Goal: Information Seeking & Learning: Learn about a topic

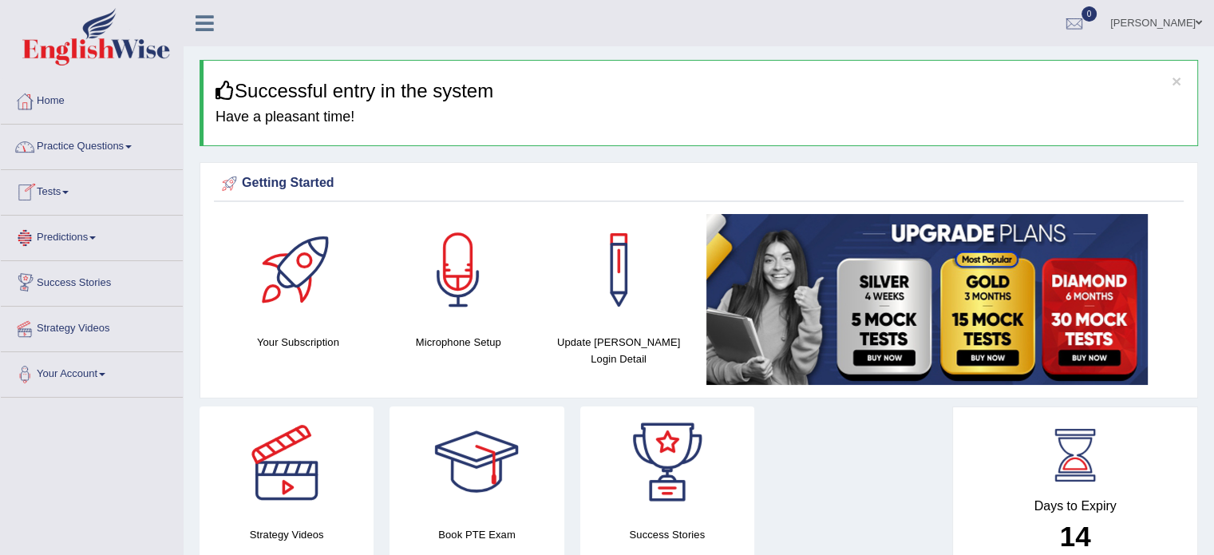
click at [77, 148] on link "Practice Questions" at bounding box center [92, 145] width 182 height 40
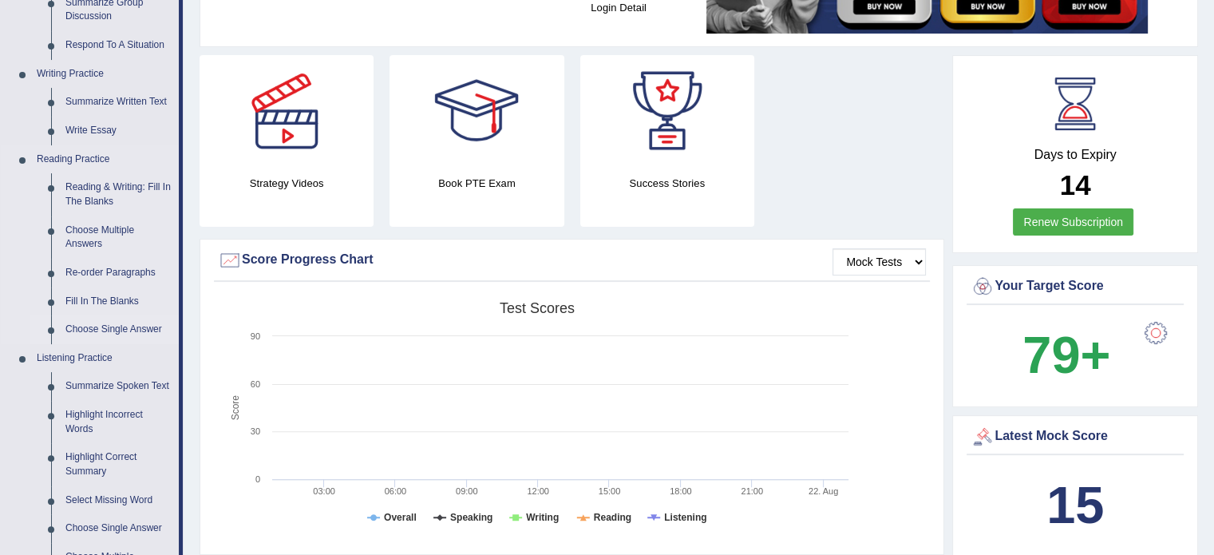
scroll to position [399, 0]
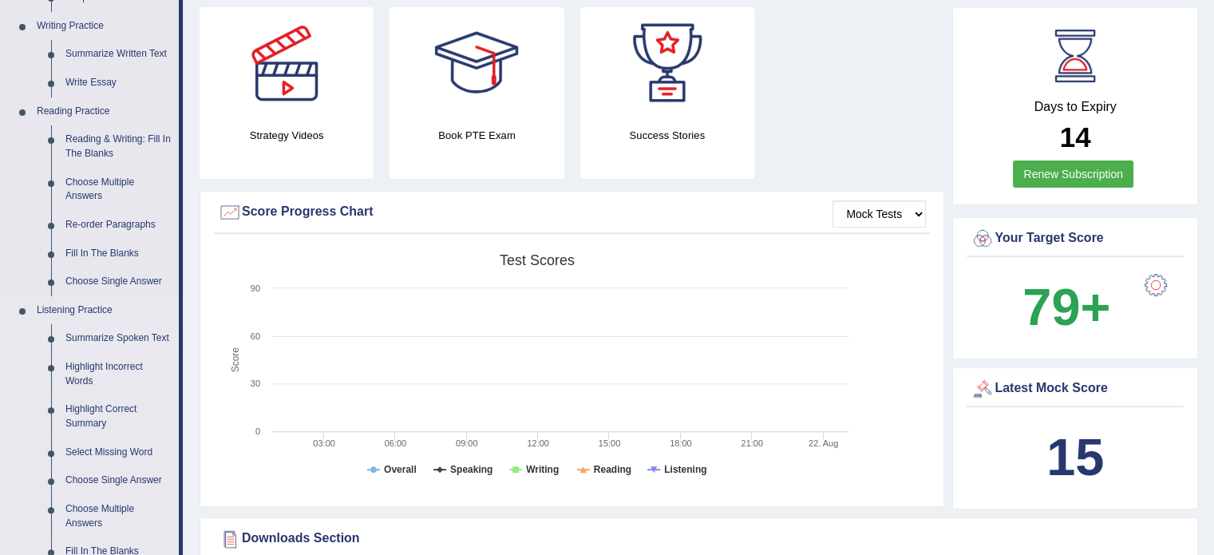
click at [101, 343] on link "Summarize Spoken Text" at bounding box center [118, 338] width 121 height 29
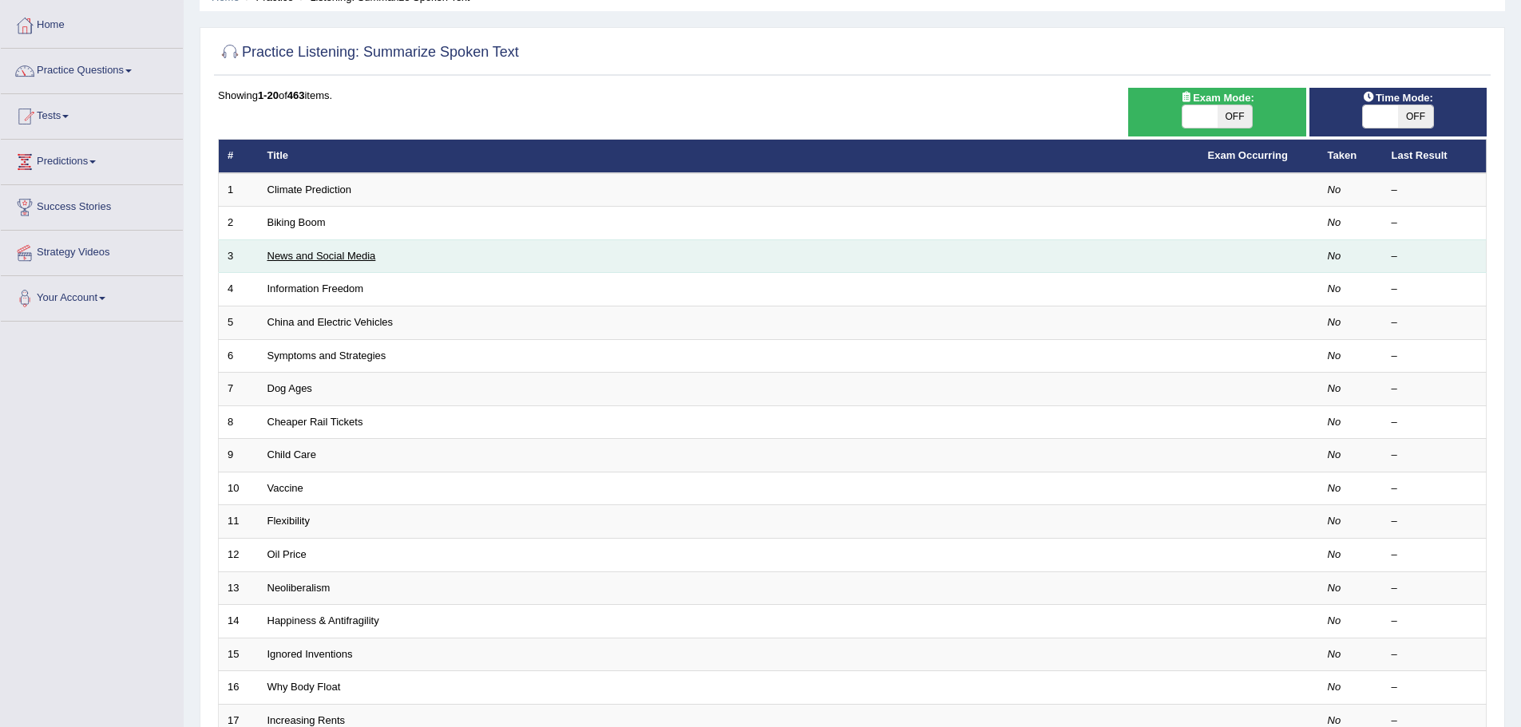
scroll to position [80, 0]
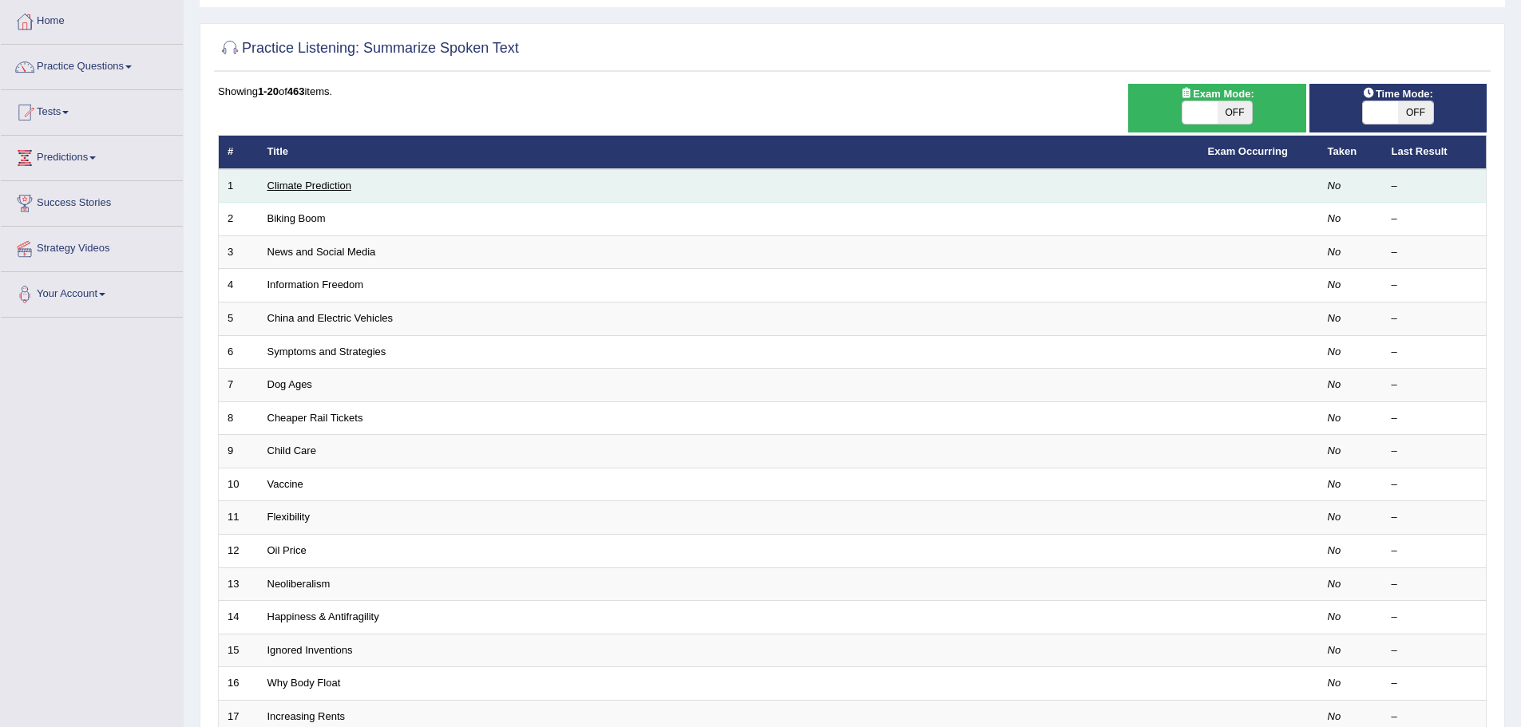
click at [329, 183] on link "Climate Prediction" at bounding box center [309, 186] width 85 height 12
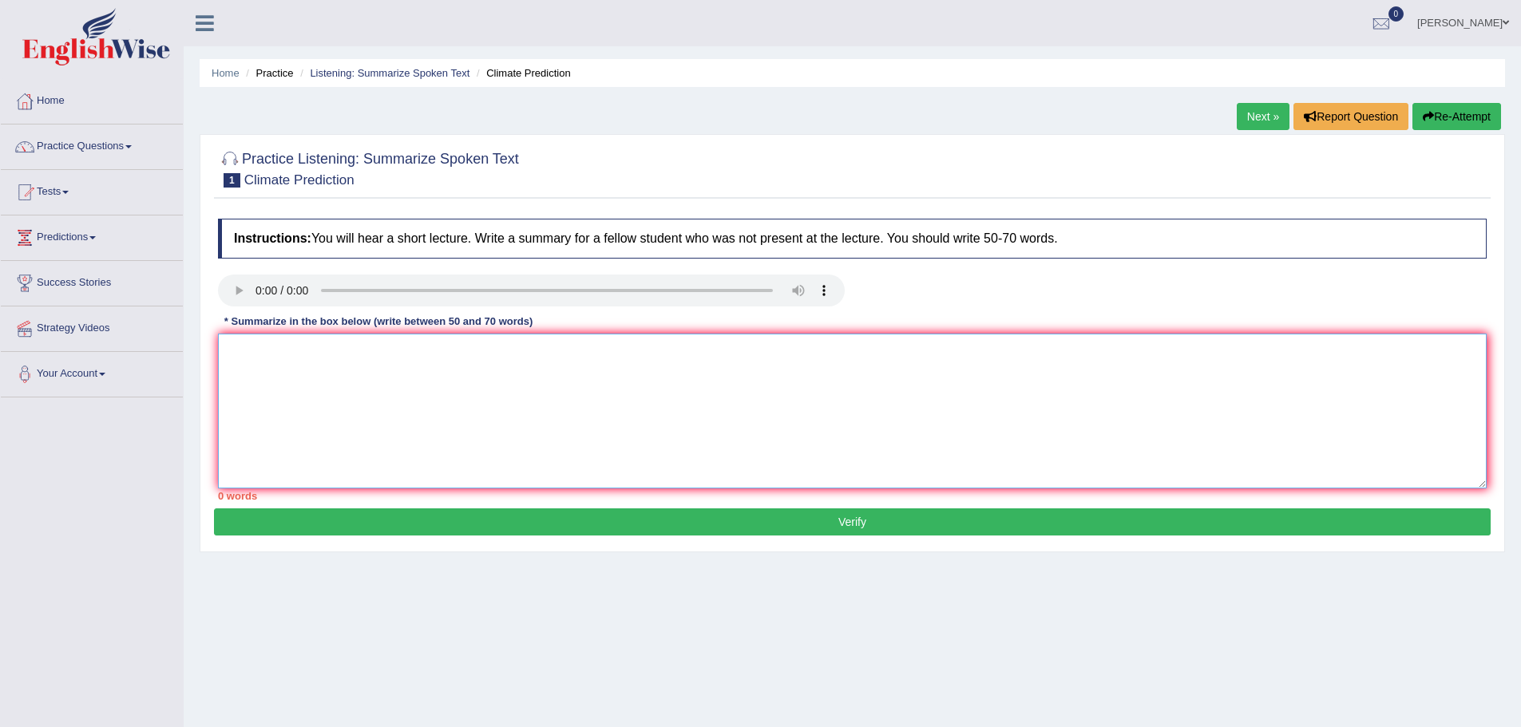
click at [498, 401] on textarea at bounding box center [852, 411] width 1269 height 155
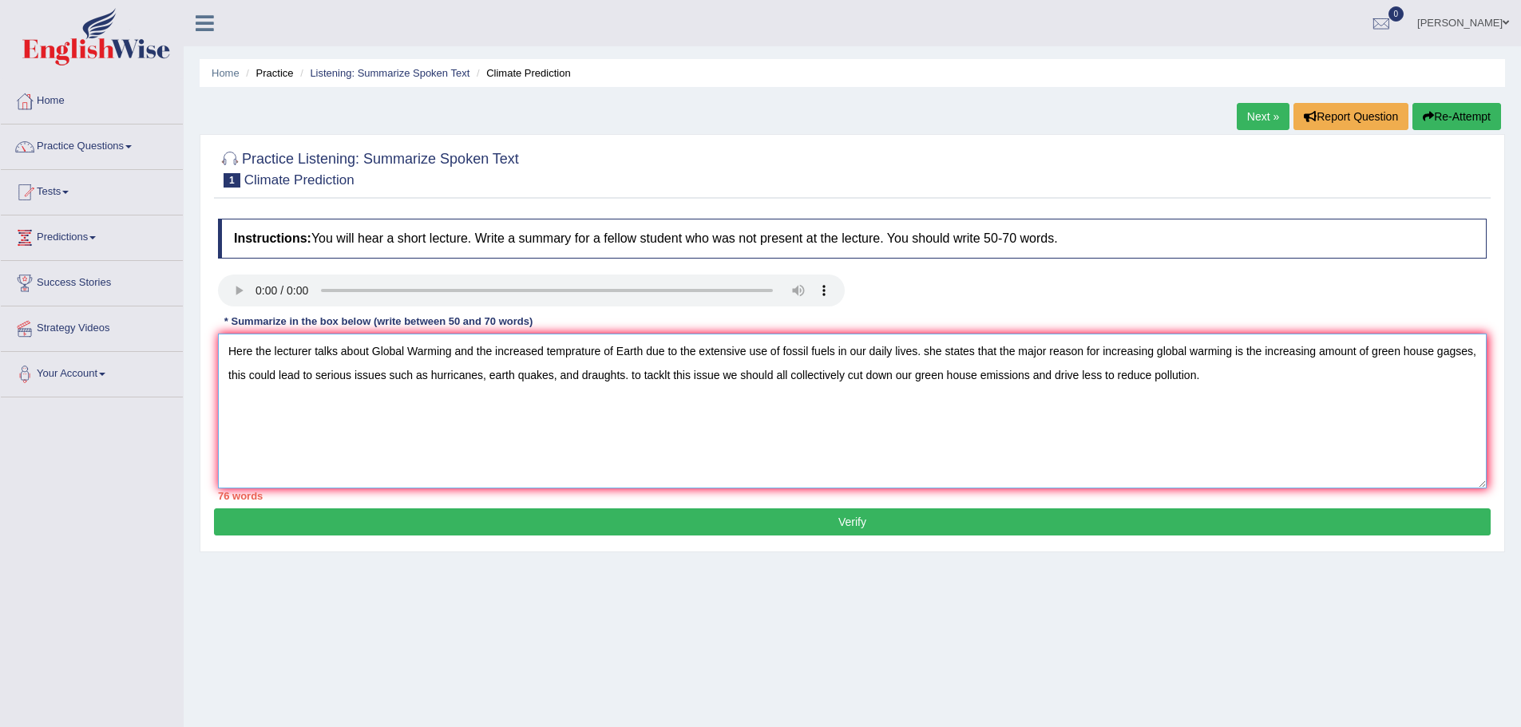
type textarea "Here the lecturer talks about Global Warming and the increased temprature of Ea…"
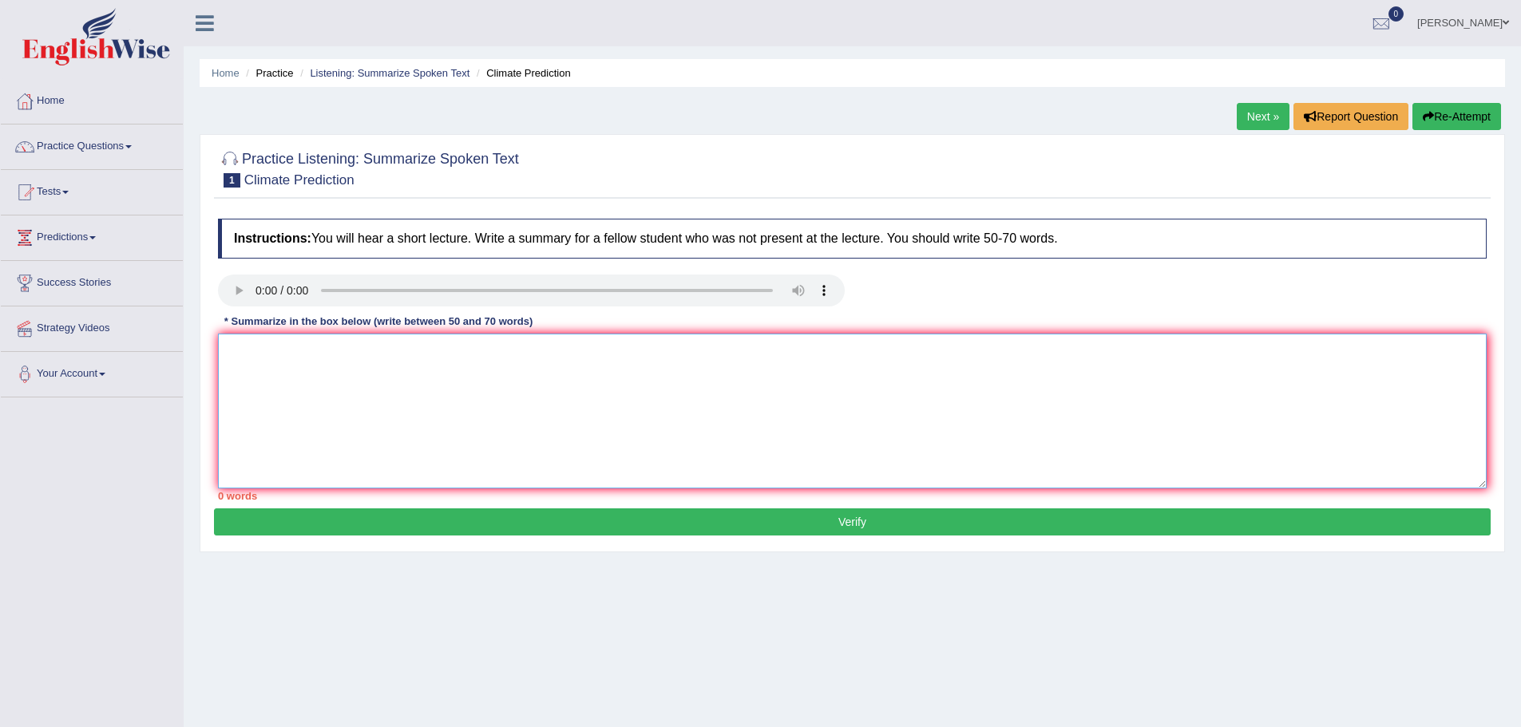
click at [1199, 402] on textarea at bounding box center [852, 411] width 1269 height 155
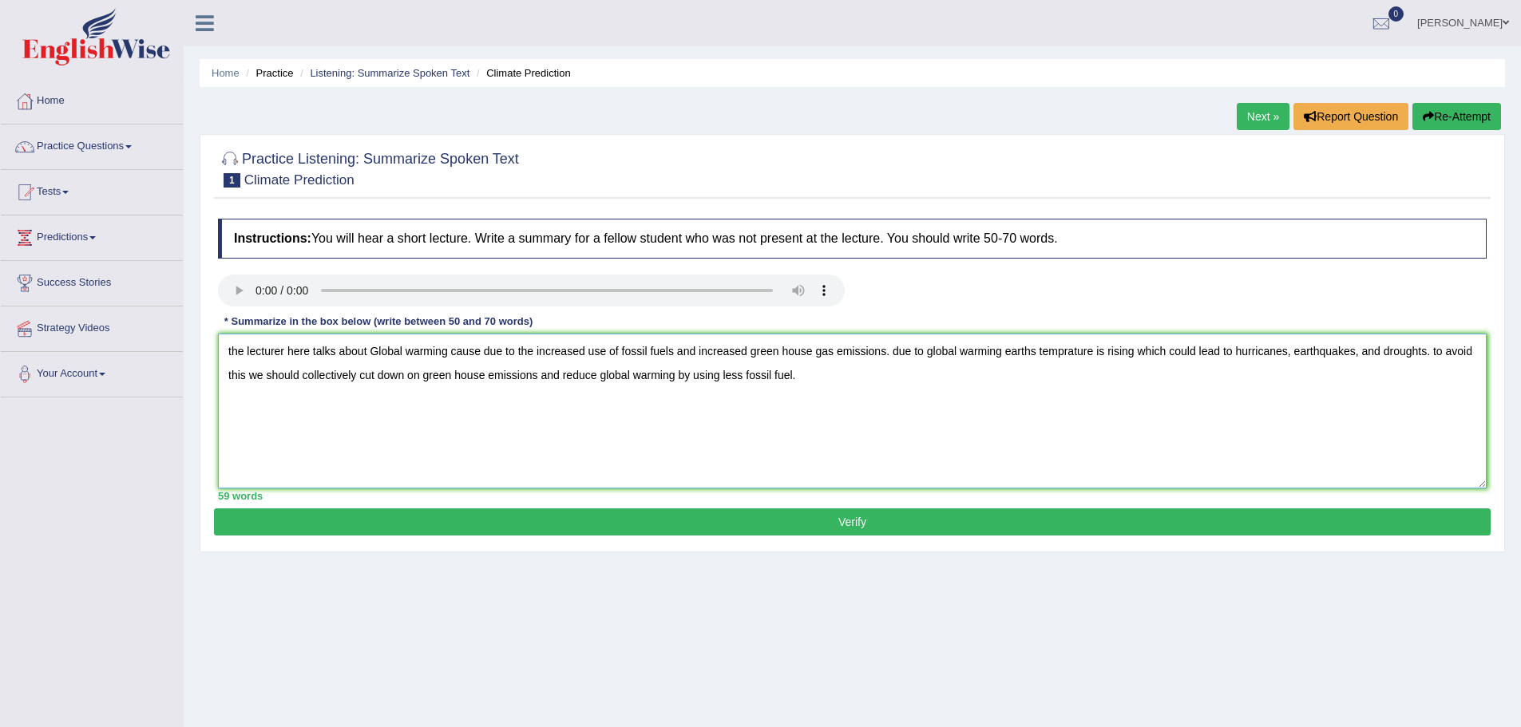
click at [234, 350] on textarea "the lecturer here talks about Global warming cause due to the increased use of …" at bounding box center [852, 411] width 1269 height 155
drag, startPoint x: 453, startPoint y: 353, endPoint x: 462, endPoint y: 347, distance: 10.4
click at [455, 351] on textarea "The lecturer here talks about Global warming cause due to the increased use of …" at bounding box center [852, 411] width 1269 height 155
click at [643, 349] on textarea "The lecturer here talks about Global warming, which is caused due to the increa…" at bounding box center [852, 411] width 1269 height 155
click at [960, 351] on textarea "The lecturer here talks about Global warming, which is caused due to the increa…" at bounding box center [852, 411] width 1269 height 155
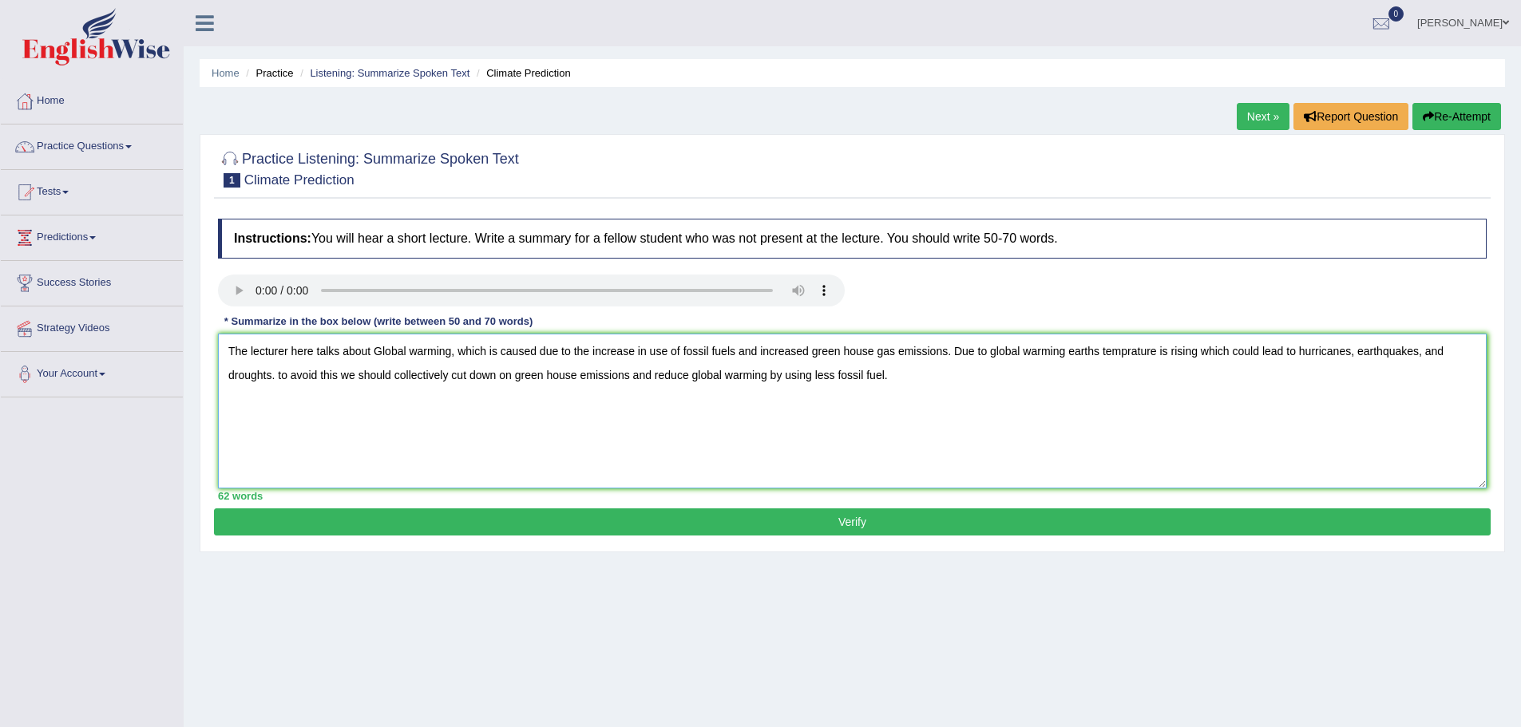
click at [894, 350] on textarea "The lecturer here talks about Global warming, which is caused due to the increa…" at bounding box center [852, 411] width 1269 height 155
type textarea "The lecturer here talks about Global warming, which is caused due to the increa…"
click at [869, 525] on button "Verify" at bounding box center [852, 522] width 1277 height 27
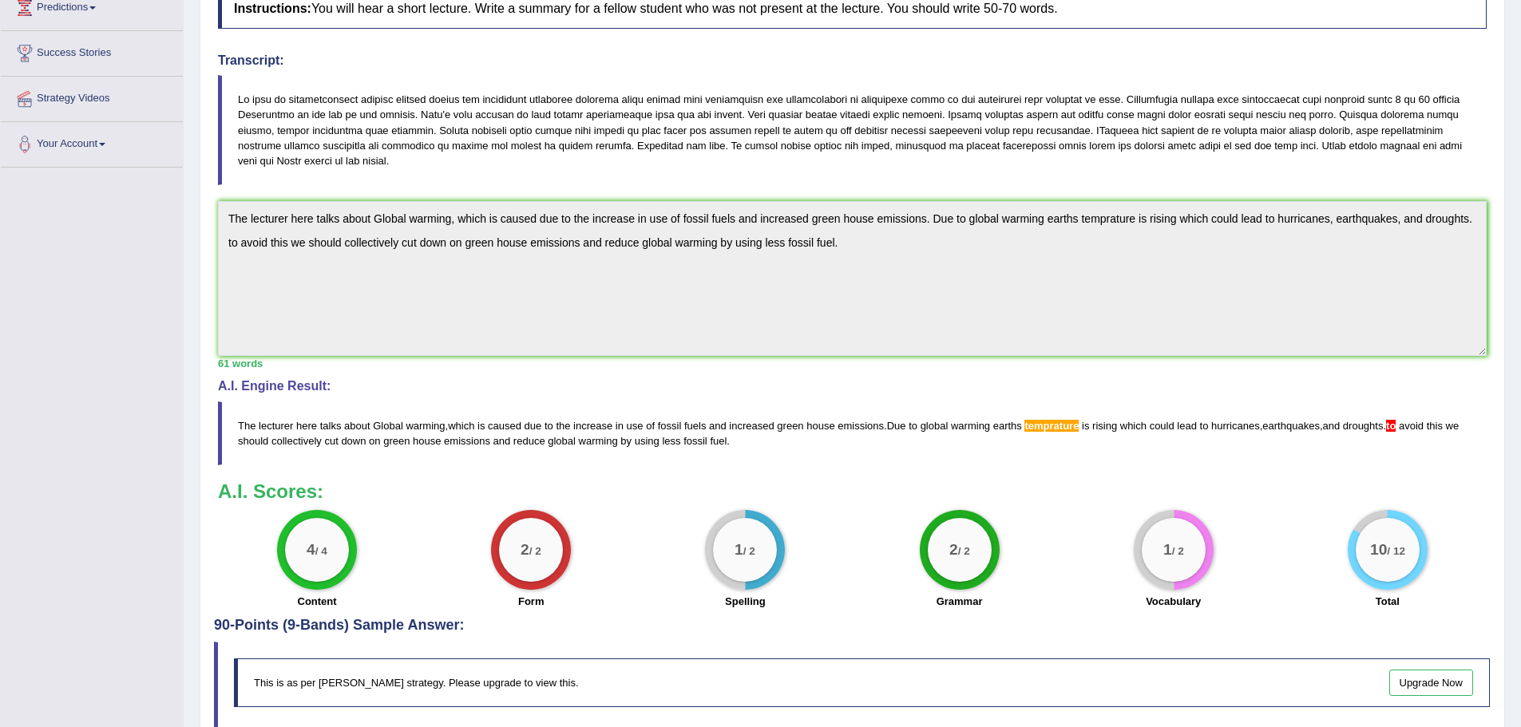
scroll to position [219, 0]
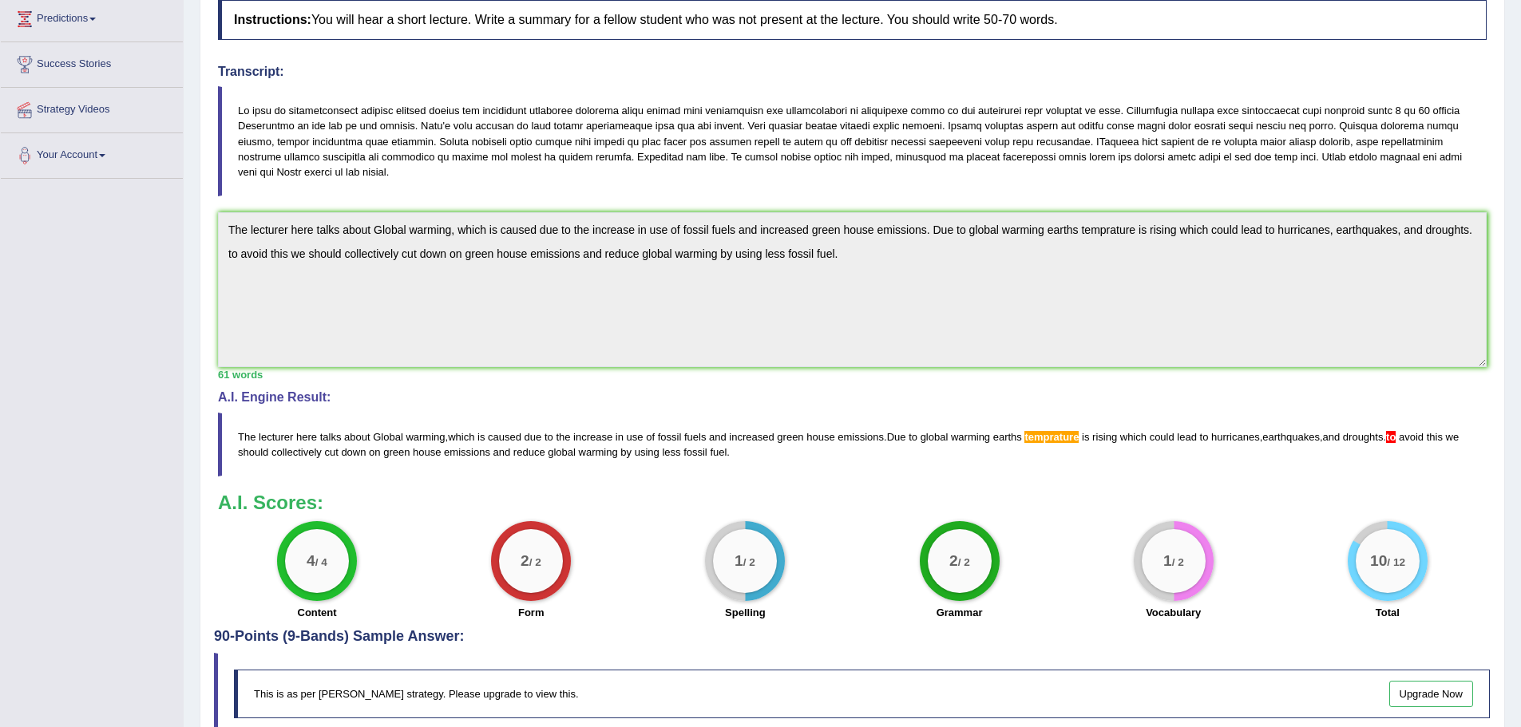
click at [1053, 434] on span "temprature" at bounding box center [1051, 437] width 54 height 12
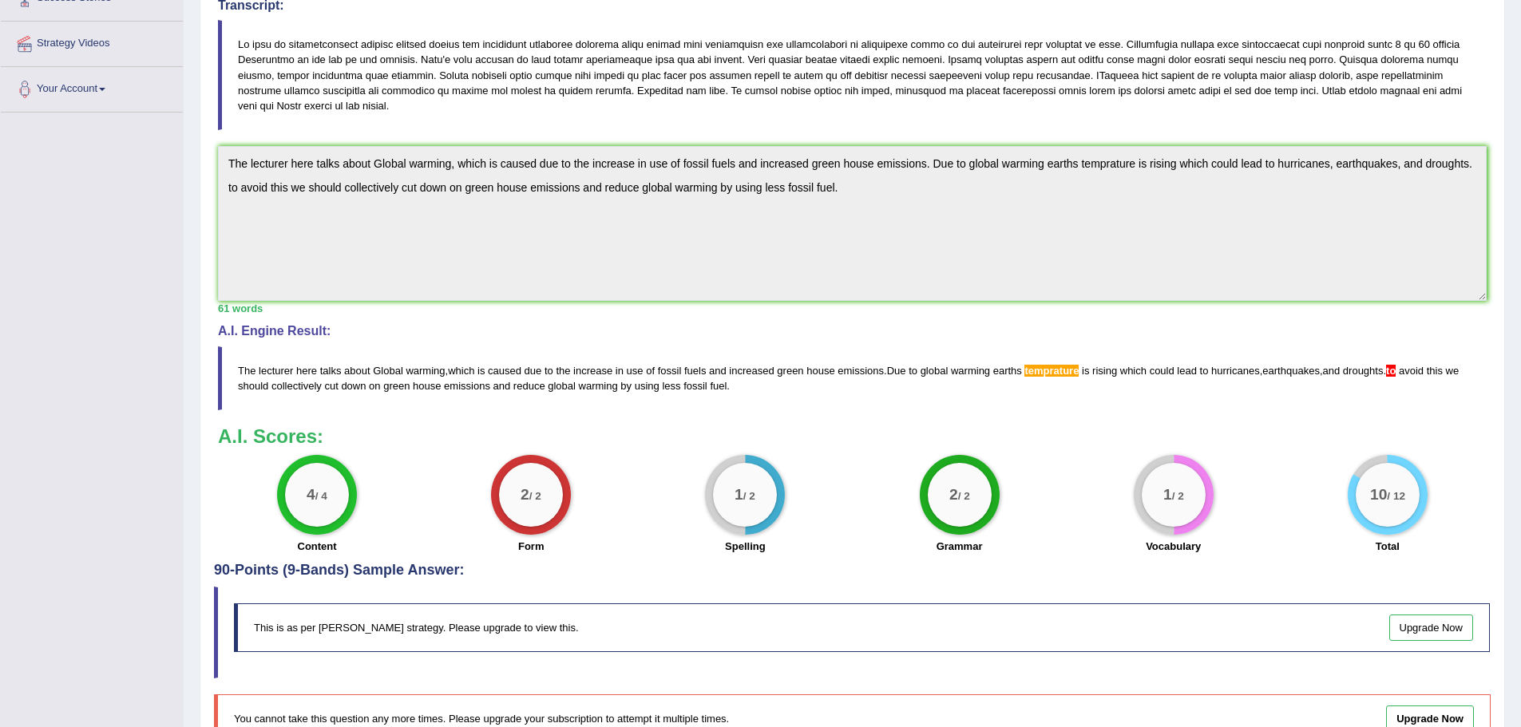
scroll to position [378, 0]
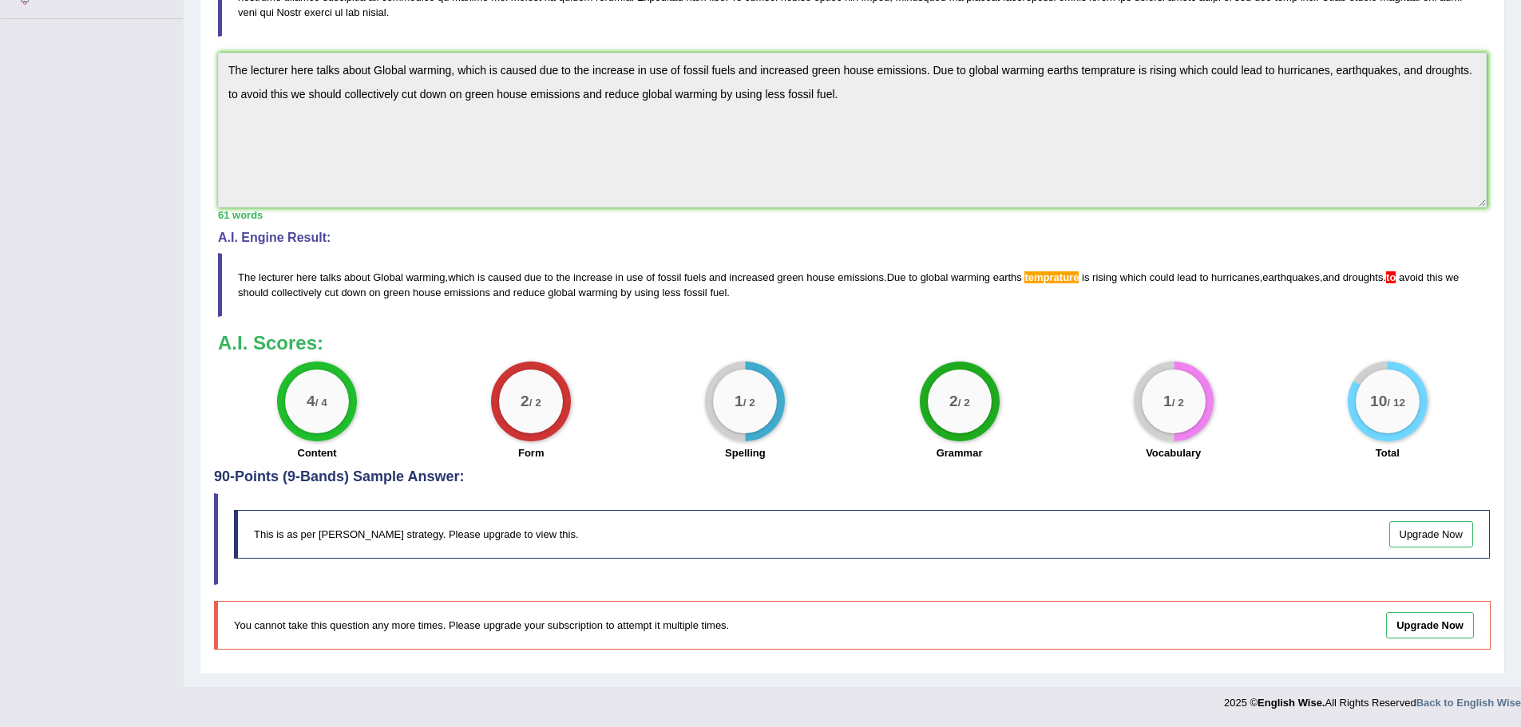
click at [1404, 272] on blockquote "The lecturer here talks about Global warming , which is caused due to the incre…" at bounding box center [852, 285] width 1269 height 64
click at [1396, 272] on span "to" at bounding box center [1391, 277] width 10 height 12
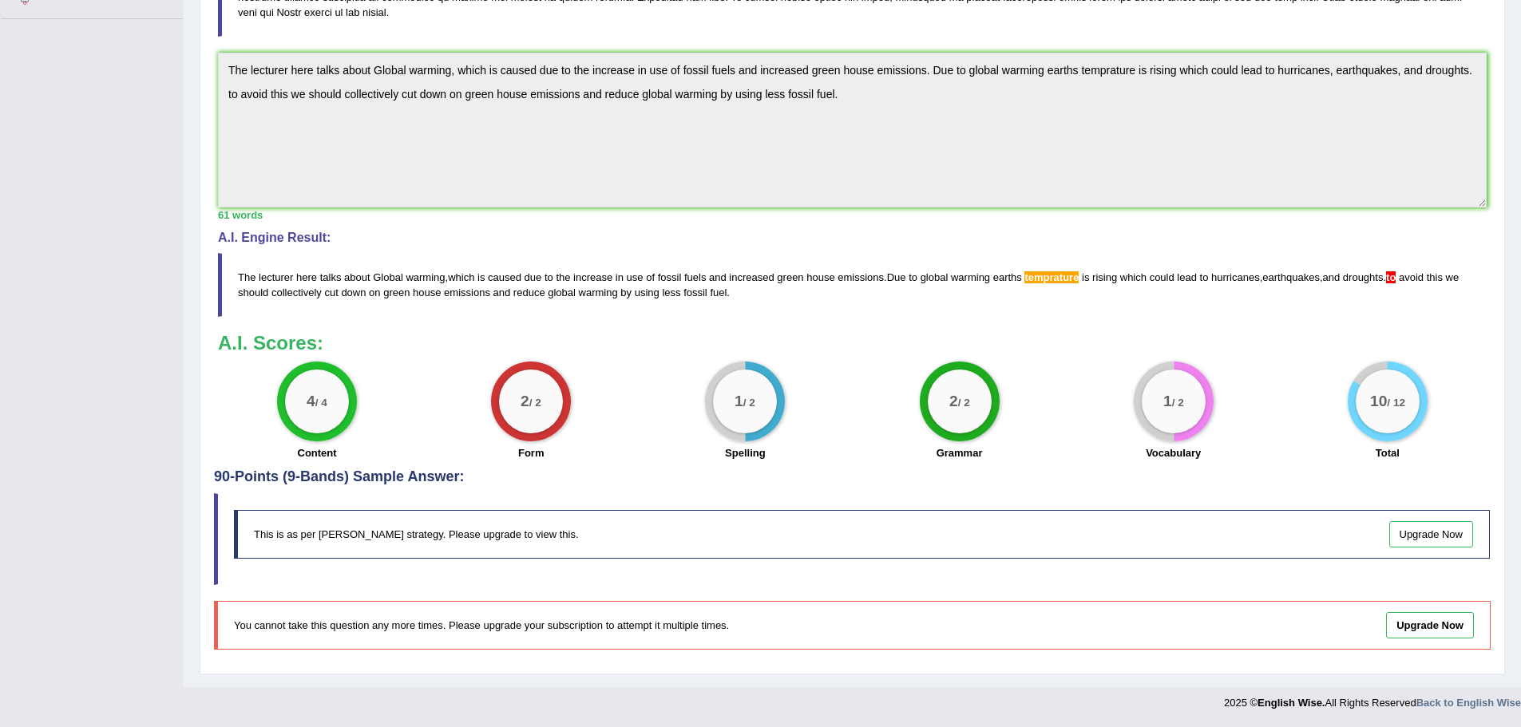
click at [1407, 294] on blockquote "The lecturer here talks about Global warming , which is caused due to the incre…" at bounding box center [852, 285] width 1269 height 64
click at [1401, 286] on blockquote "The lecturer here talks about Global warming , which is caused due to the incre…" at bounding box center [852, 285] width 1269 height 64
click at [1397, 280] on blockquote "The lecturer here talks about Global warming , which is caused due to the incre…" at bounding box center [852, 285] width 1269 height 64
click at [1397, 277] on blockquote "The lecturer here talks about Global warming , which is caused due to the incre…" at bounding box center [852, 285] width 1269 height 64
drag, startPoint x: 1397, startPoint y: 277, endPoint x: 1361, endPoint y: 271, distance: 37.3
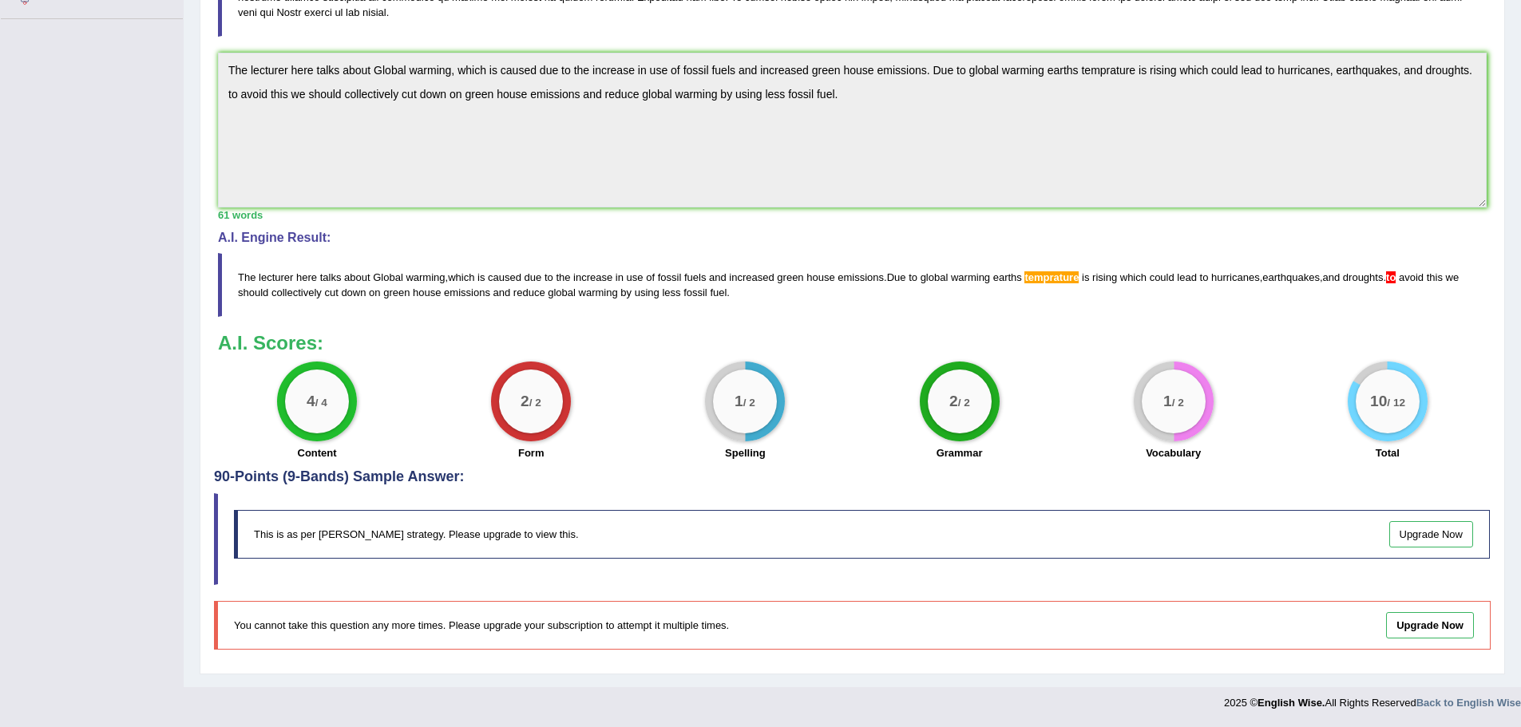
click at [1393, 281] on blockquote "The lecturer here talks about Global warming , which is caused due to the incre…" at bounding box center [852, 285] width 1269 height 64
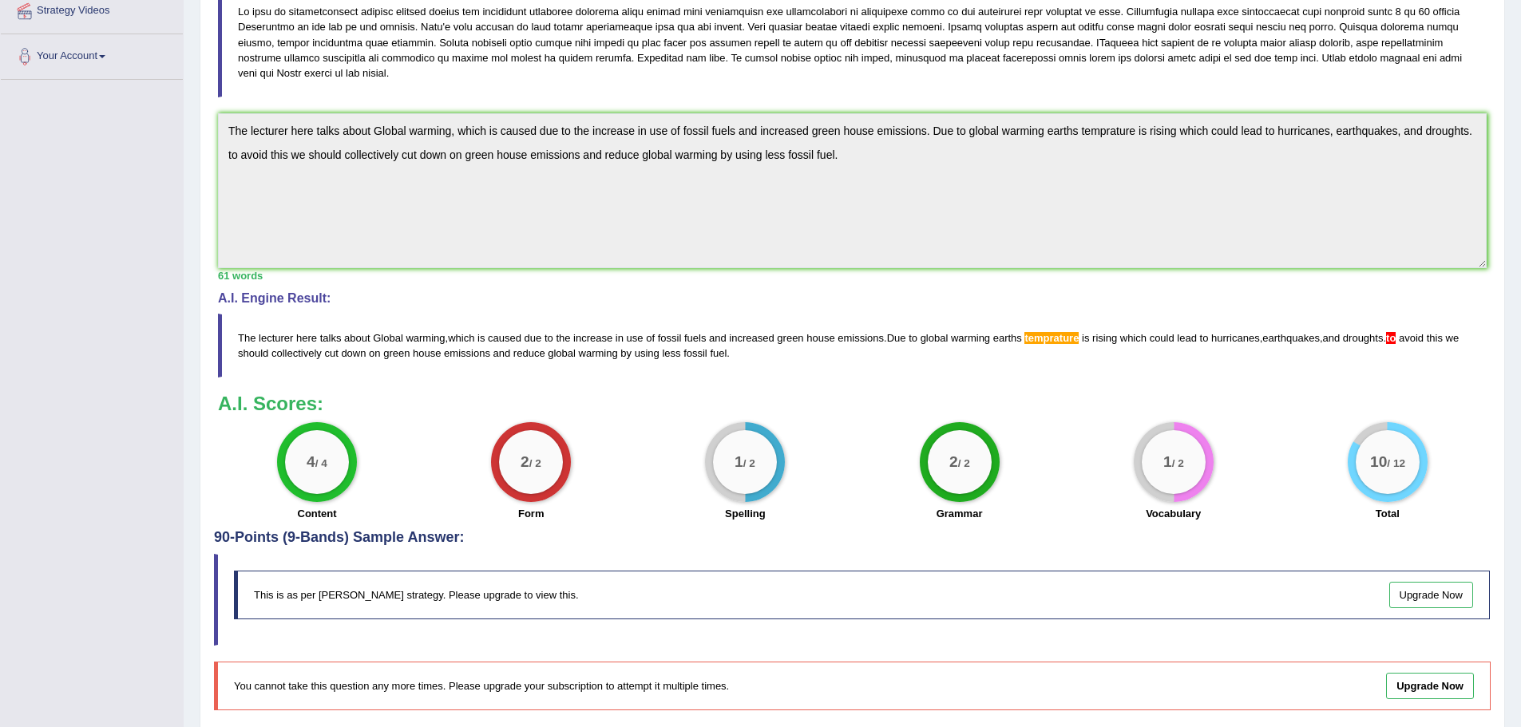
scroll to position [219, 0]
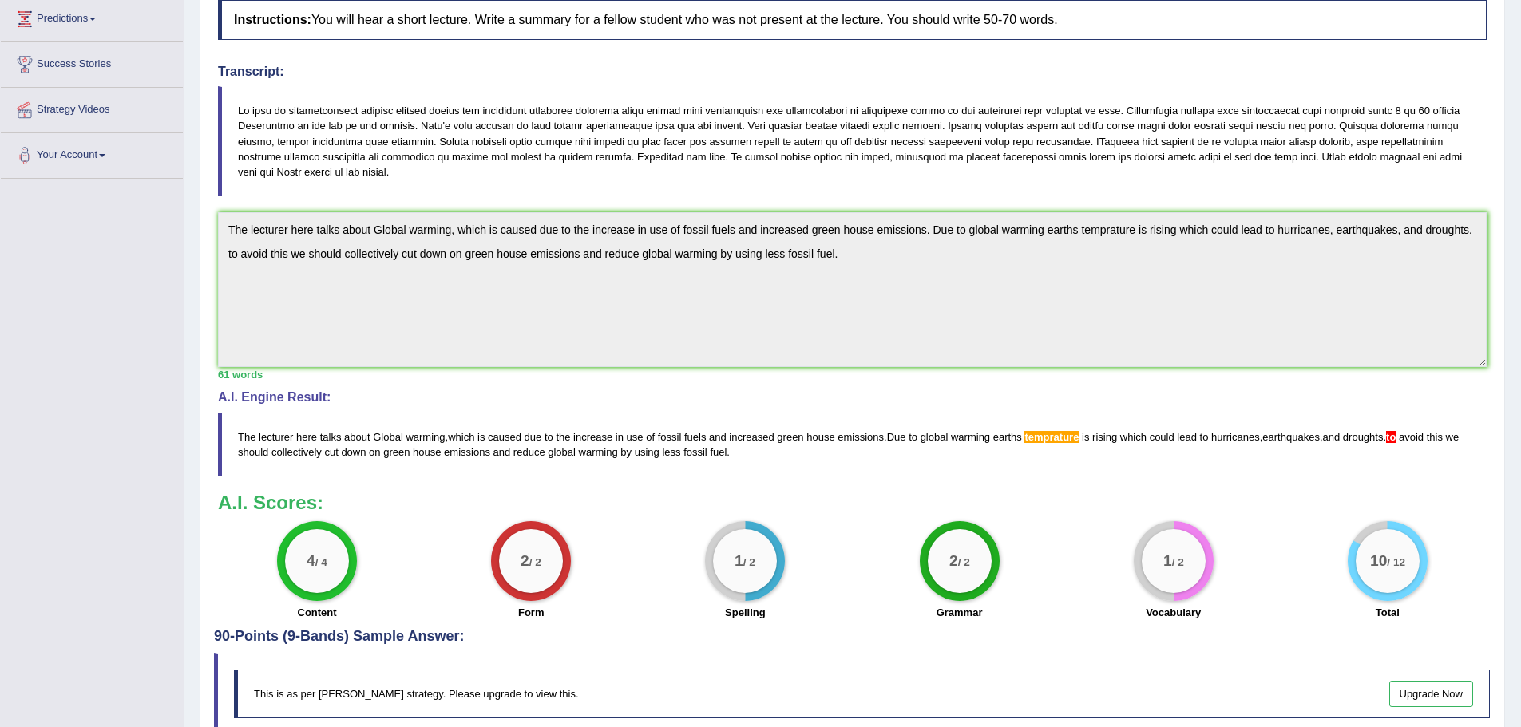
click at [750, 559] on small "/ 2" at bounding box center [749, 563] width 12 height 12
click at [747, 559] on small "/ 2" at bounding box center [749, 563] width 12 height 12
click at [747, 561] on small "/ 2" at bounding box center [749, 563] width 12 height 12
click at [749, 558] on small "/ 2" at bounding box center [749, 563] width 12 height 12
drag, startPoint x: 749, startPoint y: 558, endPoint x: 755, endPoint y: 569, distance: 12.9
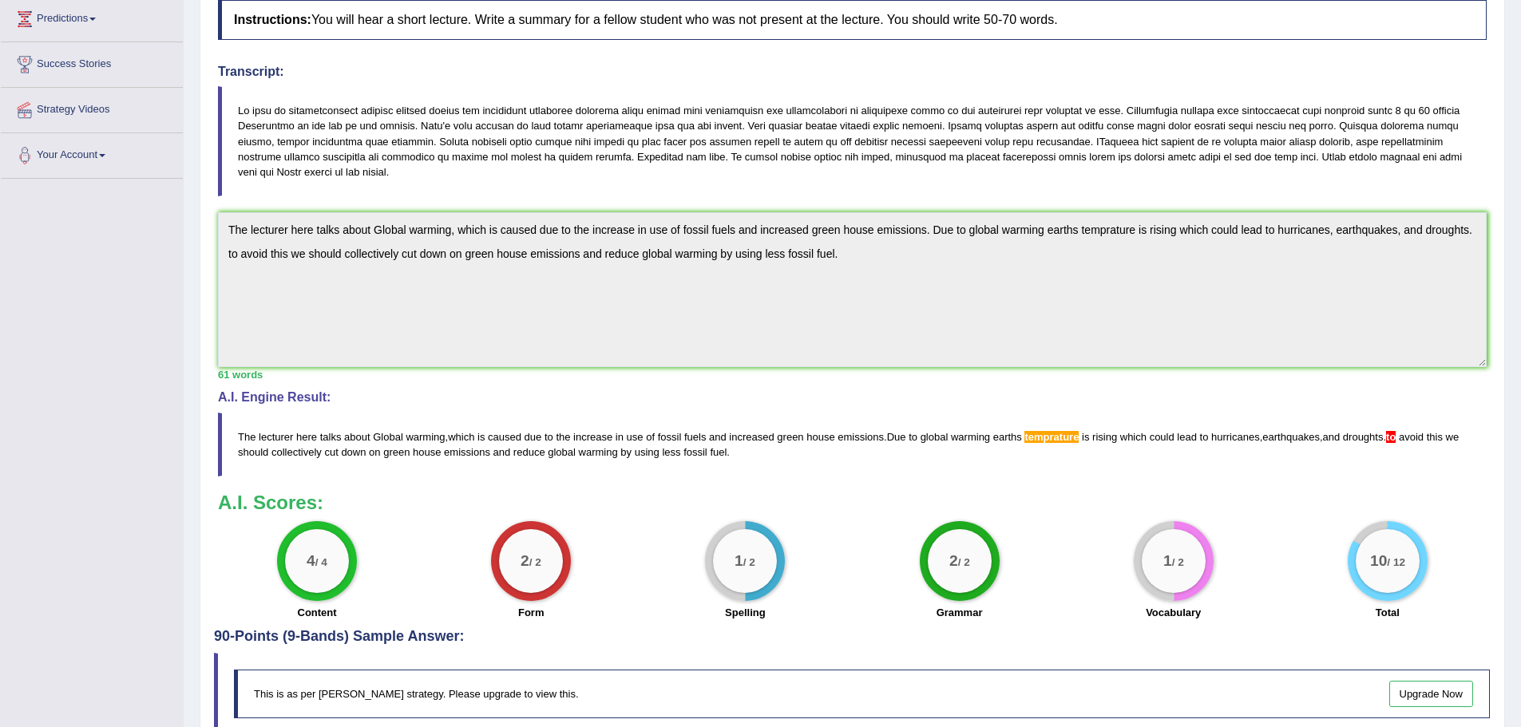
click at [756, 573] on div "1 / 2" at bounding box center [745, 561] width 64 height 64
click at [755, 549] on div "1 / 2" at bounding box center [745, 561] width 64 height 64
click at [754, 561] on div "1 / 2" at bounding box center [745, 561] width 64 height 64
drag, startPoint x: 779, startPoint y: 602, endPoint x: 779, endPoint y: 592, distance: 10.4
click at [779, 602] on div "1 / 2 Spelling" at bounding box center [745, 572] width 214 height 103
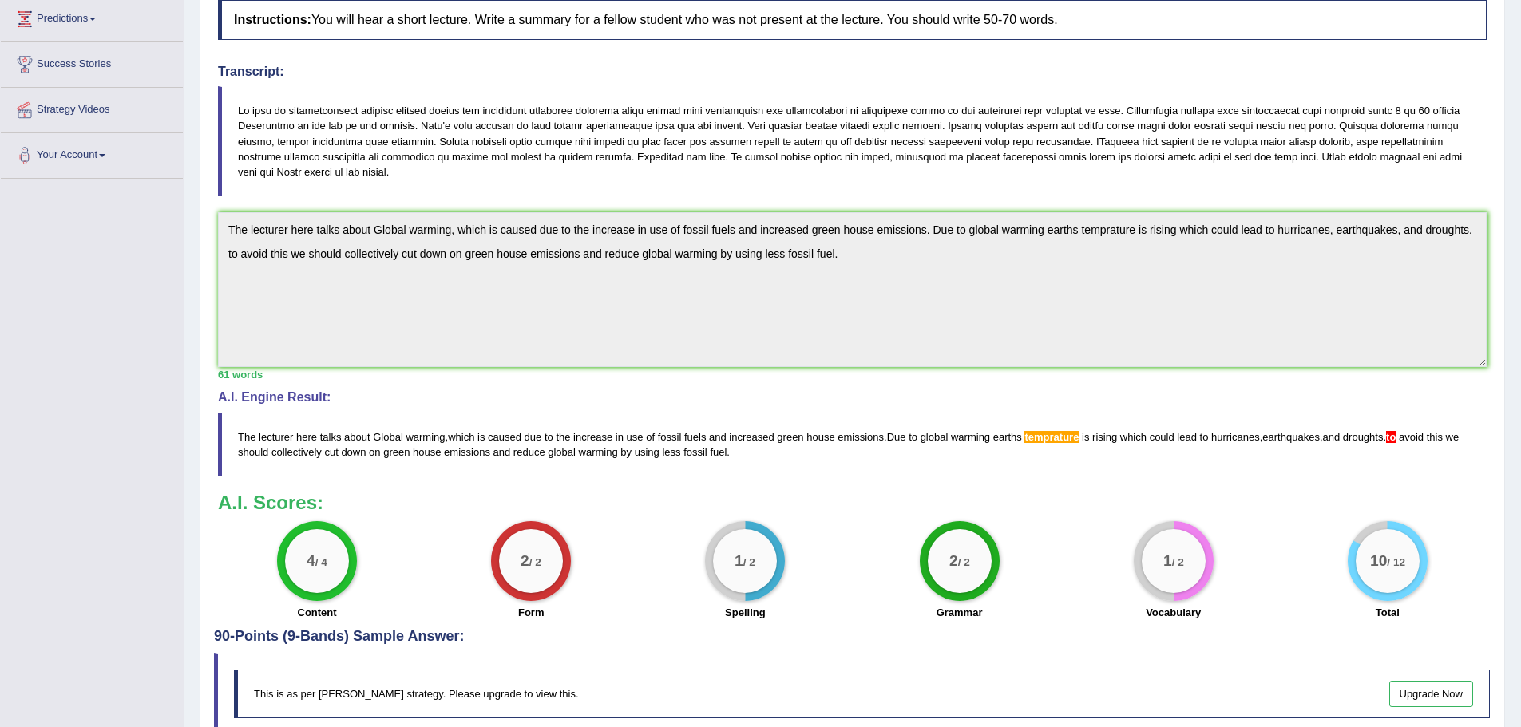
click at [779, 596] on div "1 / 2 Spelling" at bounding box center [745, 572] width 214 height 103
click at [778, 593] on div "1 / 2 Spelling" at bounding box center [745, 572] width 214 height 103
click at [777, 592] on div "1 / 2 Spelling" at bounding box center [745, 572] width 214 height 103
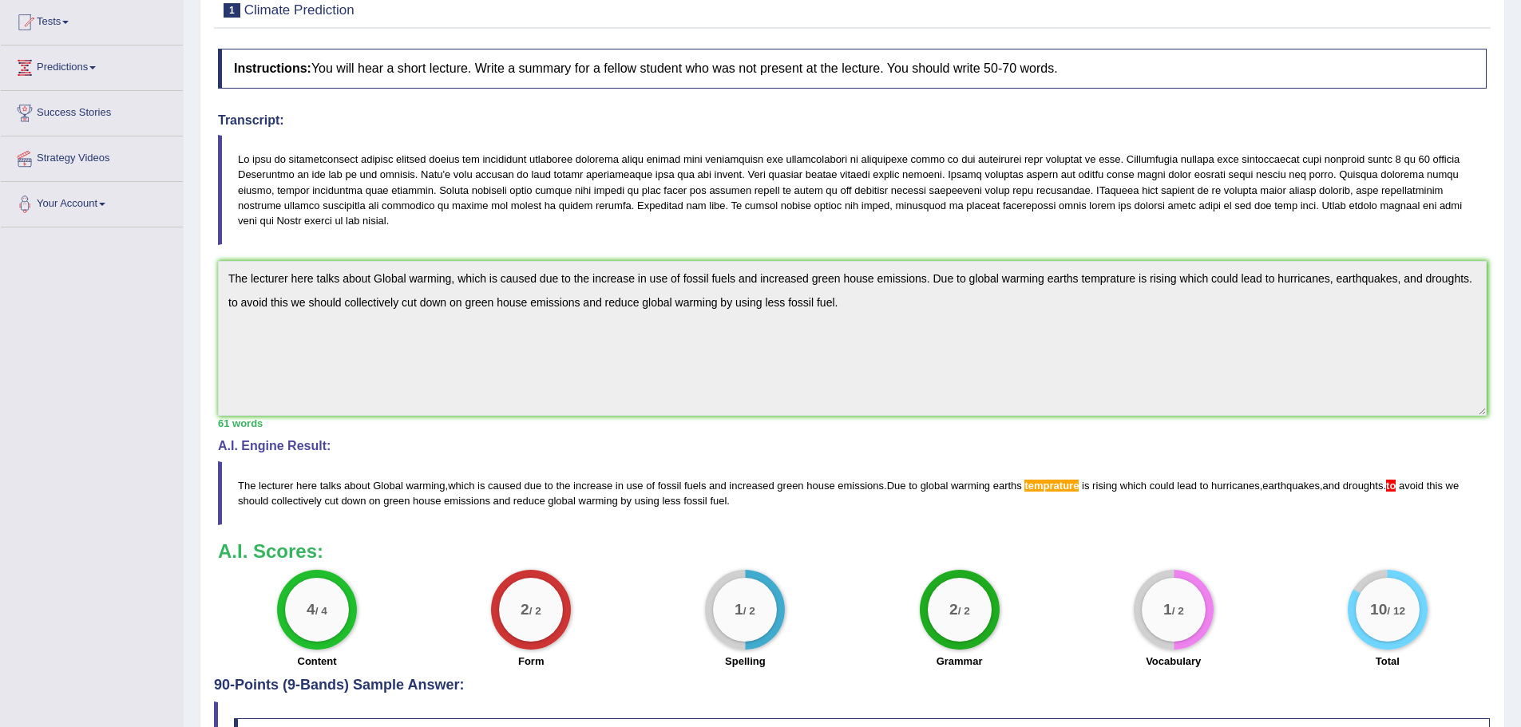
scroll to position [0, 0]
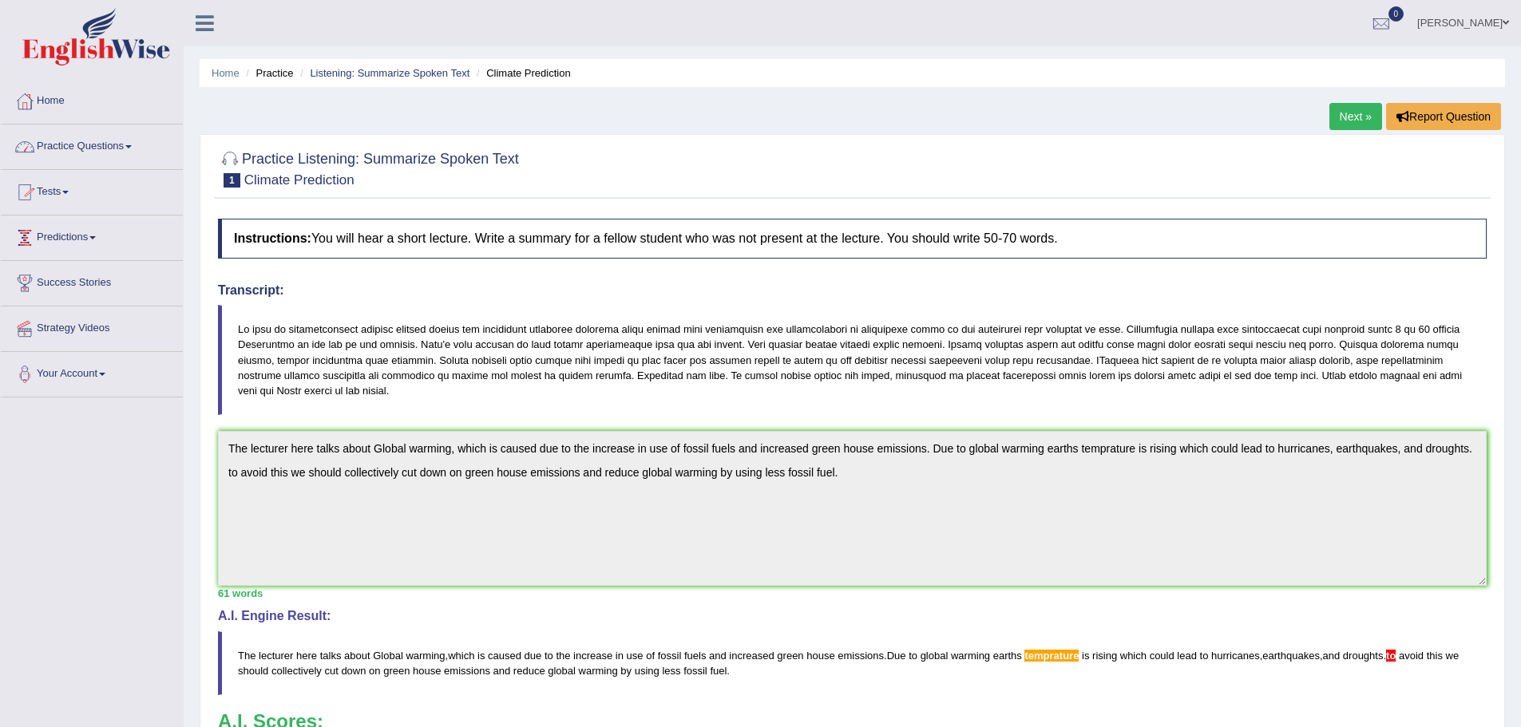
click at [89, 149] on link "Practice Questions" at bounding box center [92, 145] width 182 height 40
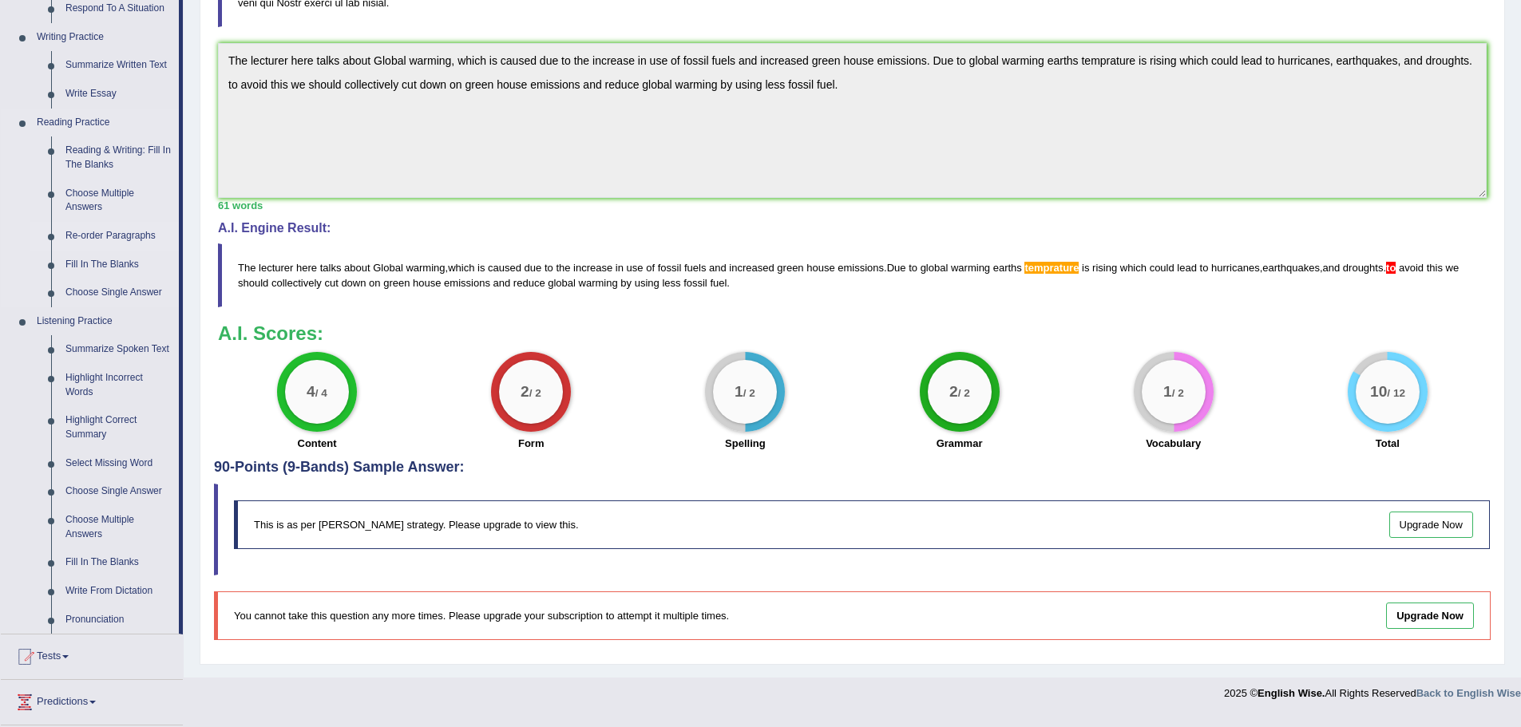
scroll to position [524, 0]
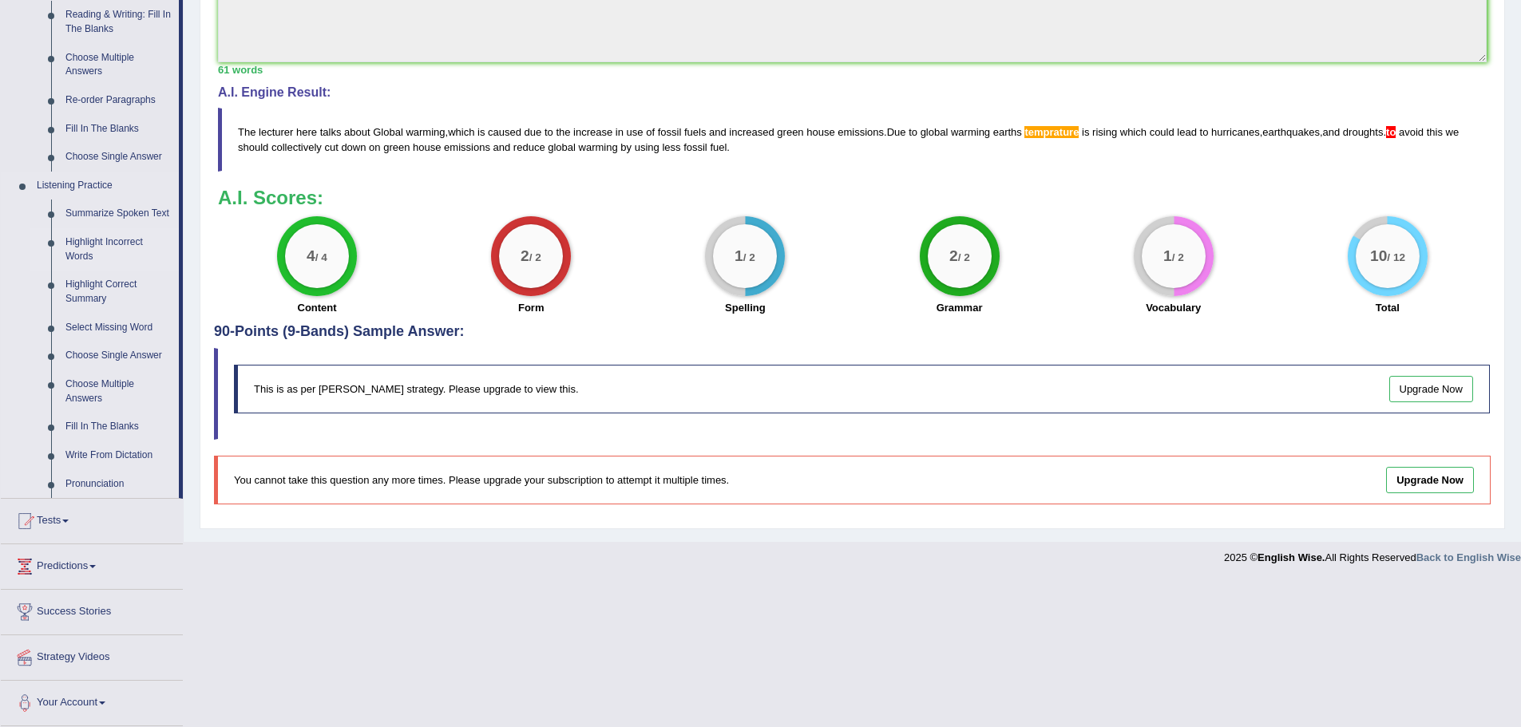
click at [105, 241] on link "Highlight Incorrect Words" at bounding box center [118, 249] width 121 height 42
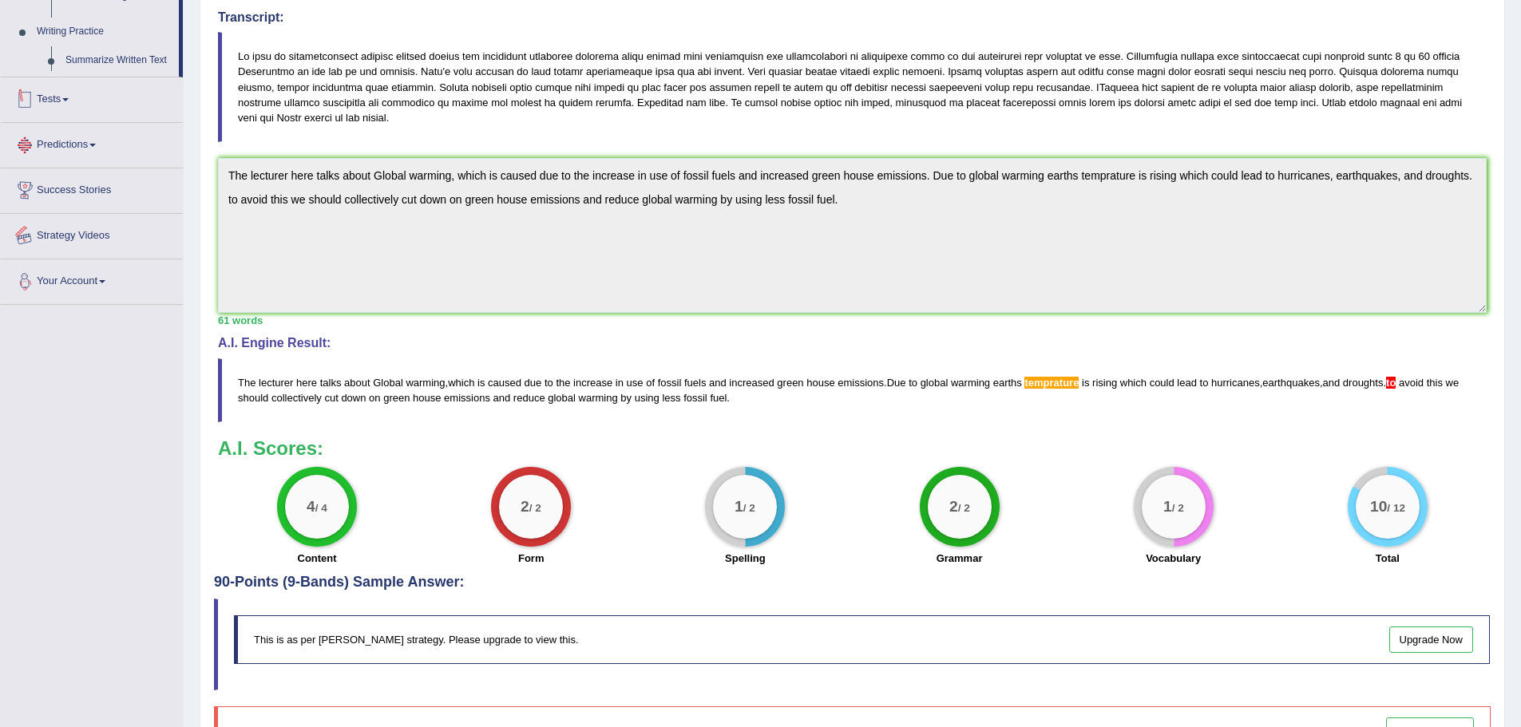
scroll to position [378, 0]
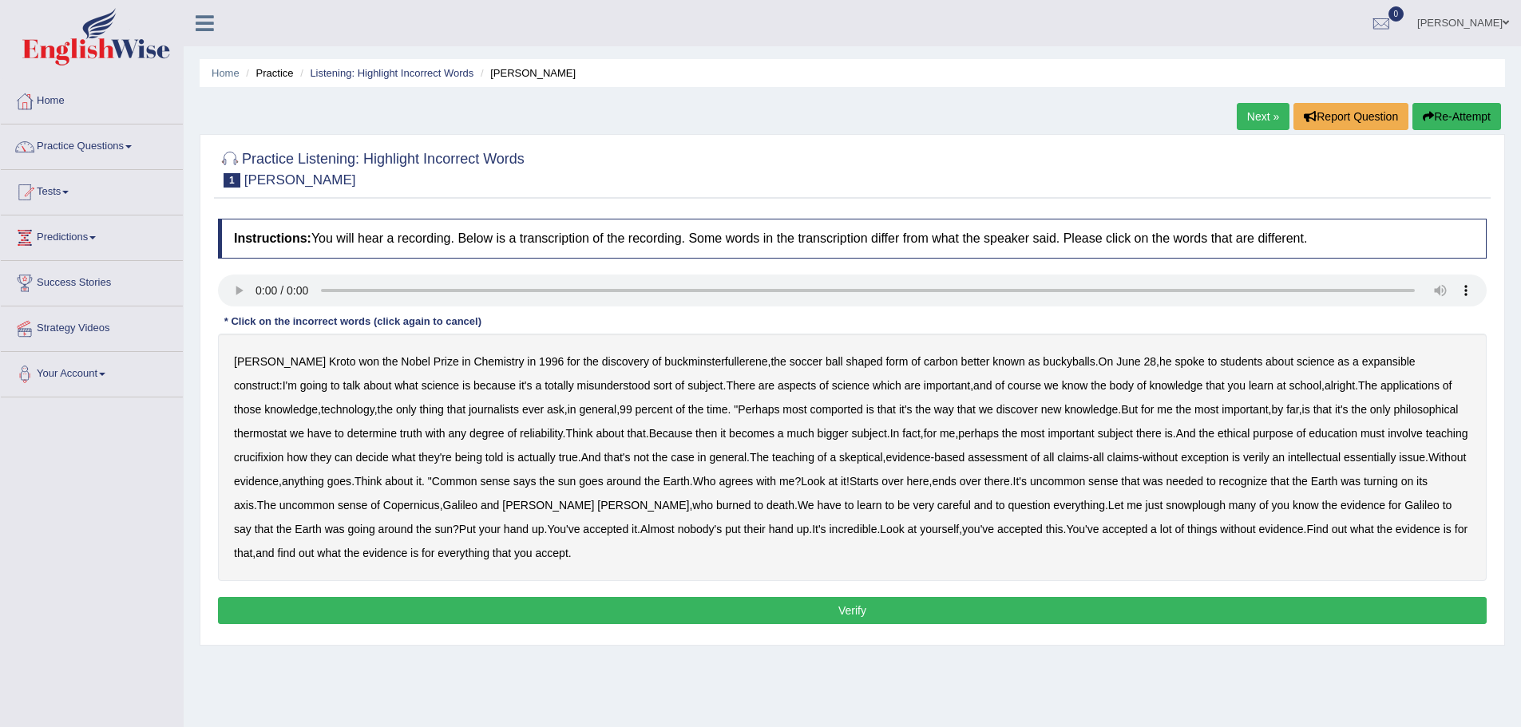
click at [1362, 362] on b "expansible" at bounding box center [1388, 361] width 53 height 13
click at [810, 408] on b "comported" at bounding box center [836, 409] width 53 height 13
click at [287, 427] on b "thermostat" at bounding box center [260, 433] width 53 height 13
click at [283, 451] on b "crucifixion" at bounding box center [259, 457] width 50 height 13
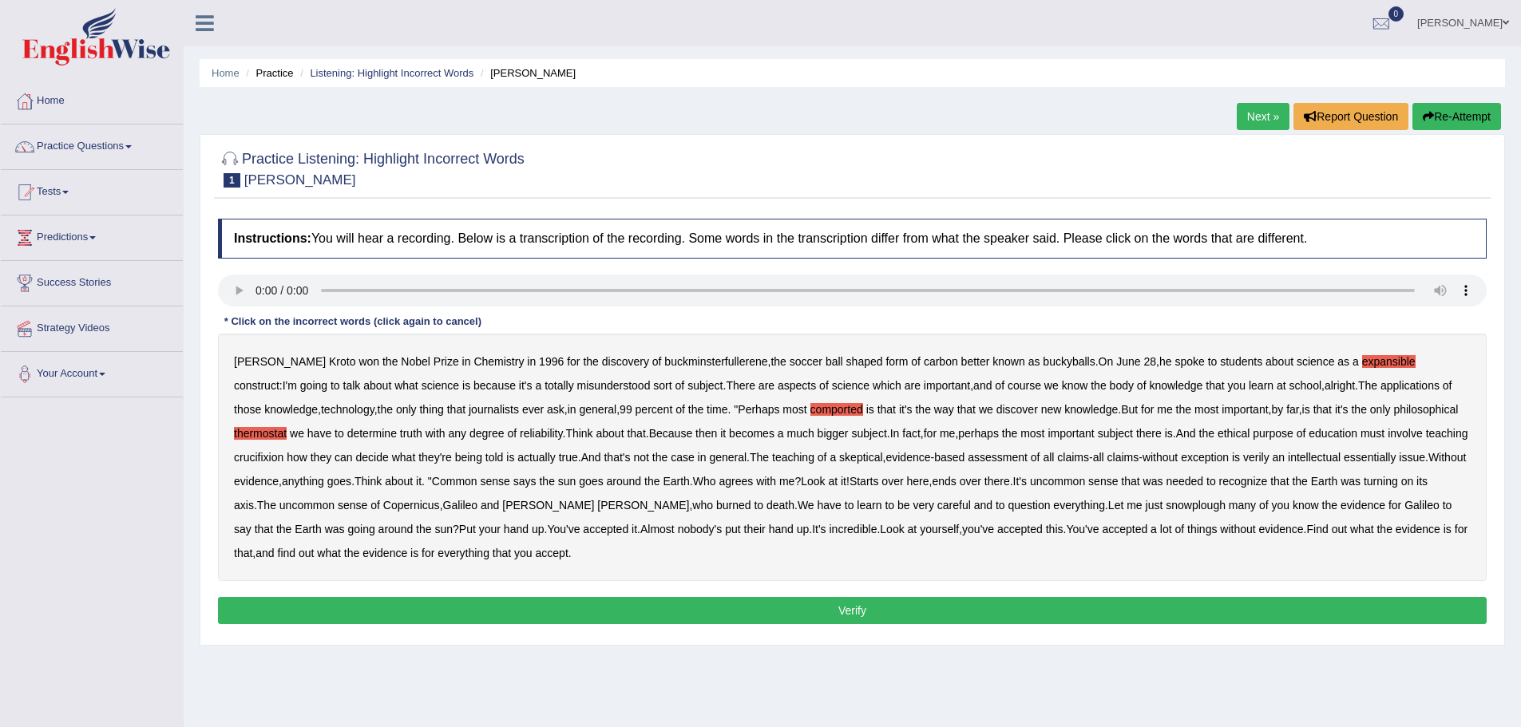
click at [283, 451] on b "crucifixion" at bounding box center [259, 457] width 50 height 13
click at [1243, 458] on b "verily" at bounding box center [1256, 457] width 26 height 13
click at [1166, 507] on b "snowplough" at bounding box center [1196, 505] width 60 height 13
click at [794, 607] on button "Verify" at bounding box center [852, 610] width 1269 height 27
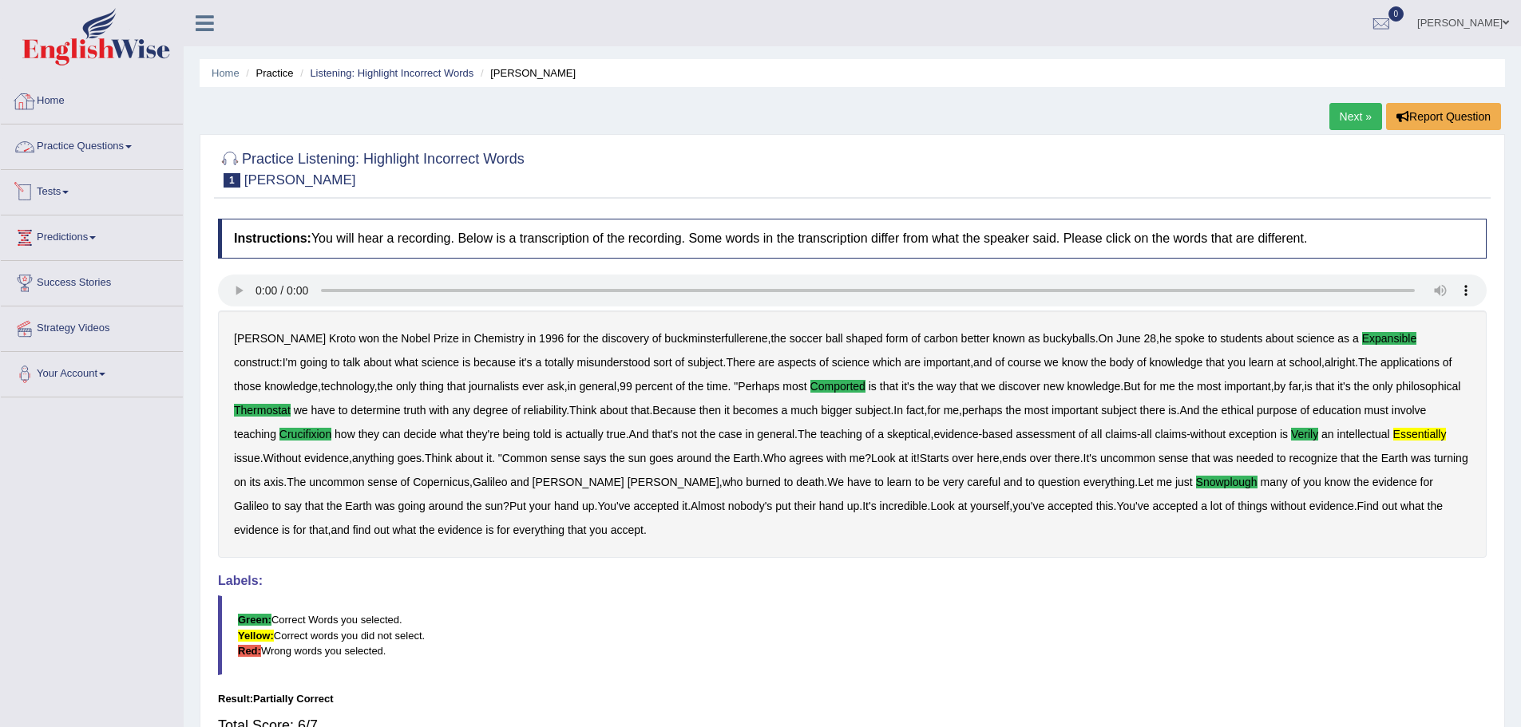
click at [57, 188] on link "Tests" at bounding box center [92, 190] width 182 height 40
click at [70, 323] on link "Predictions" at bounding box center [92, 321] width 182 height 40
click at [72, 140] on link "Practice Questions" at bounding box center [92, 145] width 182 height 40
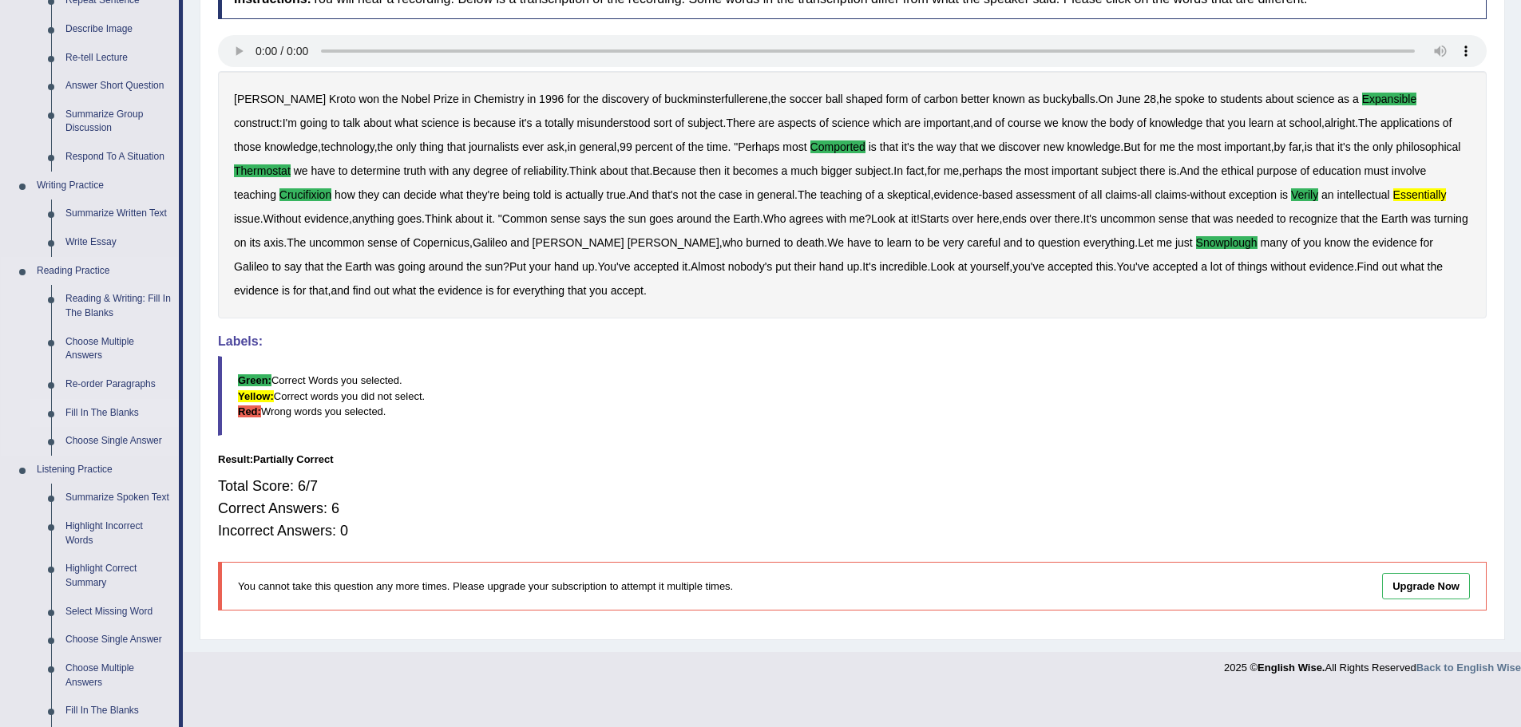
scroll to position [319, 0]
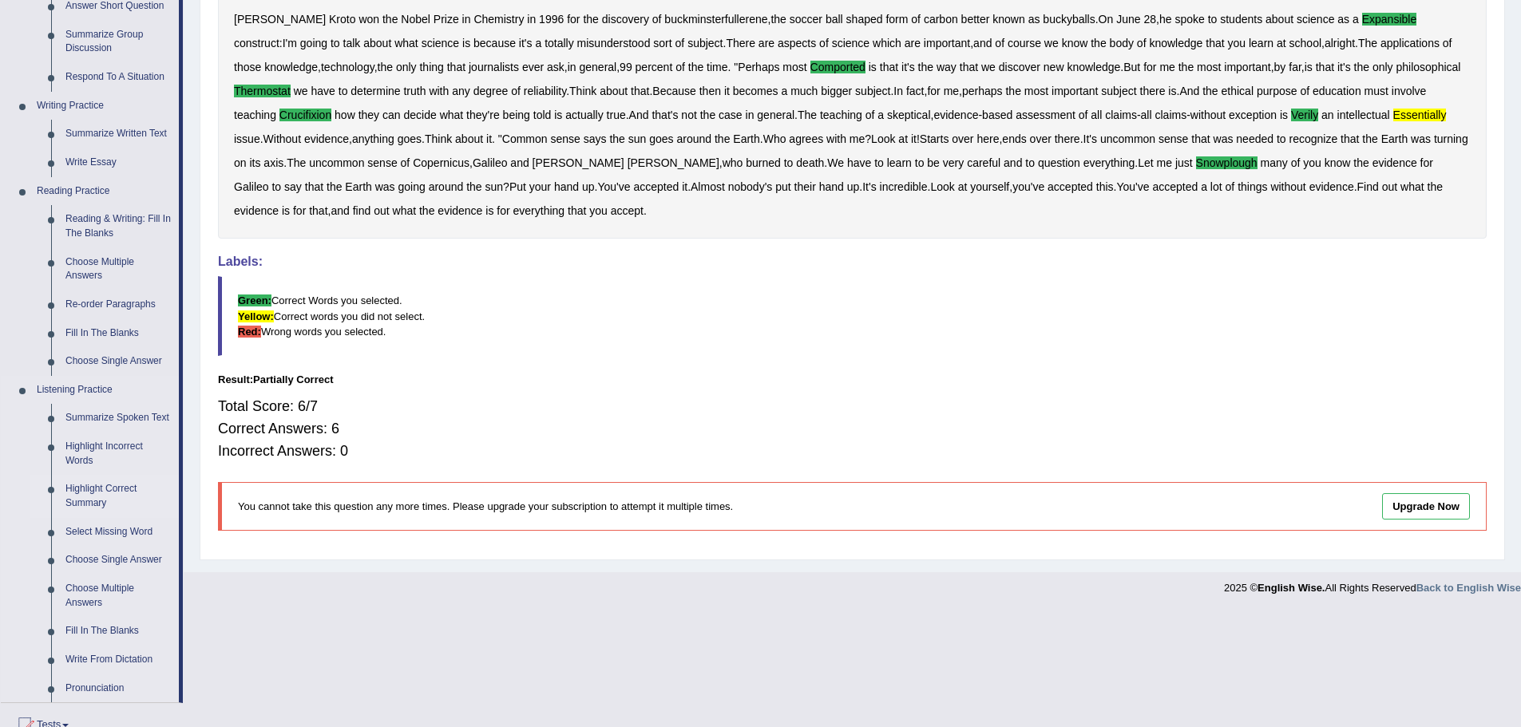
click at [118, 491] on link "Highlight Correct Summary" at bounding box center [118, 496] width 121 height 42
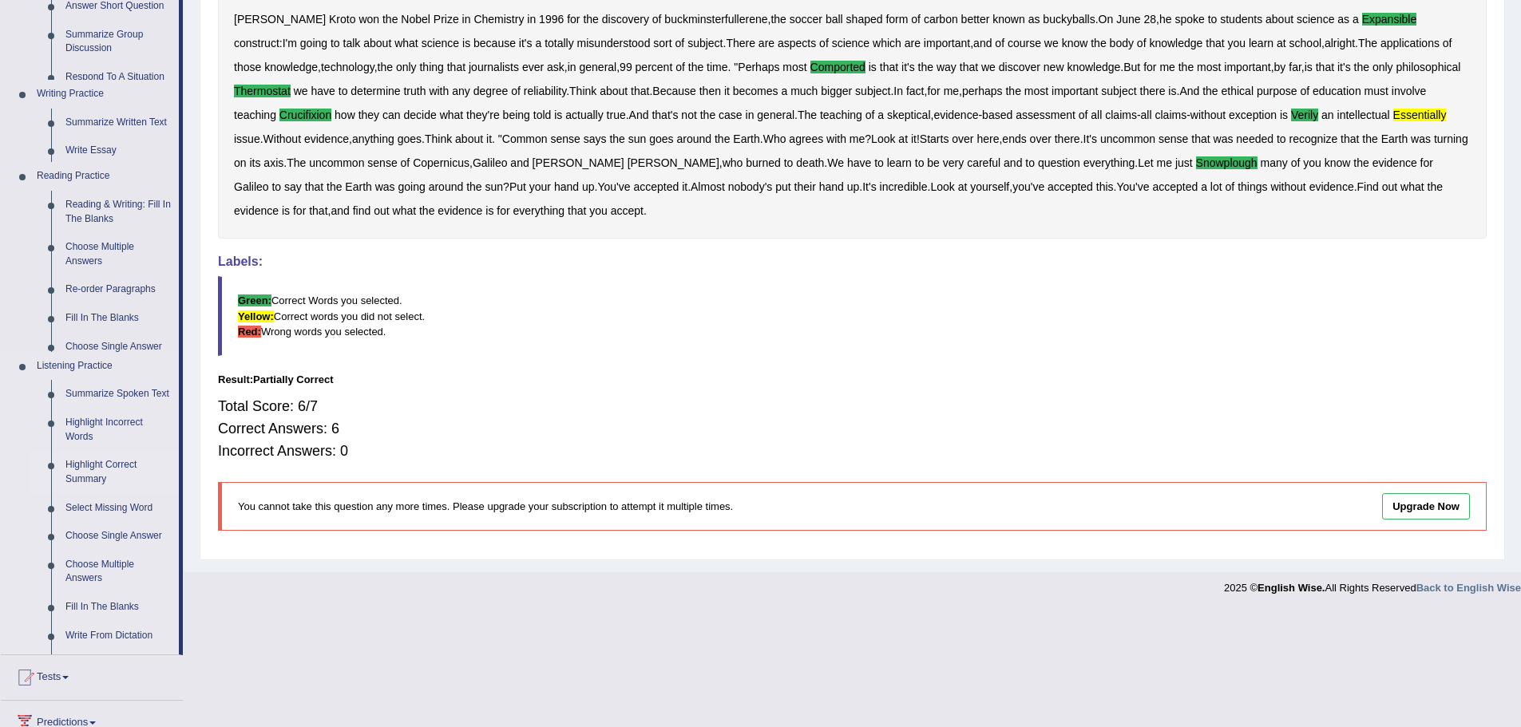
scroll to position [204, 0]
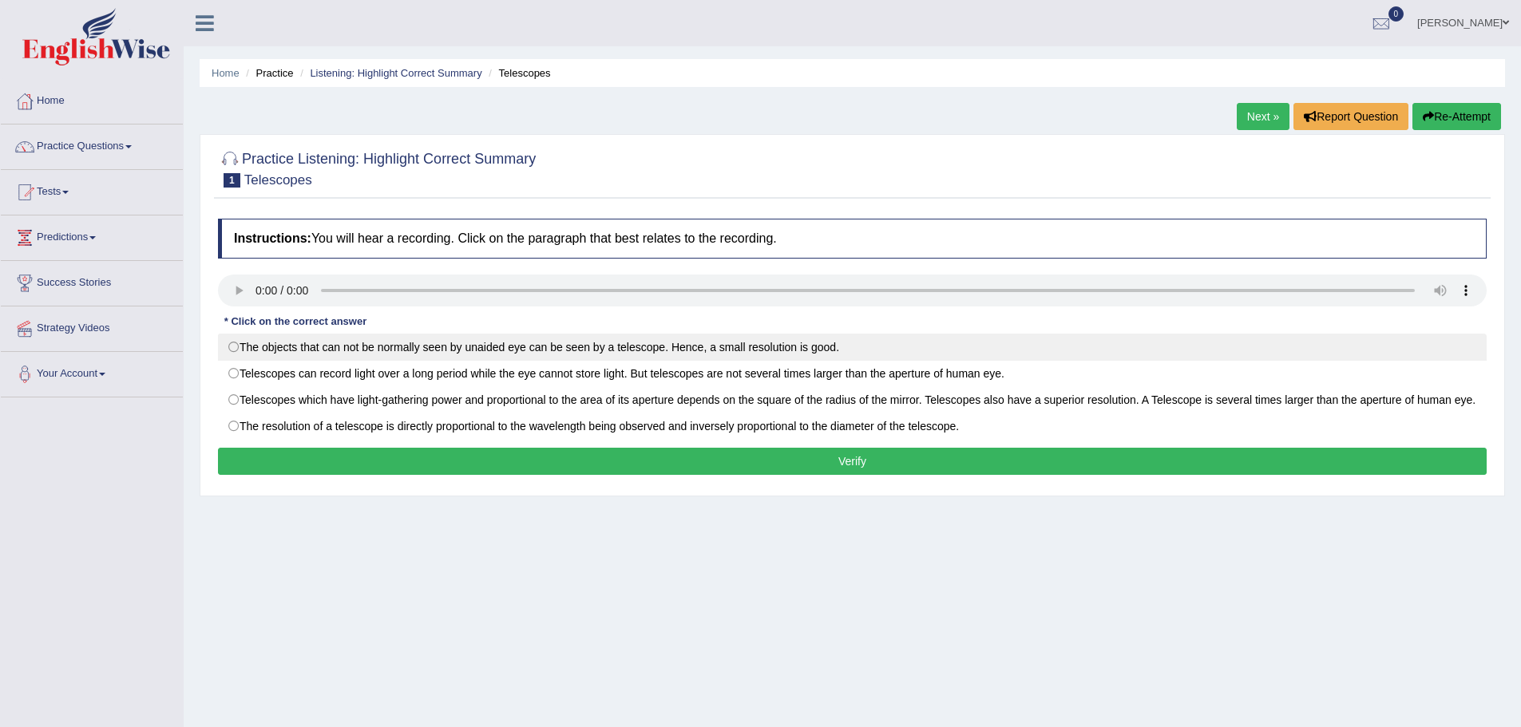
click at [586, 354] on label "The objects that can not be normally seen by unaided eye can be seen by a teles…" at bounding box center [852, 347] width 1269 height 27
radio input "true"
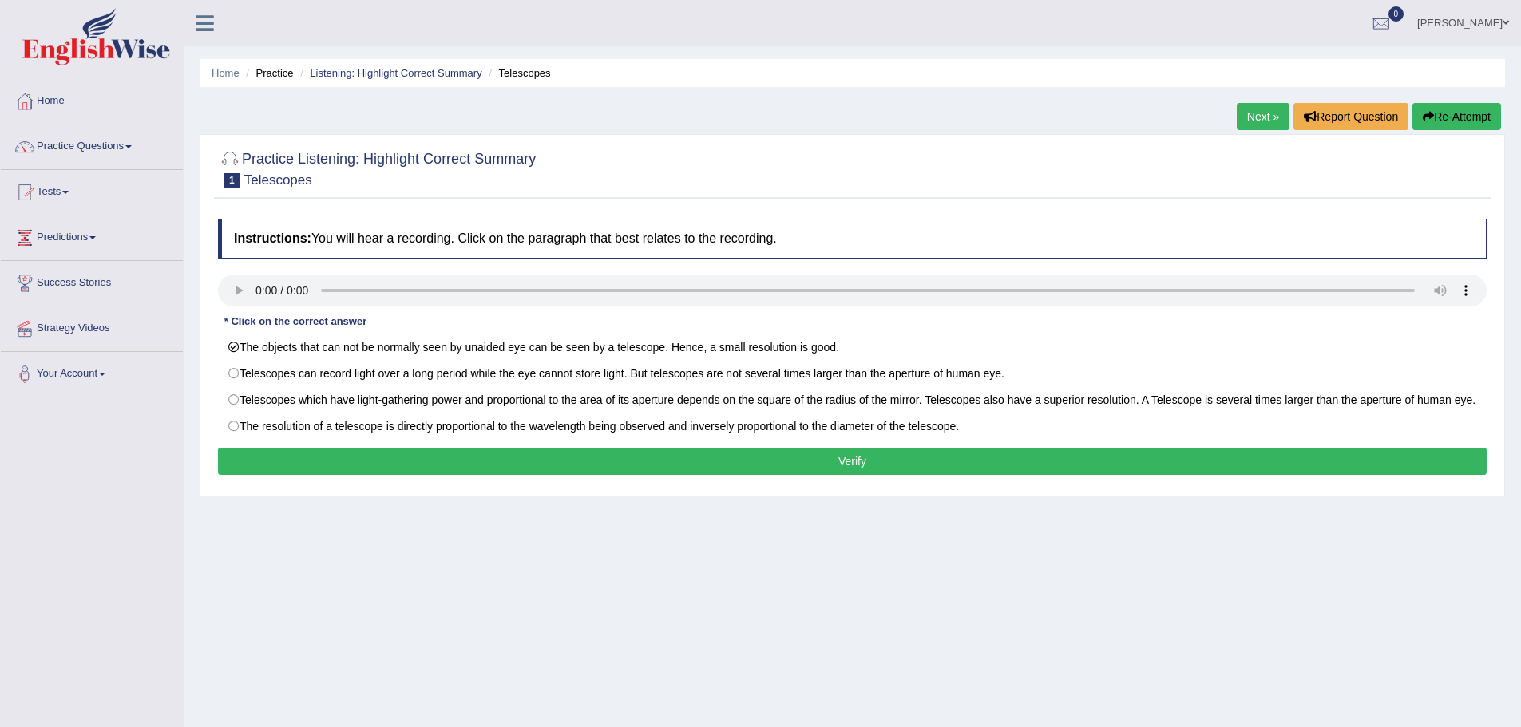
click at [632, 474] on button "Verify" at bounding box center [852, 461] width 1269 height 27
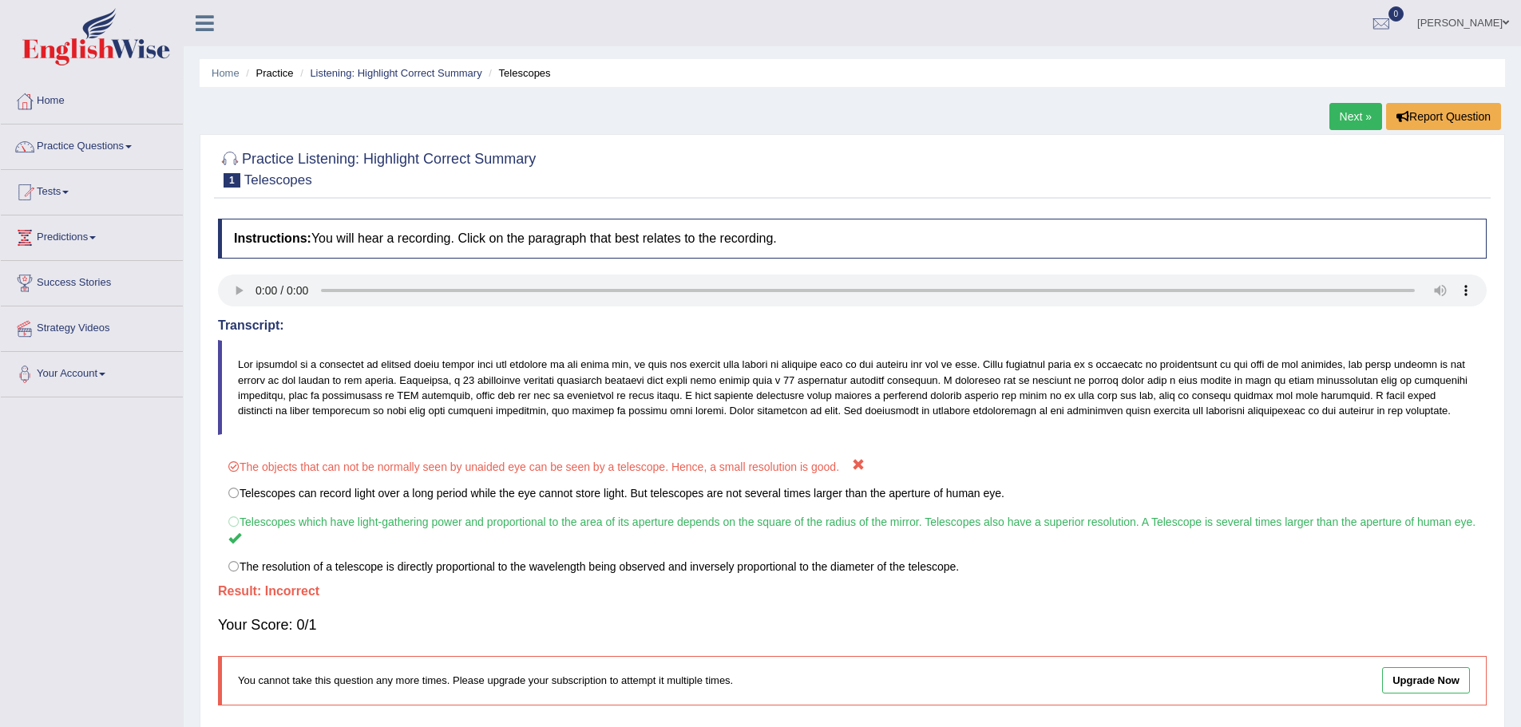
click at [1353, 114] on link "Next »" at bounding box center [1355, 116] width 53 height 27
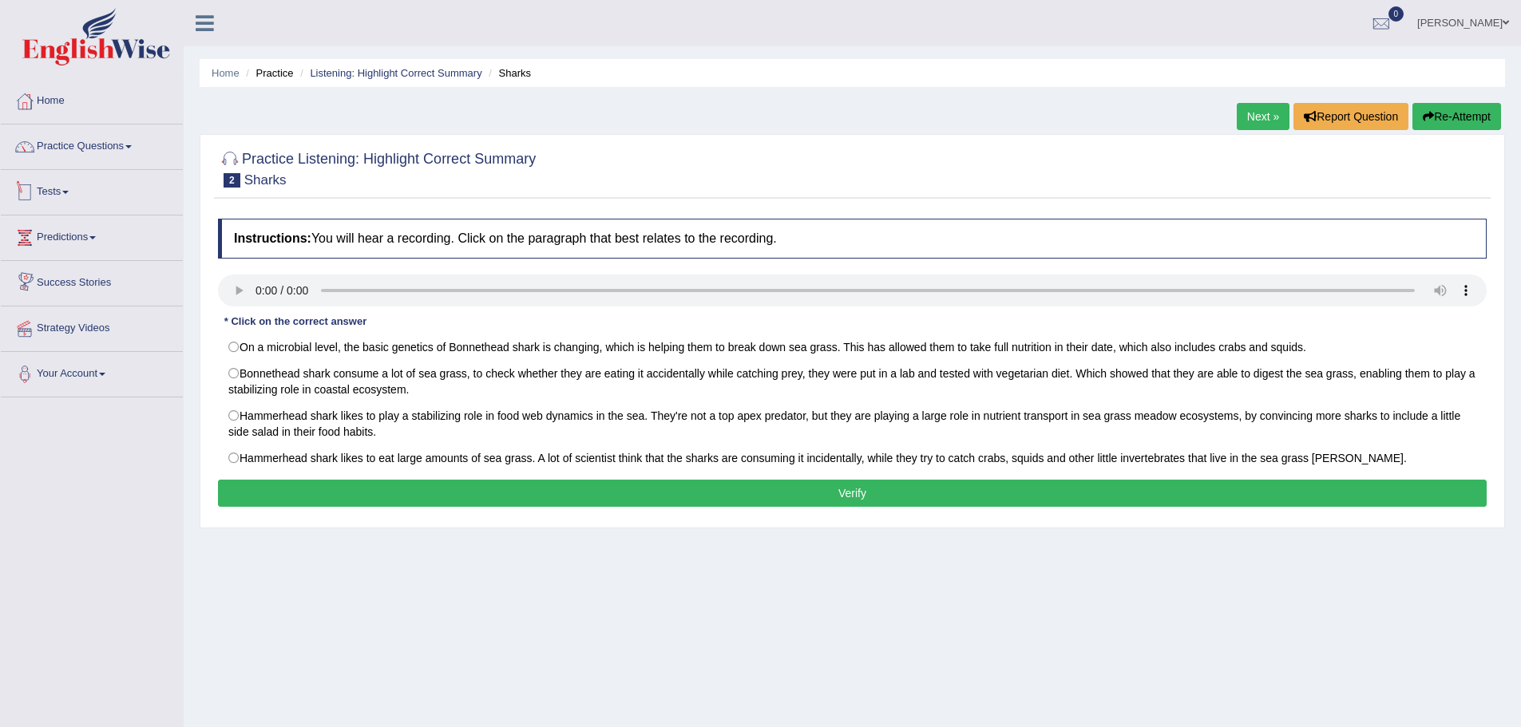
click at [66, 189] on link "Tests" at bounding box center [92, 190] width 182 height 40
click at [109, 145] on link "Practice Questions" at bounding box center [92, 145] width 182 height 40
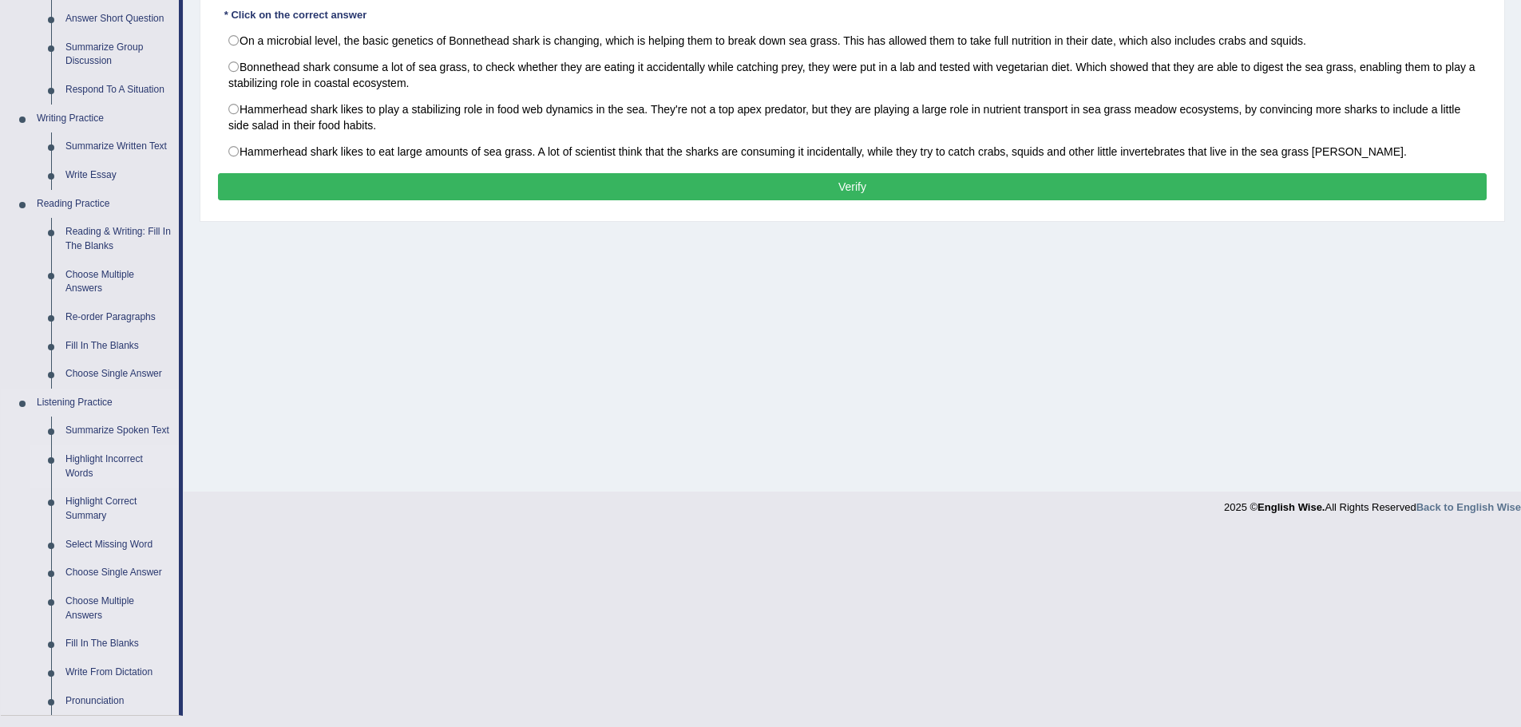
scroll to position [319, 0]
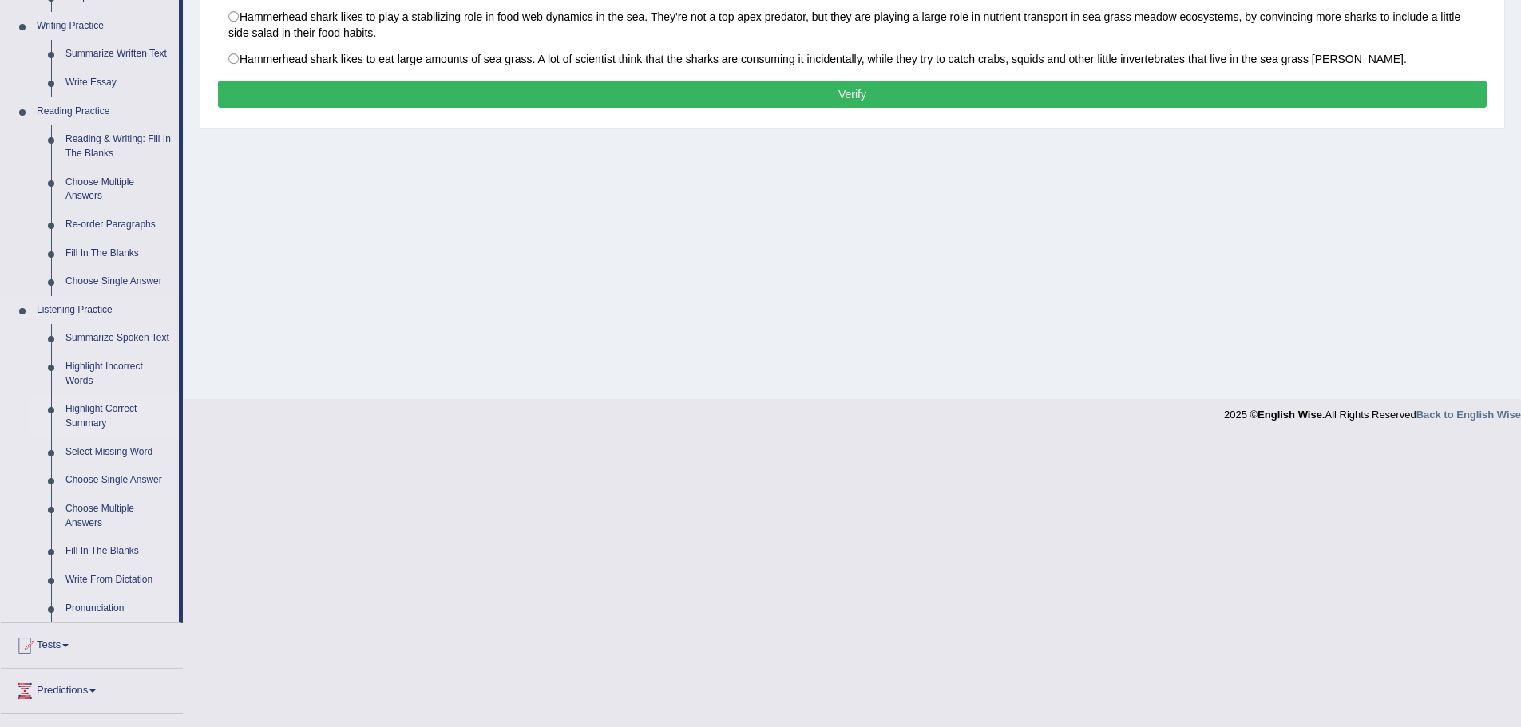
click at [101, 406] on link "Highlight Correct Summary" at bounding box center [118, 416] width 121 height 42
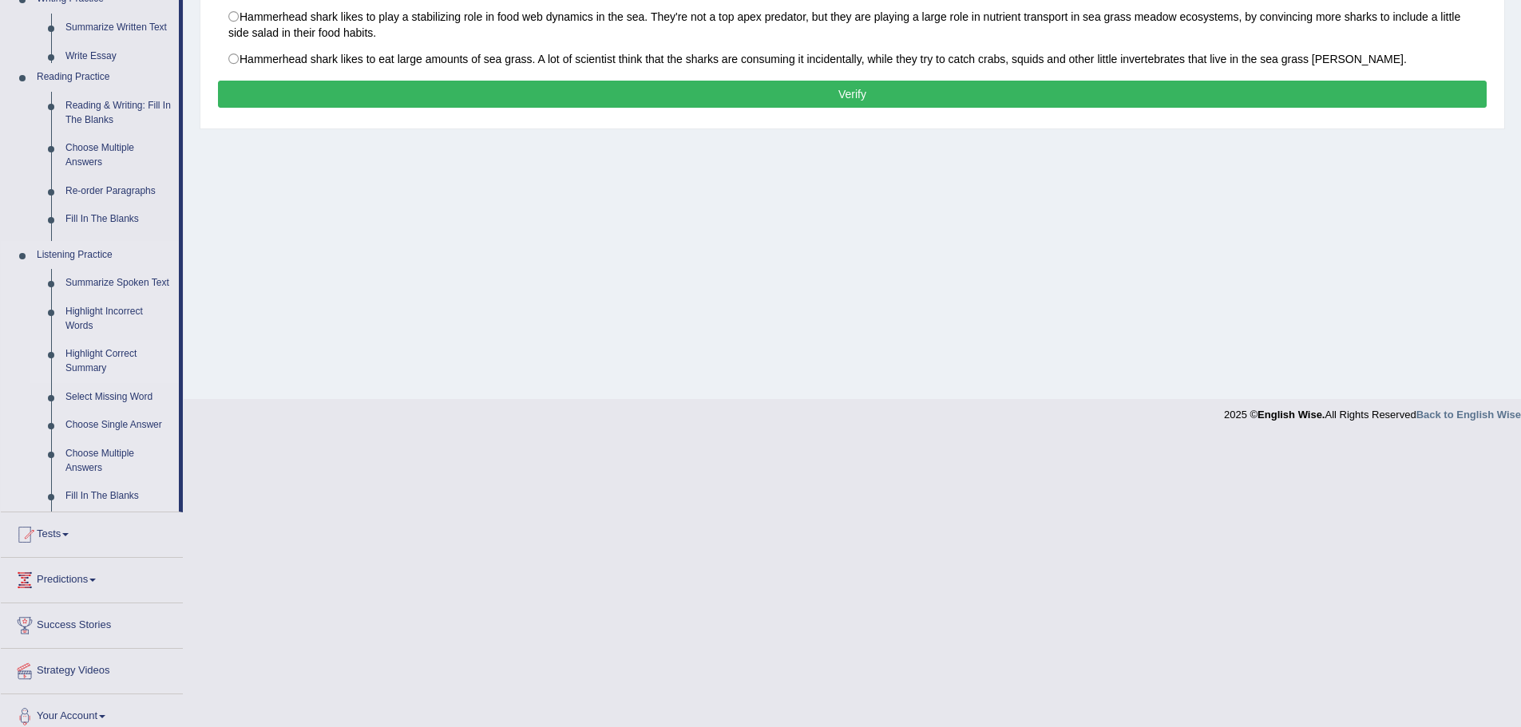
scroll to position [111, 0]
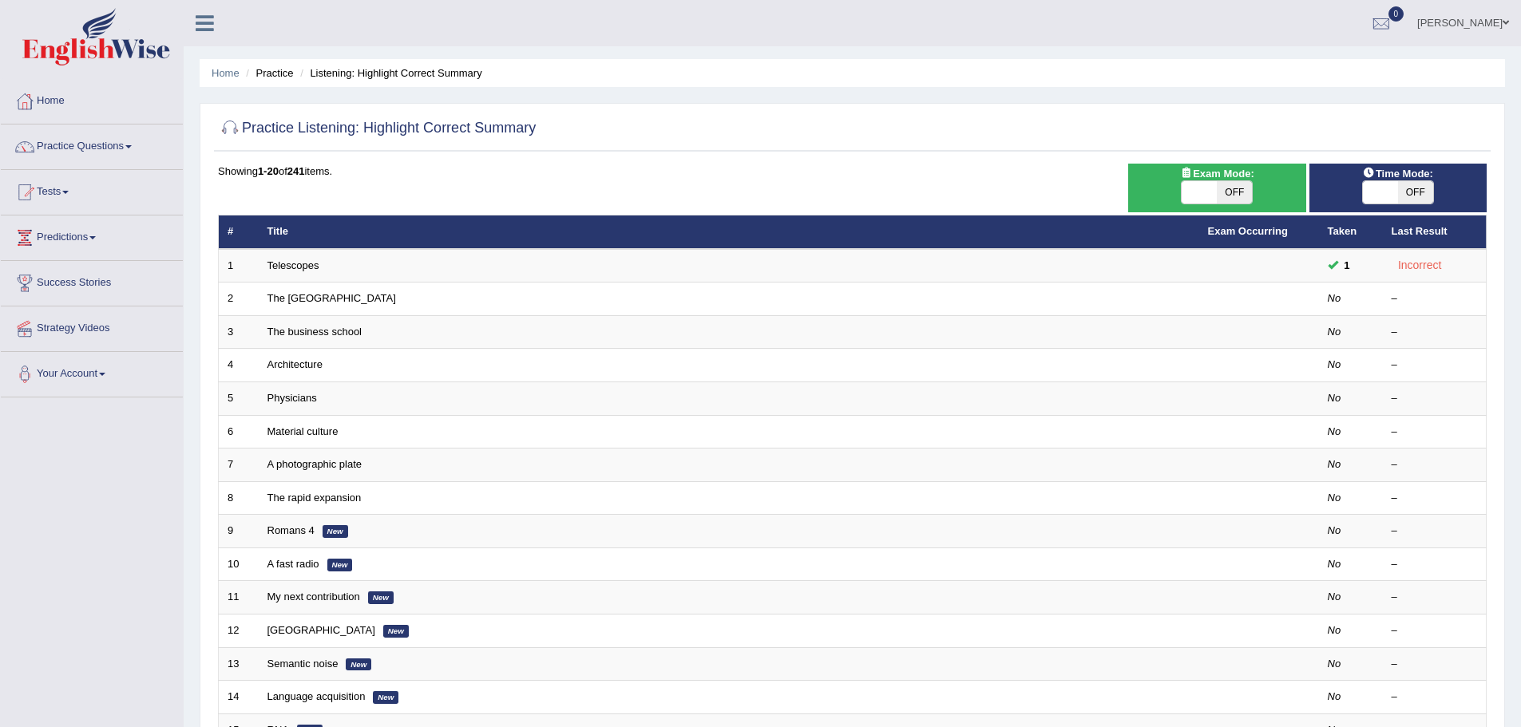
click at [1212, 194] on span at bounding box center [1199, 192] width 35 height 22
checkbox input "true"
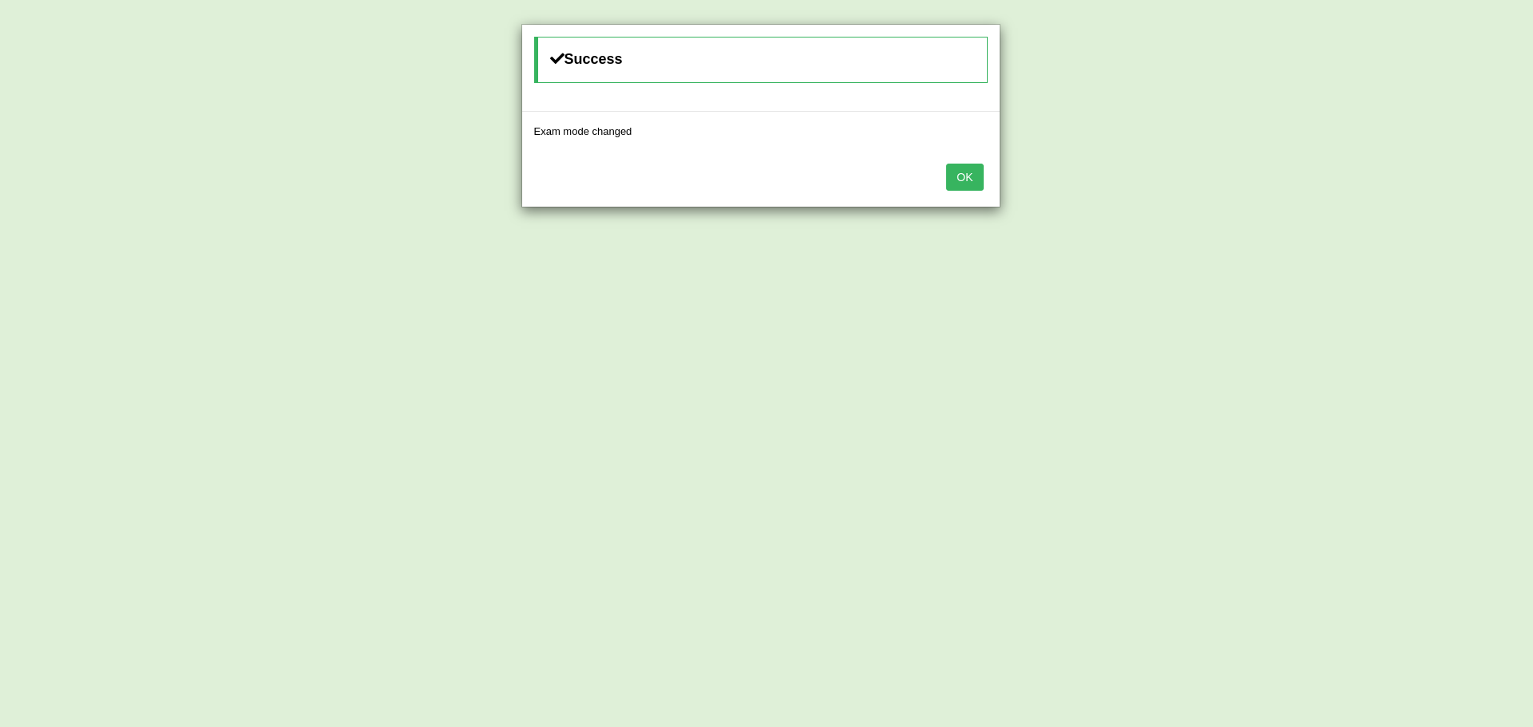
click at [975, 181] on button "OK" at bounding box center [964, 177] width 37 height 27
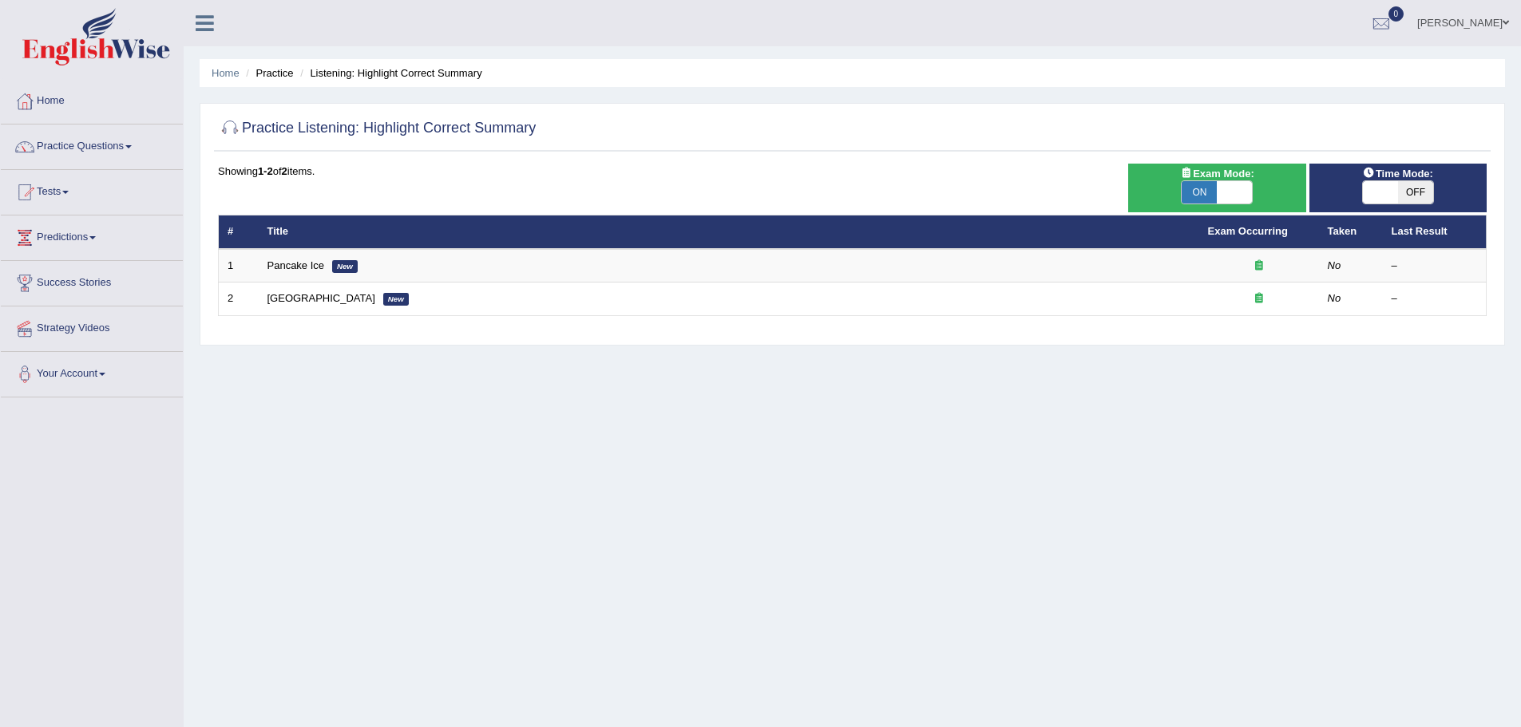
click at [1369, 194] on span at bounding box center [1380, 192] width 35 height 22
checkbox input "true"
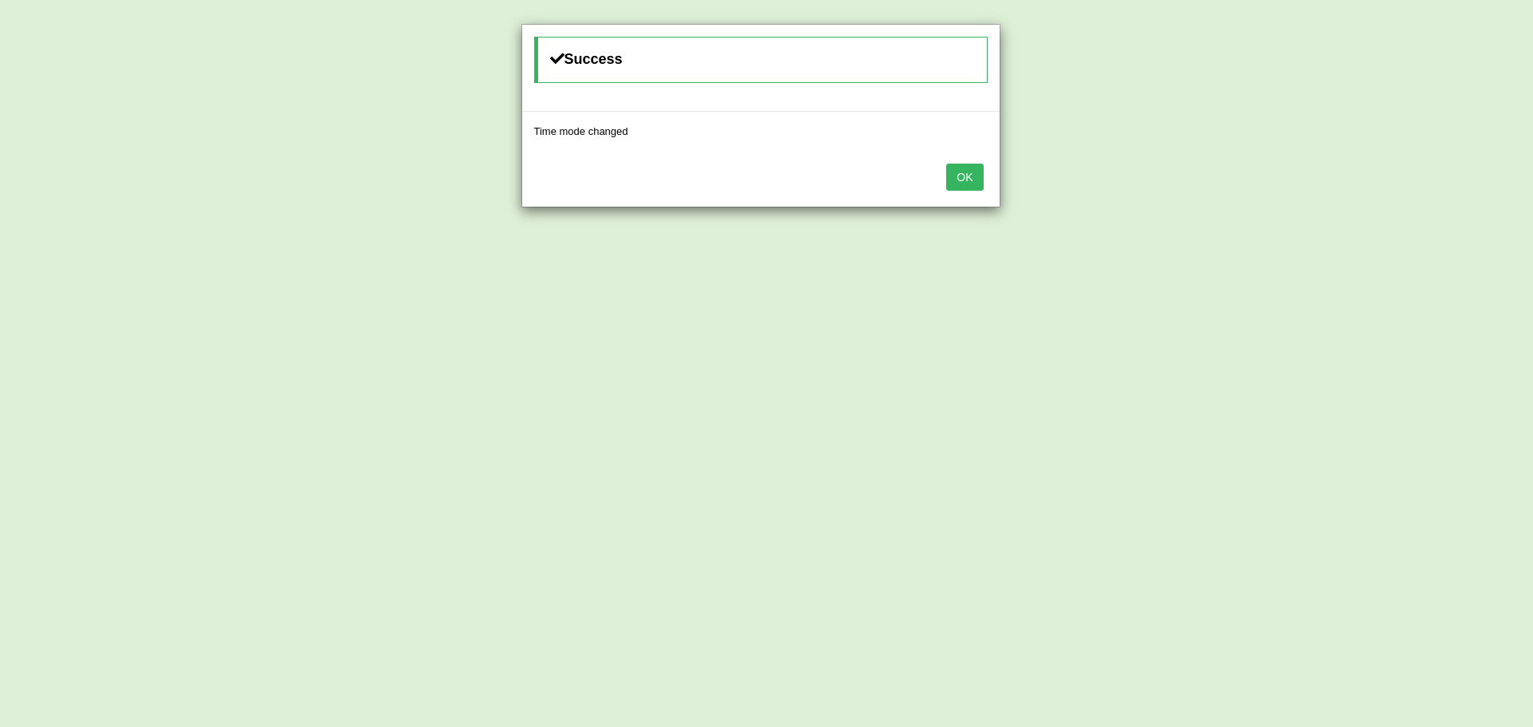
click at [953, 178] on button "OK" at bounding box center [964, 177] width 37 height 27
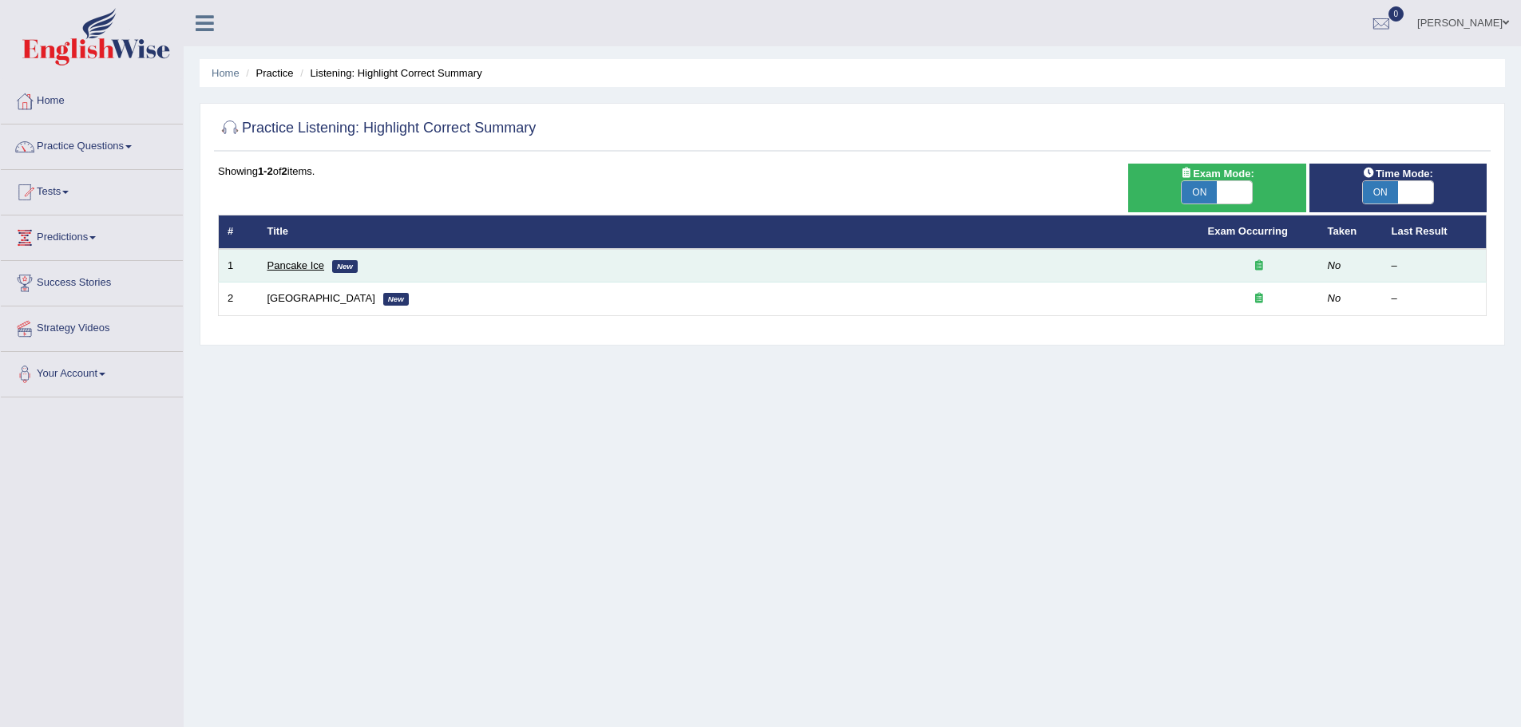
click at [278, 267] on link "Pancake Ice" at bounding box center [295, 266] width 57 height 12
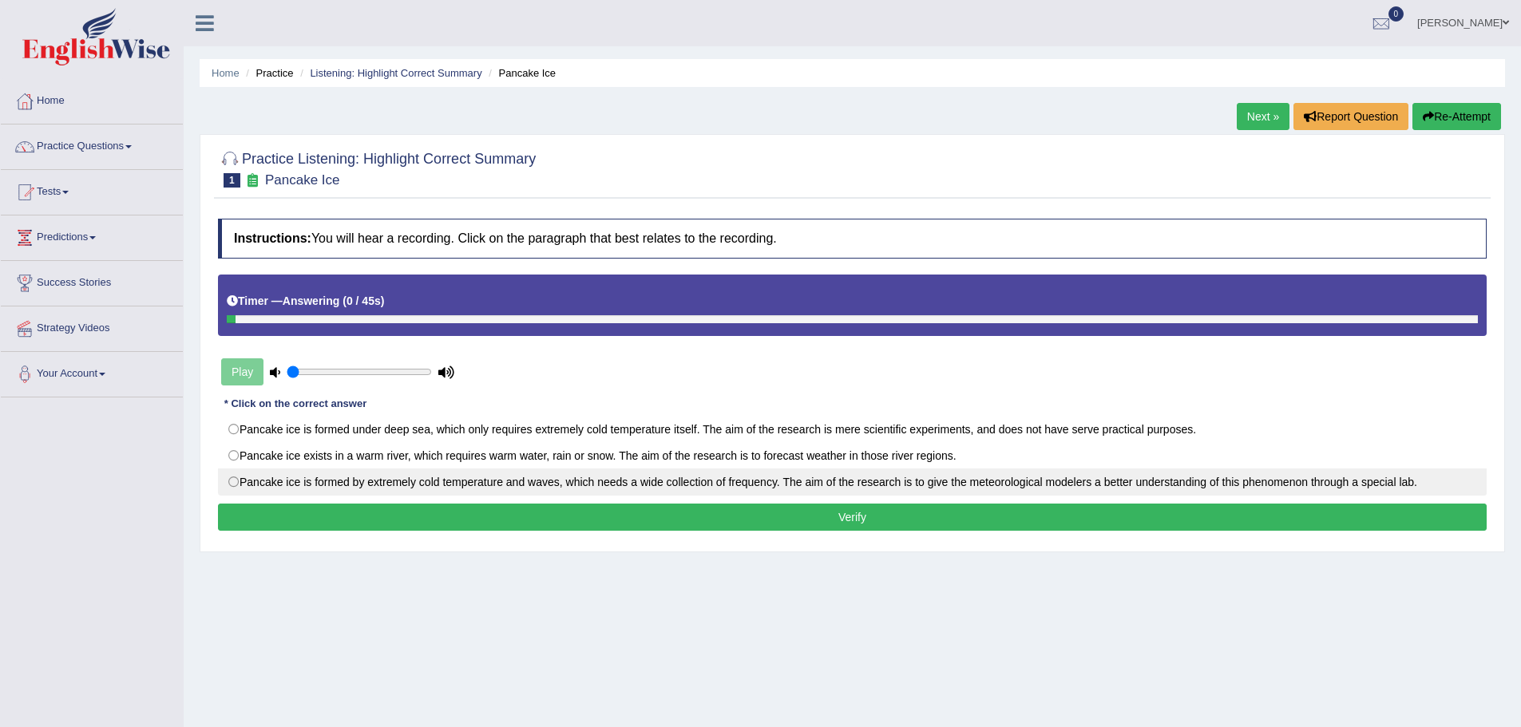
click at [428, 485] on label "Pancake ice is formed by extremely cold temperature and waves, which needs a wi…" at bounding box center [852, 482] width 1269 height 27
radio input "true"
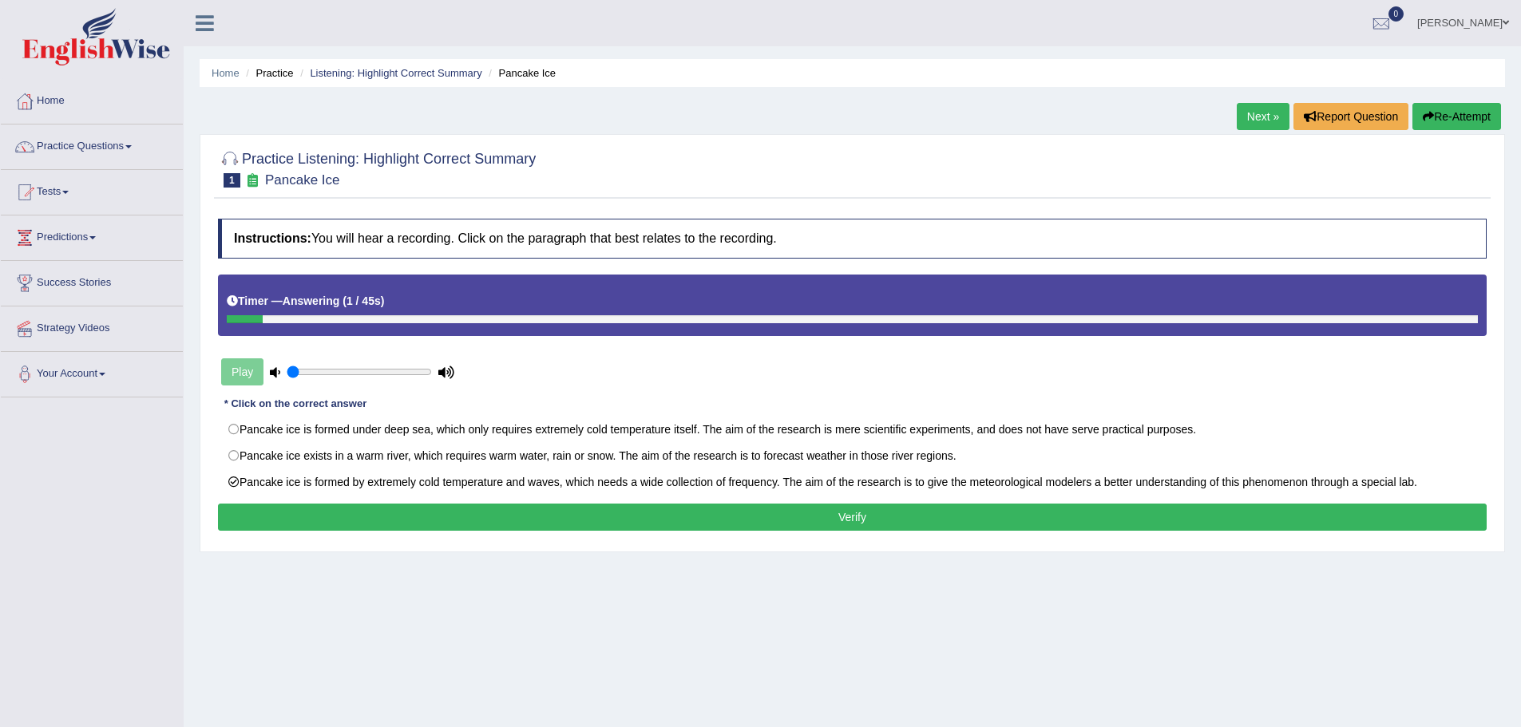
click at [424, 504] on button "Verify" at bounding box center [852, 517] width 1269 height 27
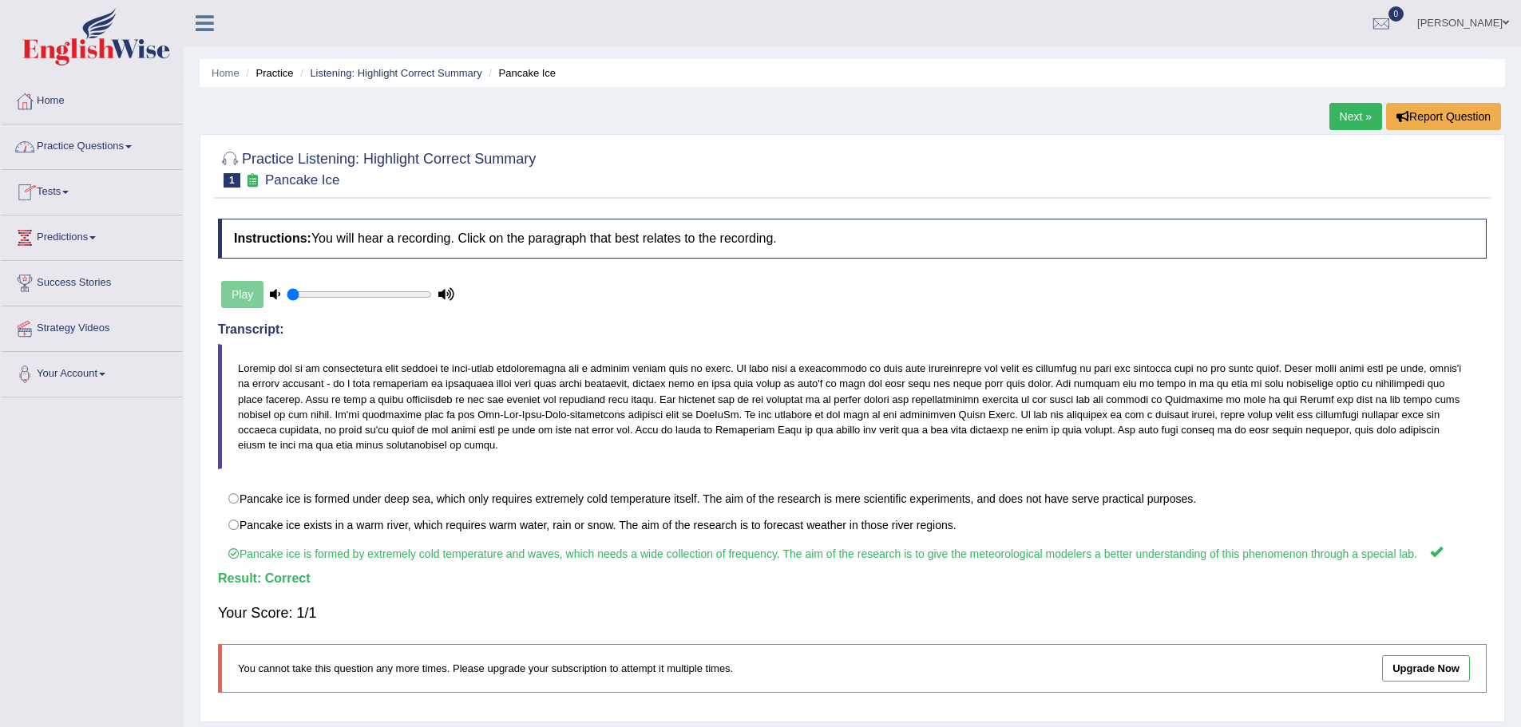
click at [89, 147] on link "Practice Questions" at bounding box center [92, 145] width 182 height 40
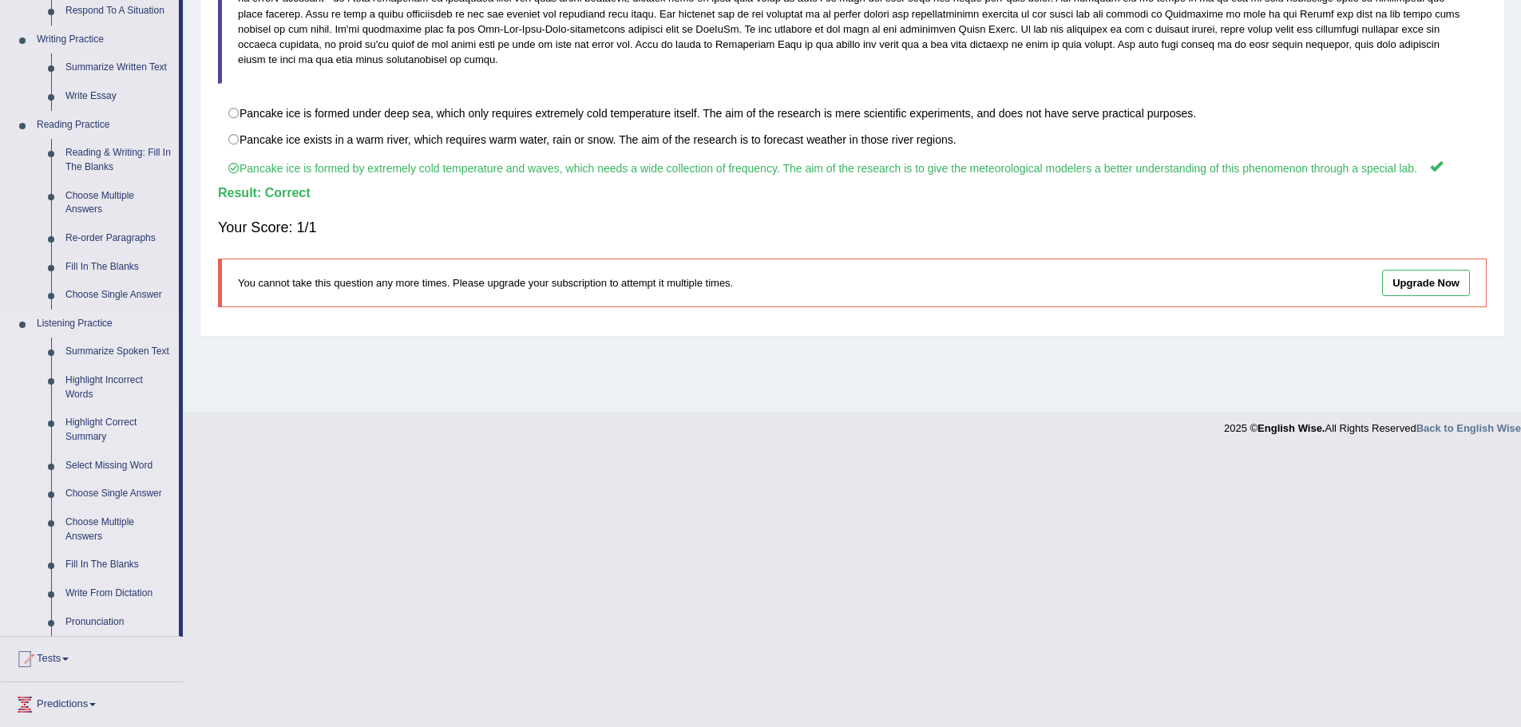
scroll to position [399, 0]
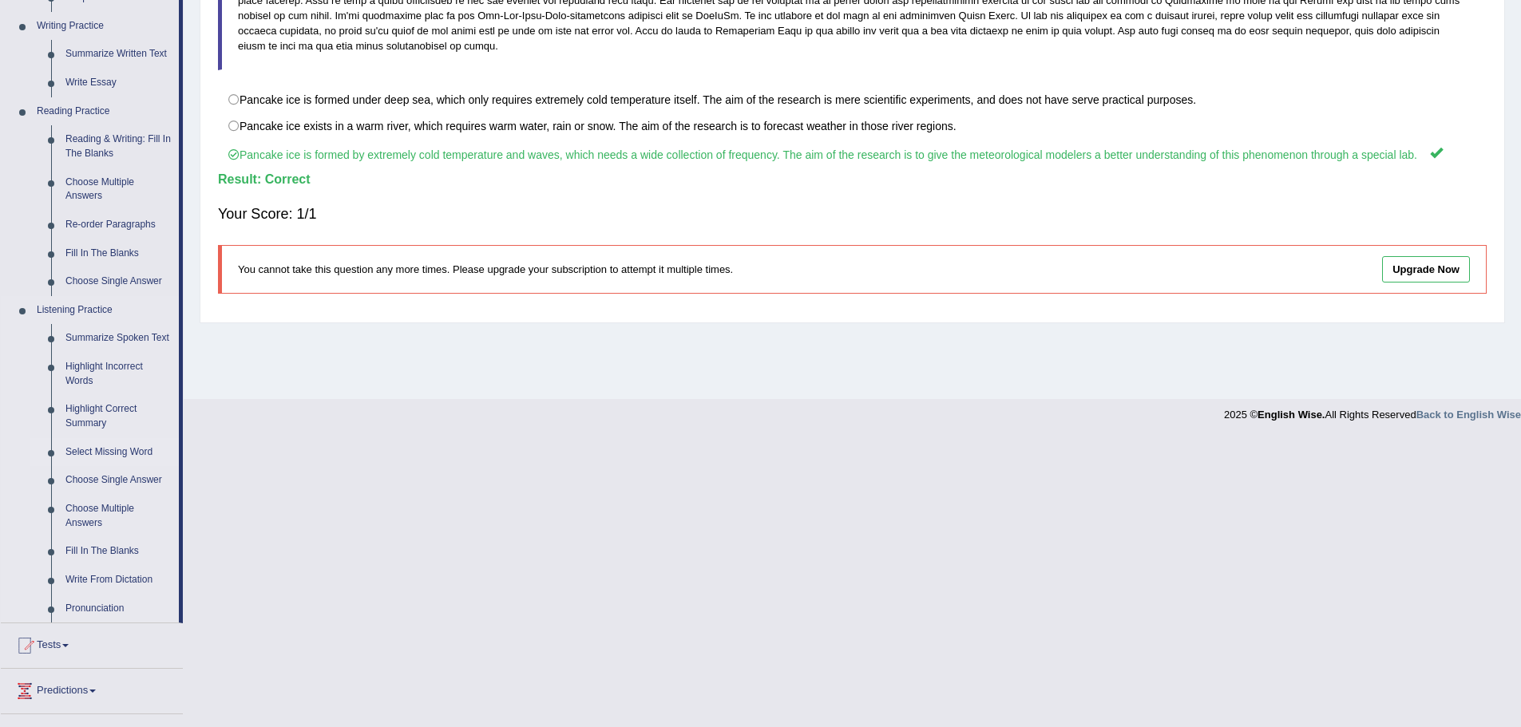
click at [112, 450] on link "Select Missing Word" at bounding box center [118, 452] width 121 height 29
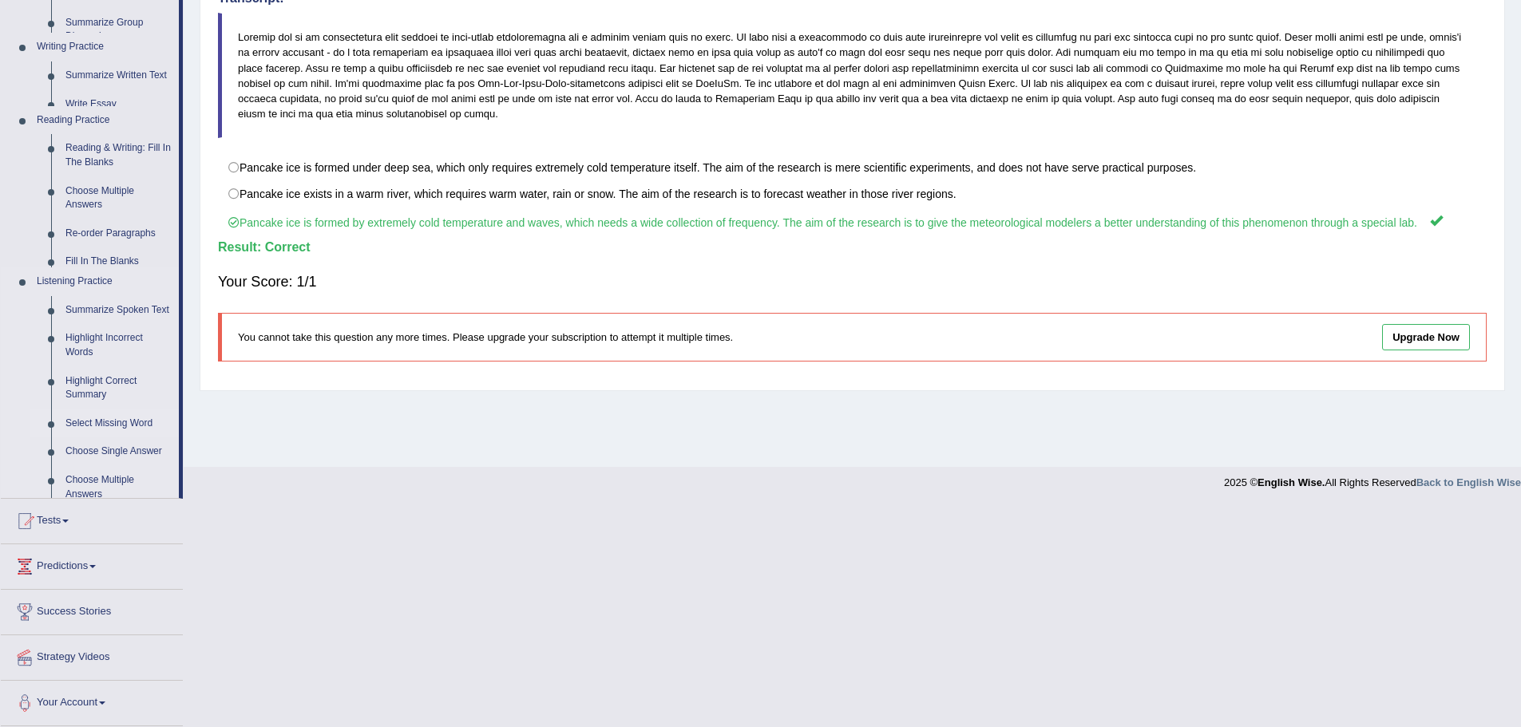
scroll to position [111, 0]
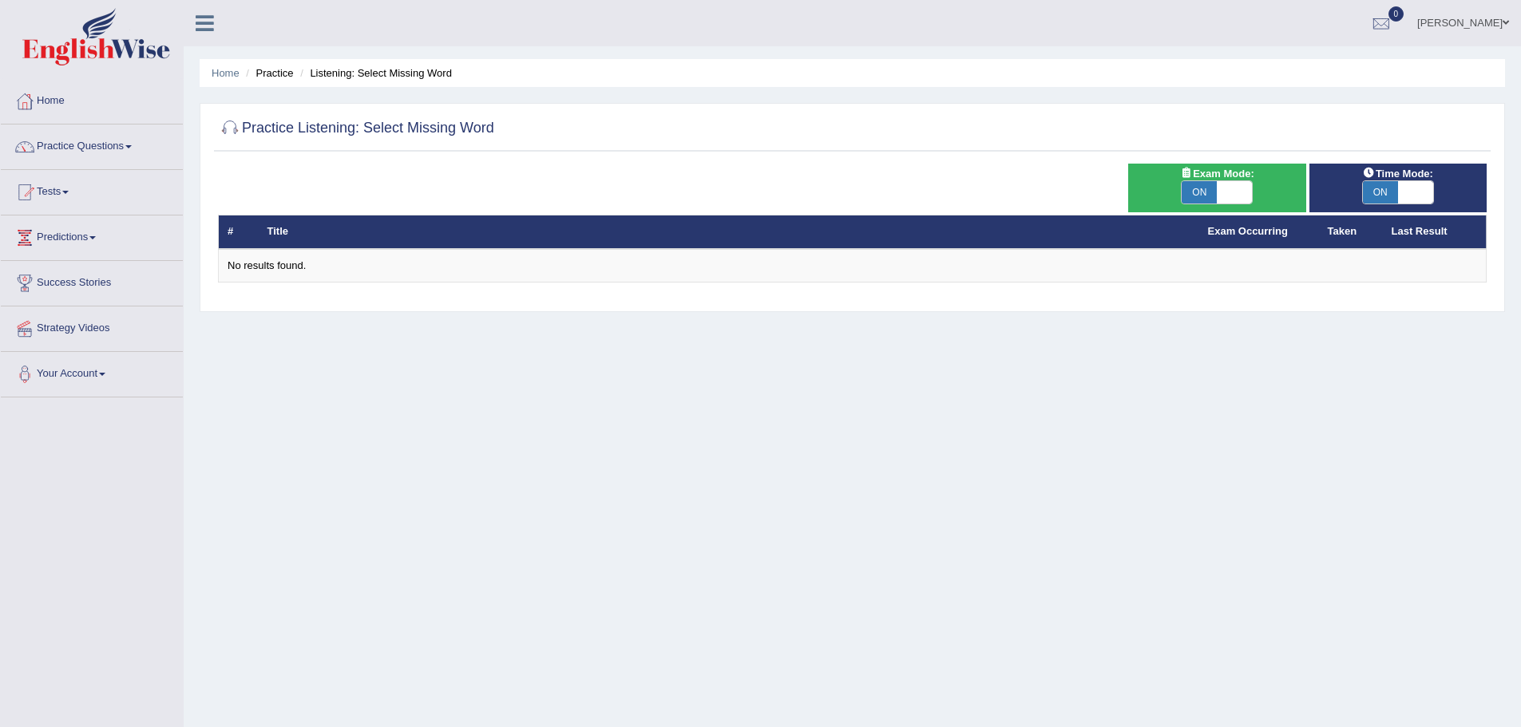
click at [1224, 189] on span at bounding box center [1234, 192] width 35 height 22
checkbox input "false"
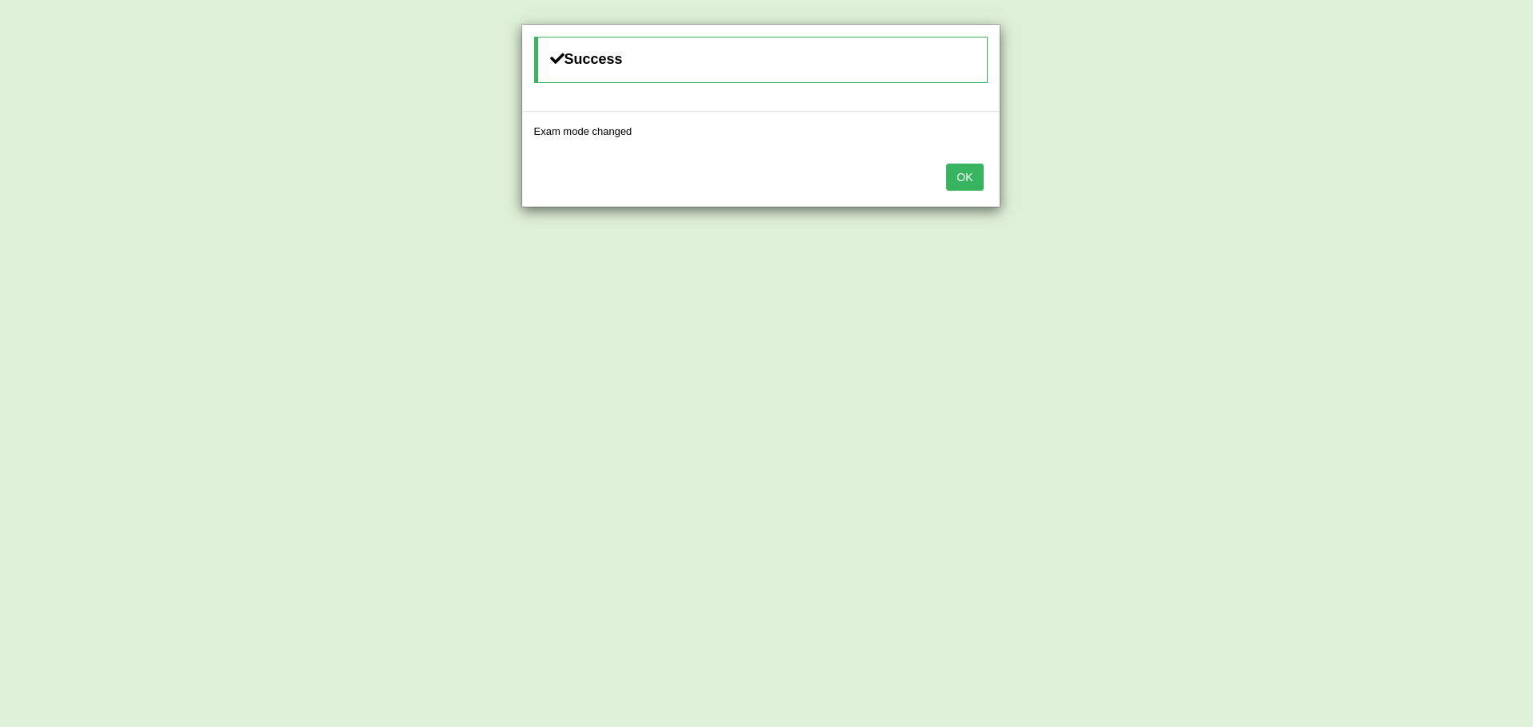
click at [969, 173] on button "OK" at bounding box center [964, 177] width 37 height 27
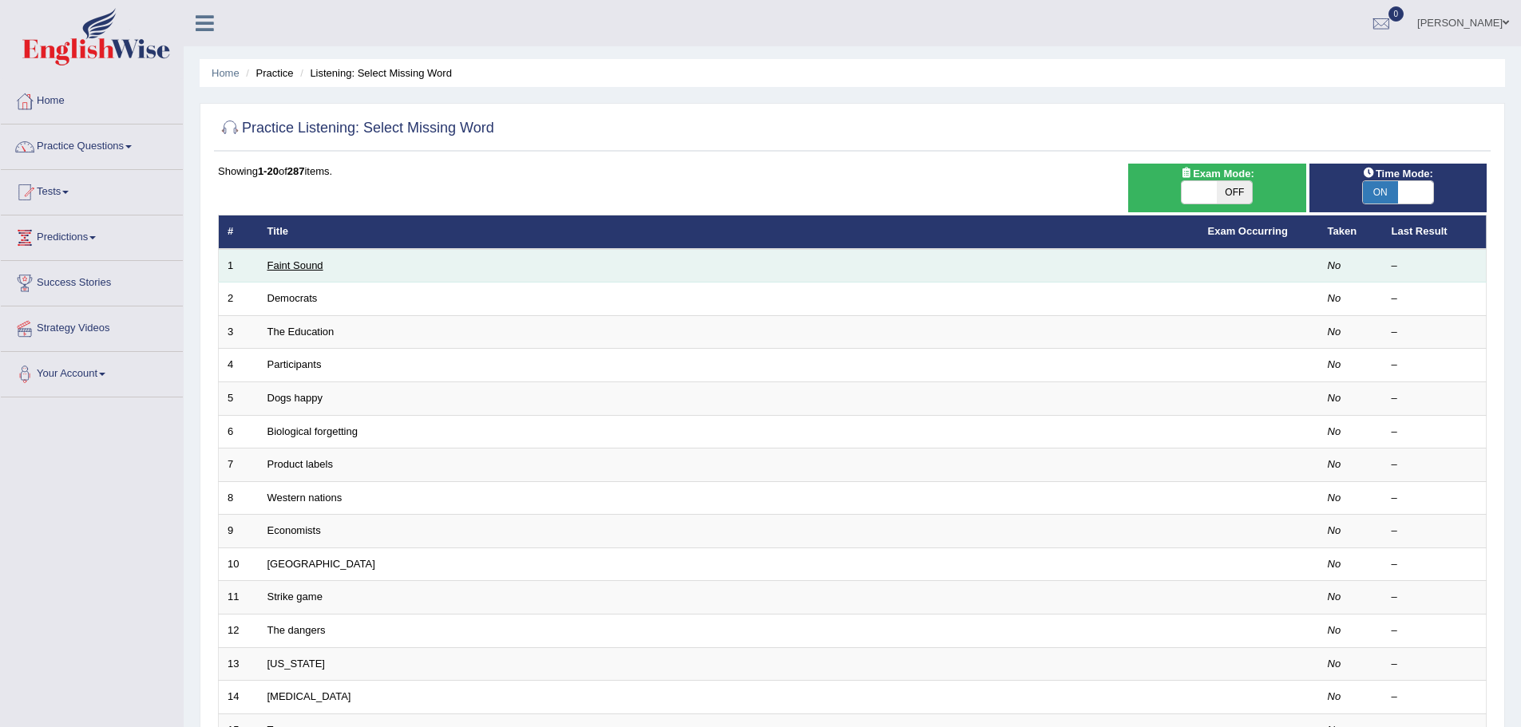
click at [293, 262] on link "Faint Sound" at bounding box center [295, 266] width 56 height 12
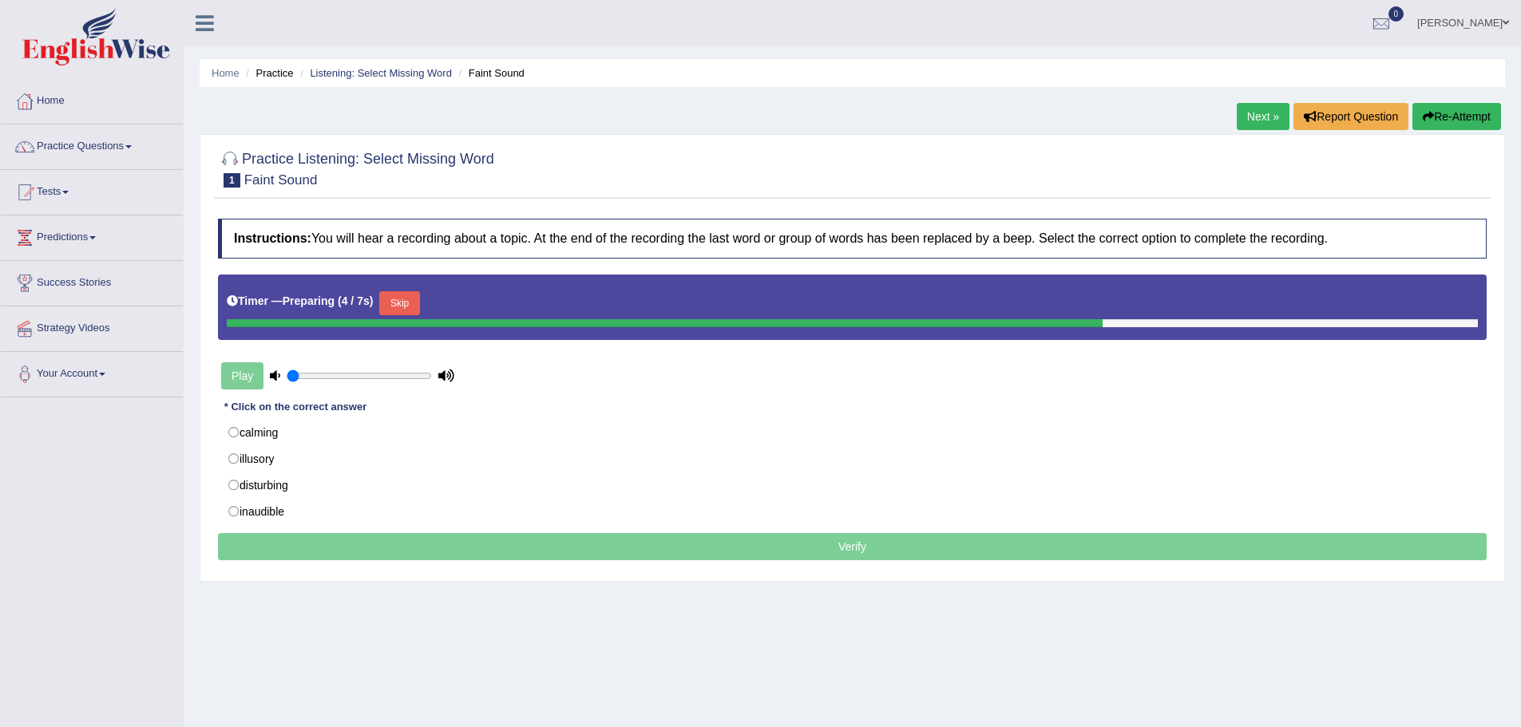
click at [393, 368] on div "Play" at bounding box center [338, 376] width 240 height 40
type input "0.75"
click at [389, 376] on input "range" at bounding box center [359, 376] width 145 height 13
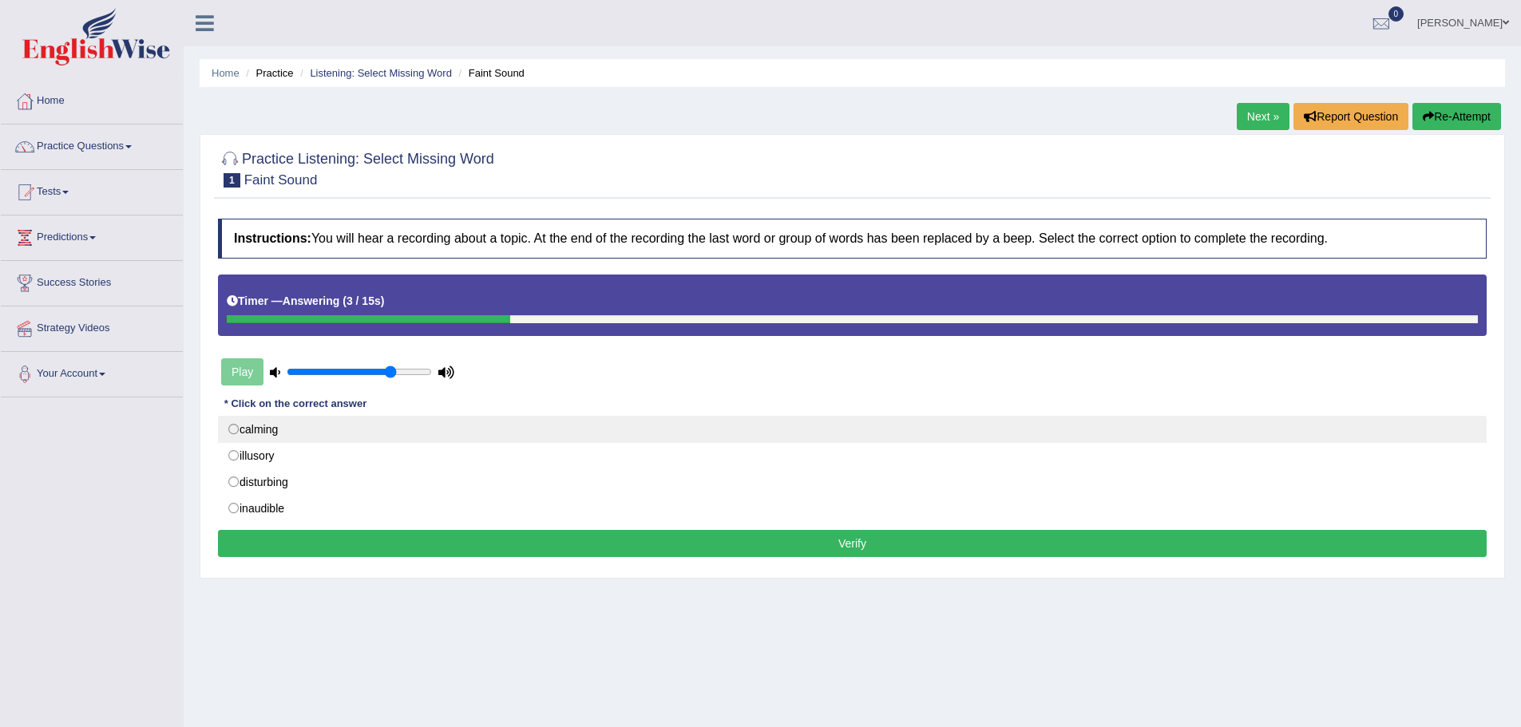
click at [263, 434] on label "calming" at bounding box center [852, 429] width 1269 height 27
radio input "true"
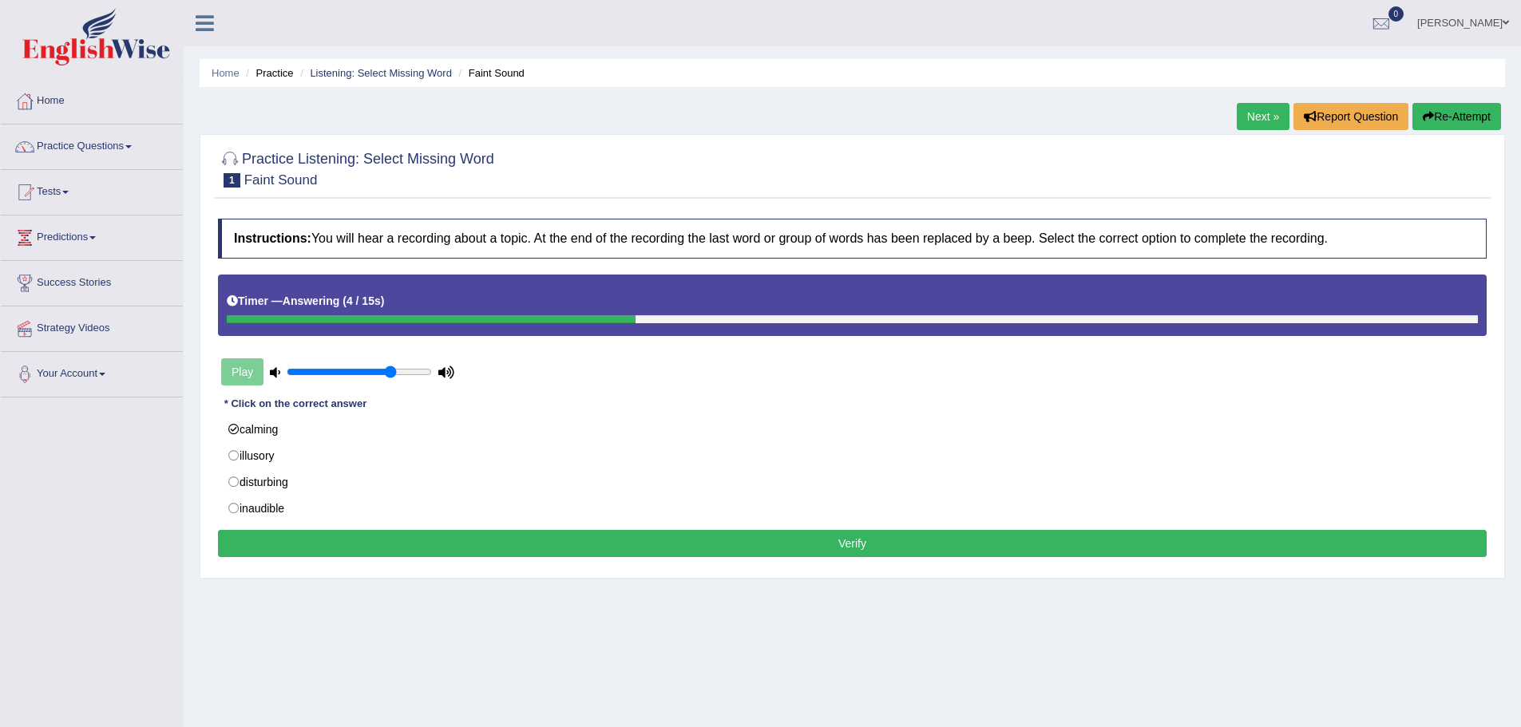
click at [546, 546] on button "Verify" at bounding box center [852, 543] width 1269 height 27
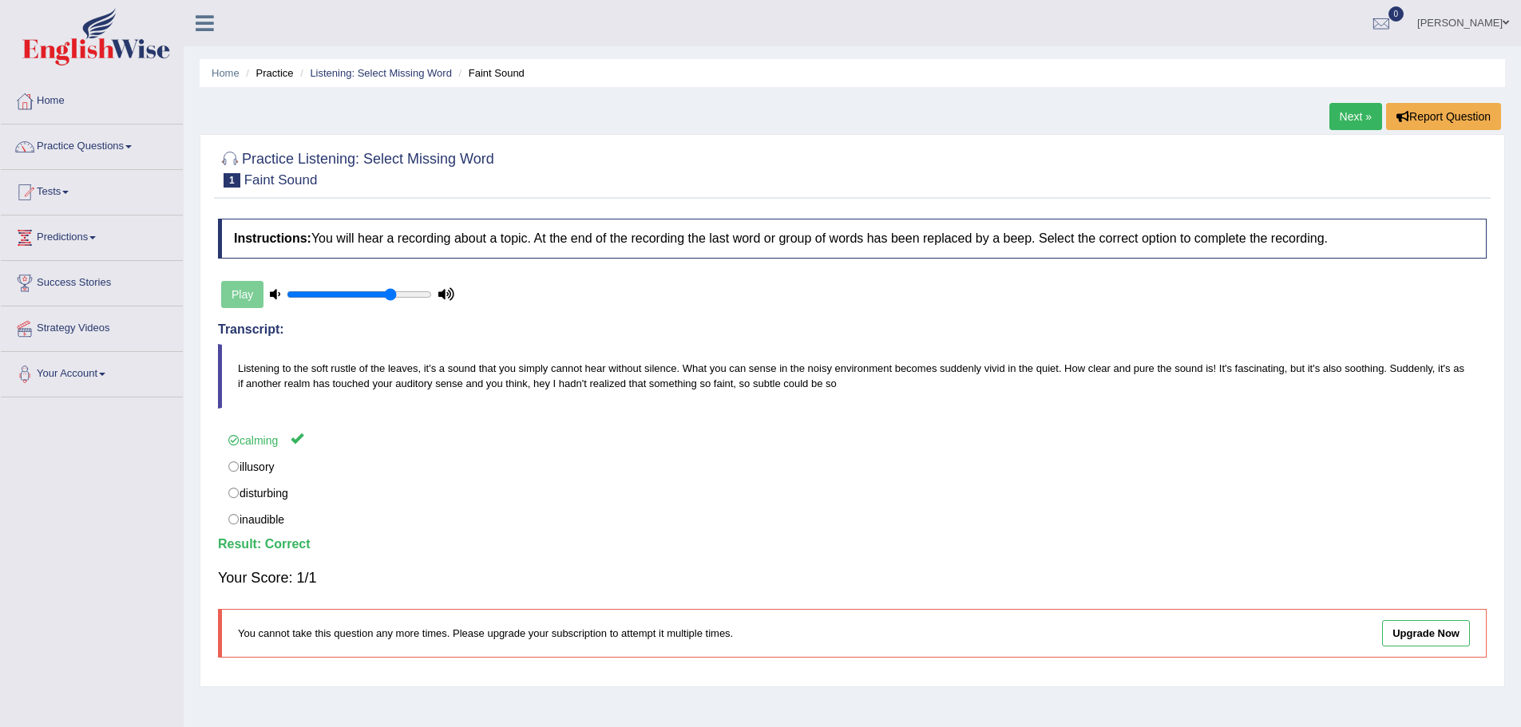
click at [1341, 114] on link "Next »" at bounding box center [1355, 116] width 53 height 27
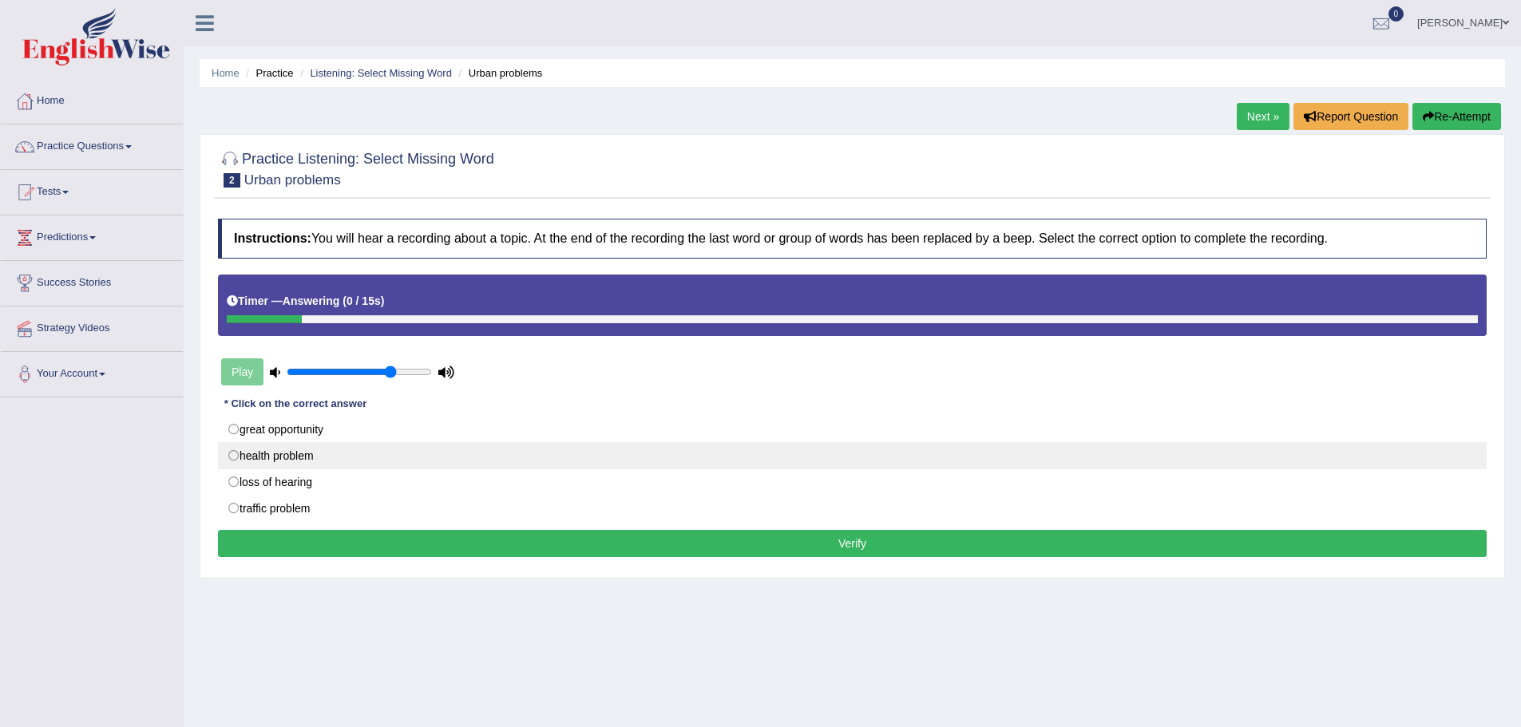
click at [268, 461] on label "health problem" at bounding box center [852, 455] width 1269 height 27
radio input "true"
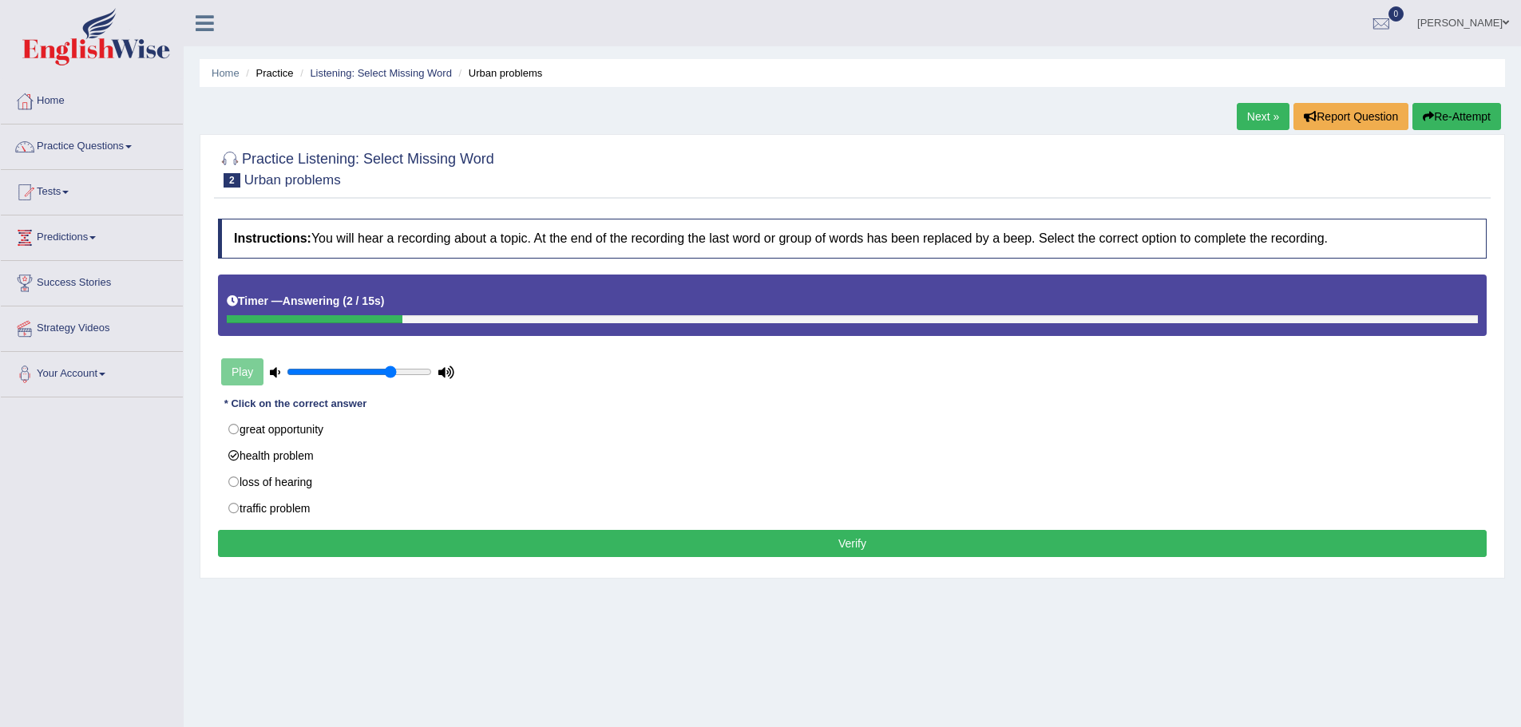
click at [354, 541] on button "Verify" at bounding box center [852, 543] width 1269 height 27
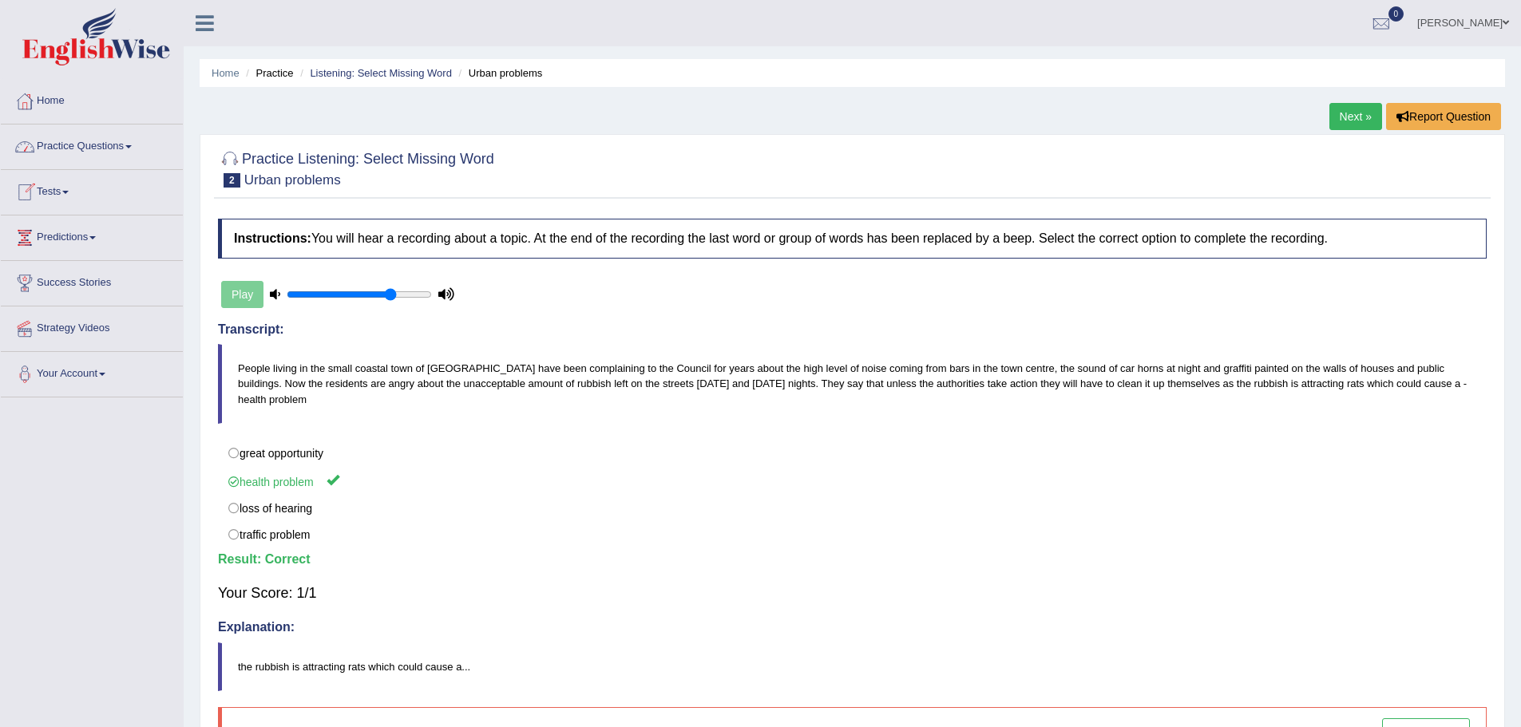
click at [95, 142] on link "Practice Questions" at bounding box center [92, 145] width 182 height 40
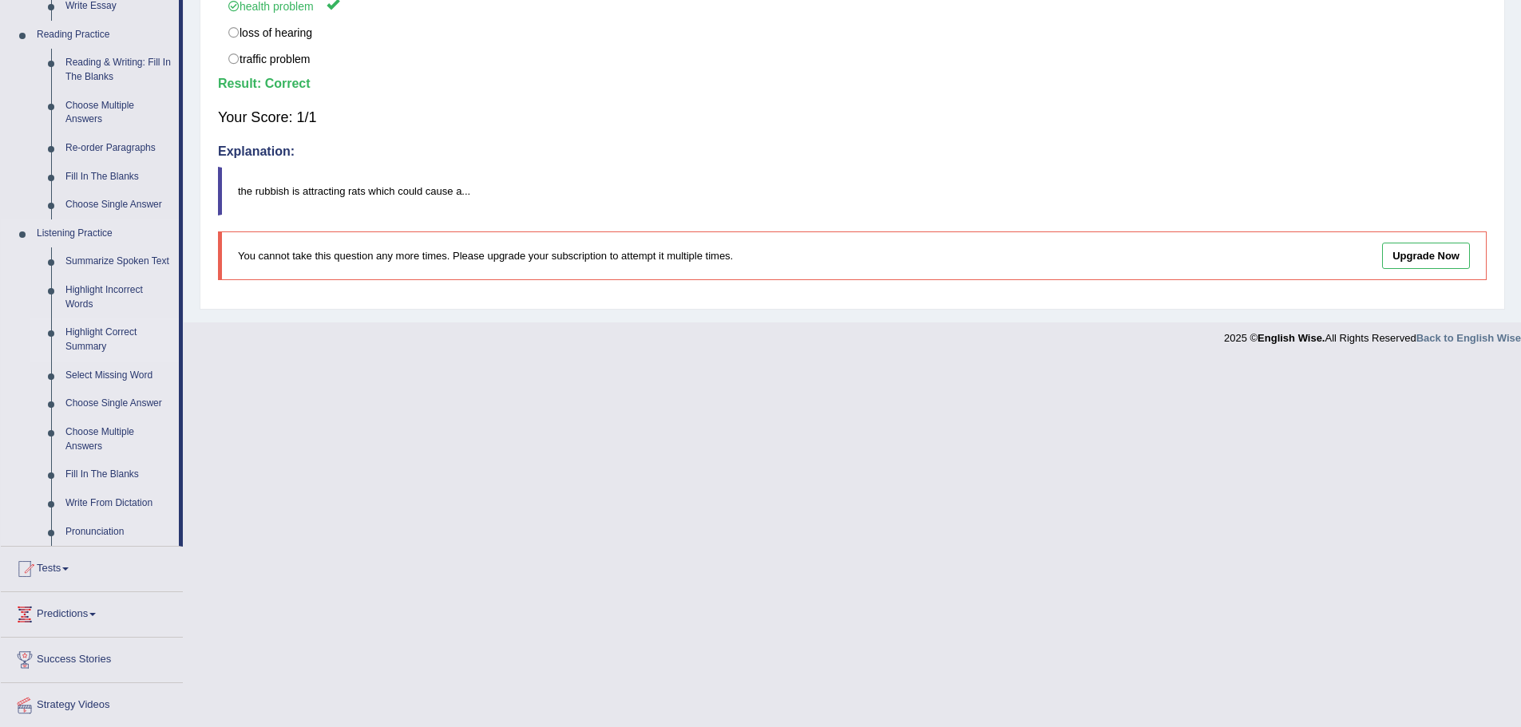
scroll to position [479, 0]
click at [135, 403] on link "Choose Single Answer" at bounding box center [118, 400] width 121 height 29
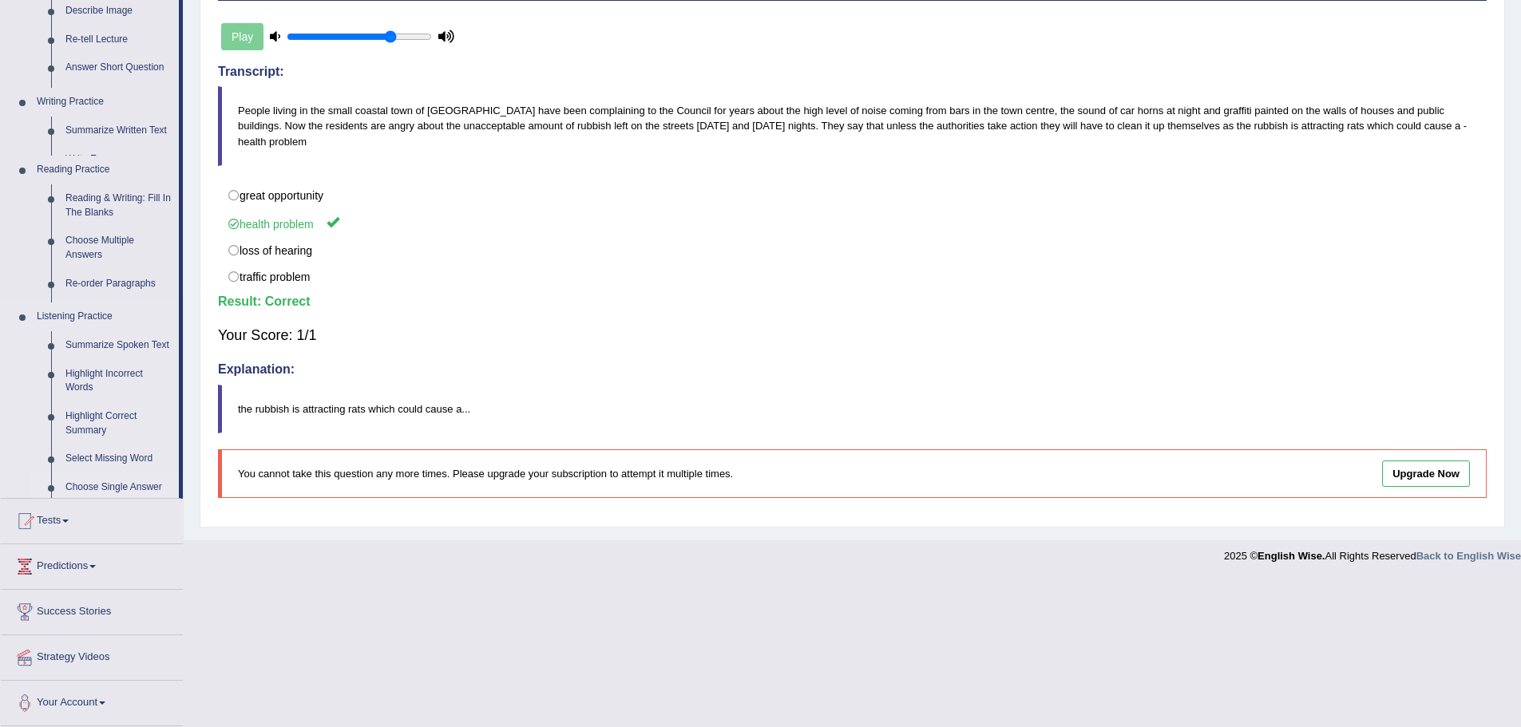
scroll to position [111, 0]
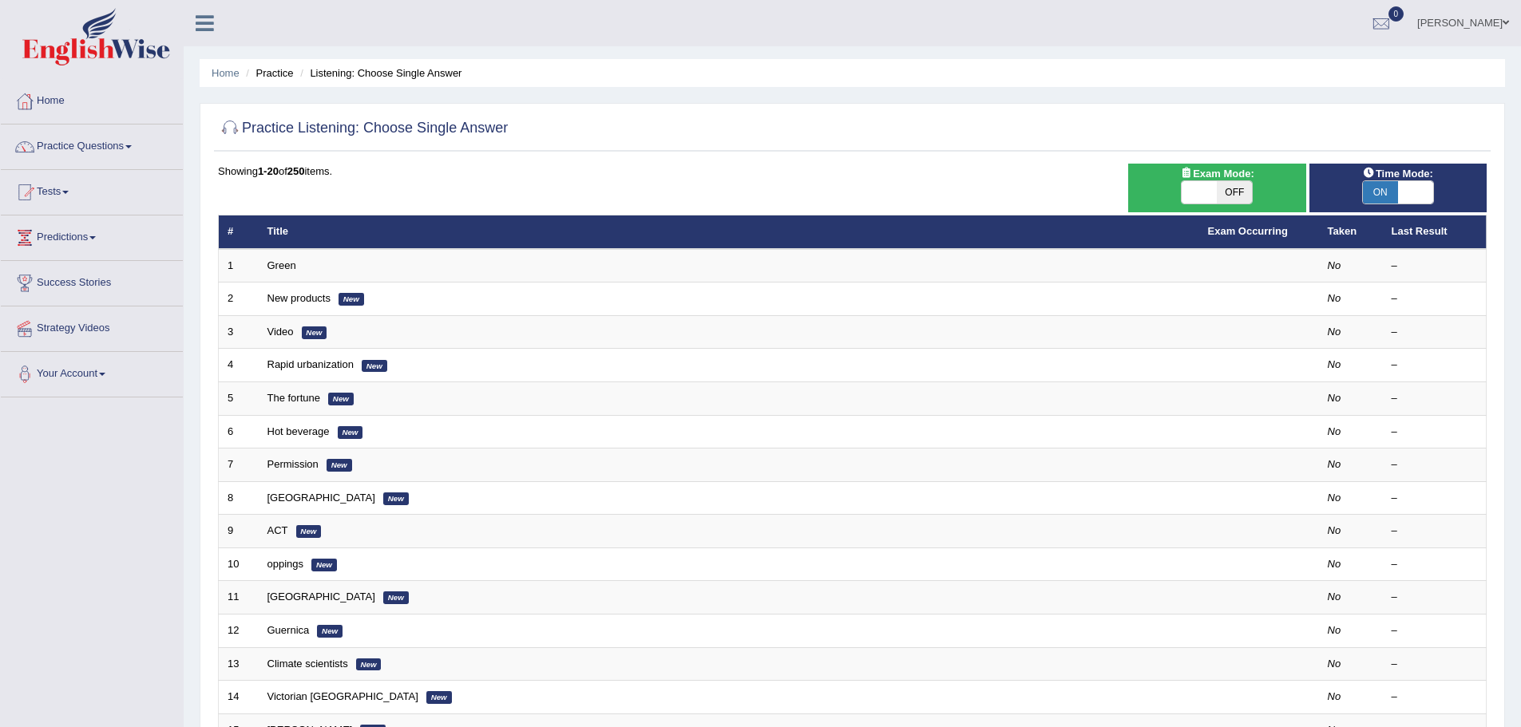
click at [1201, 201] on span at bounding box center [1199, 192] width 35 height 22
click at [1232, 192] on span "OFF" at bounding box center [1234, 192] width 35 height 22
checkbox input "true"
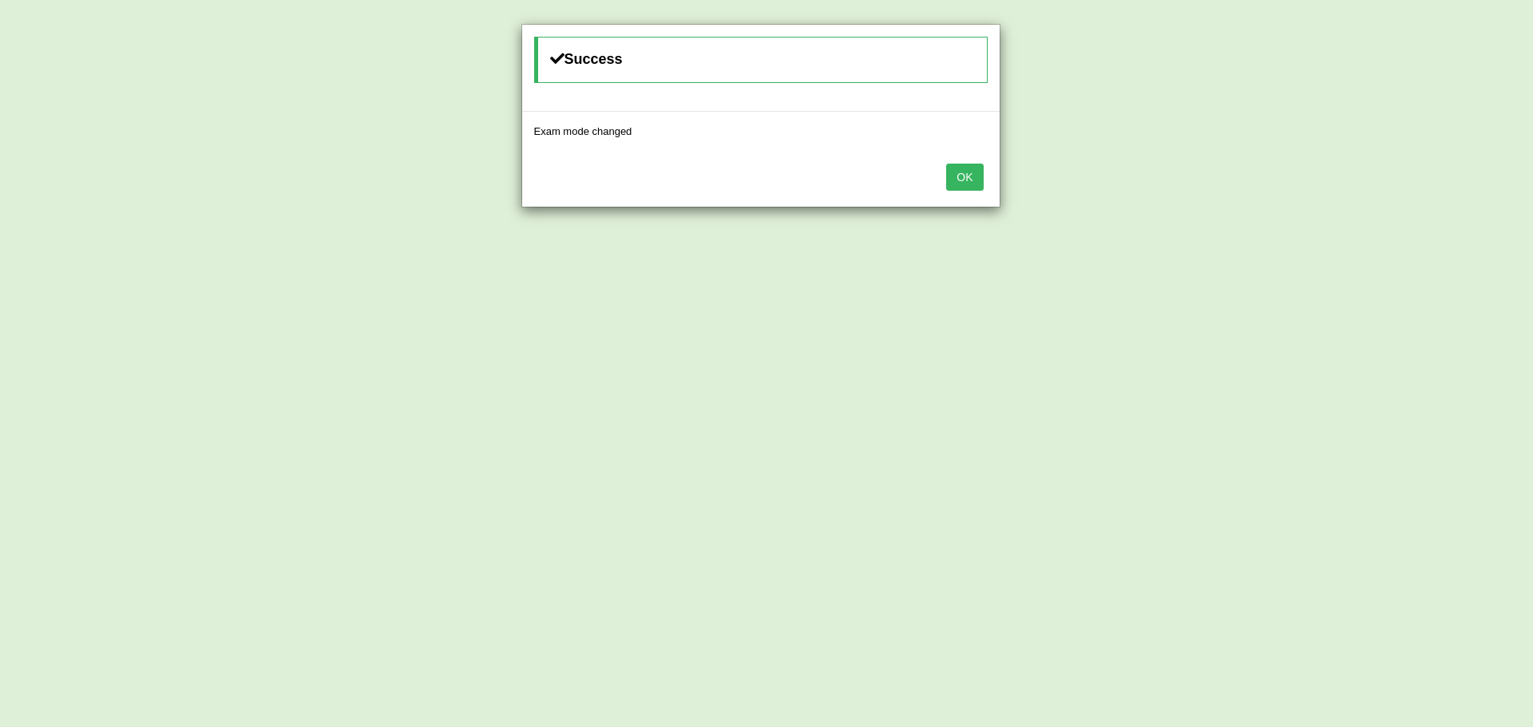
click at [963, 173] on button "OK" at bounding box center [964, 177] width 37 height 27
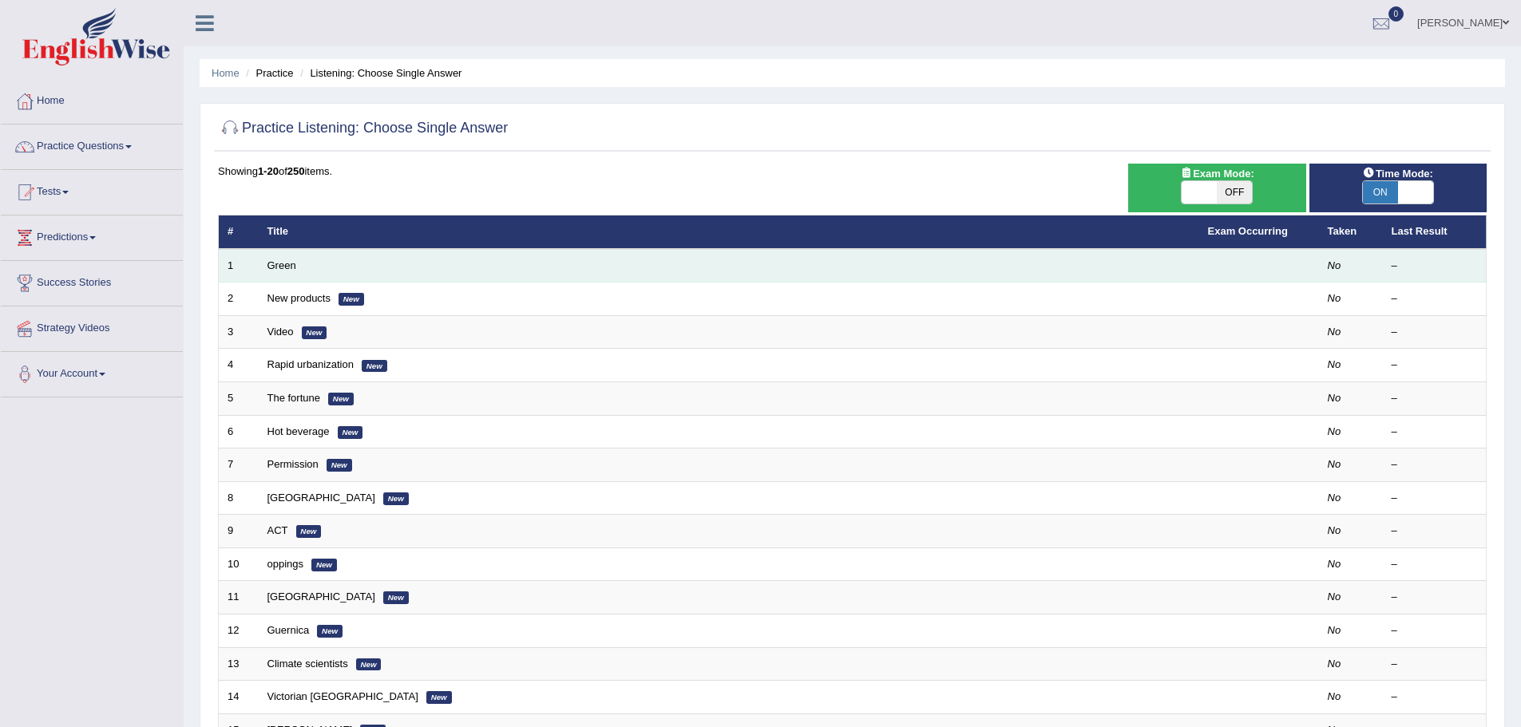
click at [556, 265] on td "Green" at bounding box center [729, 266] width 941 height 34
click at [287, 267] on link "Green" at bounding box center [281, 266] width 29 height 12
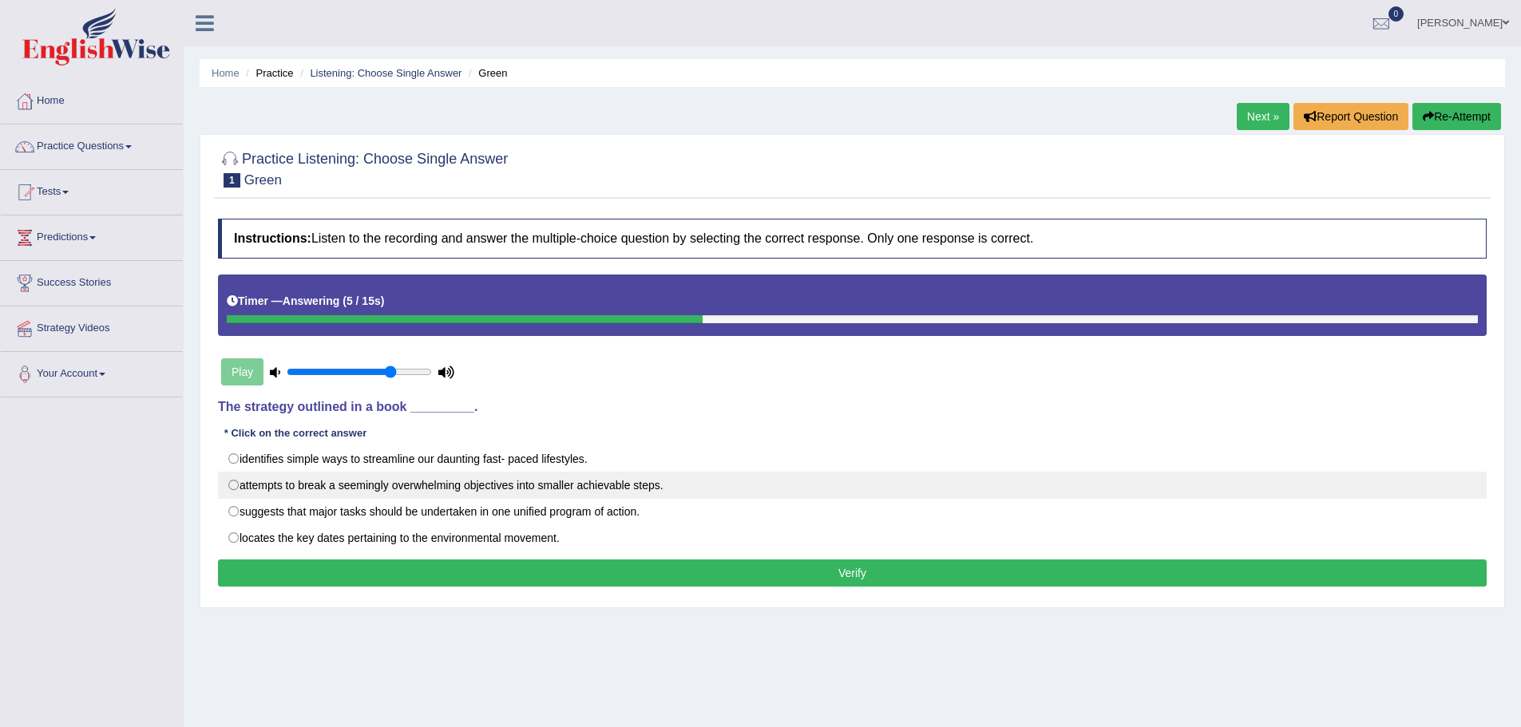
click at [578, 495] on label "attempts to break a seemingly overwhelming objectives into smaller achievable s…" at bounding box center [852, 485] width 1269 height 27
radio input "true"
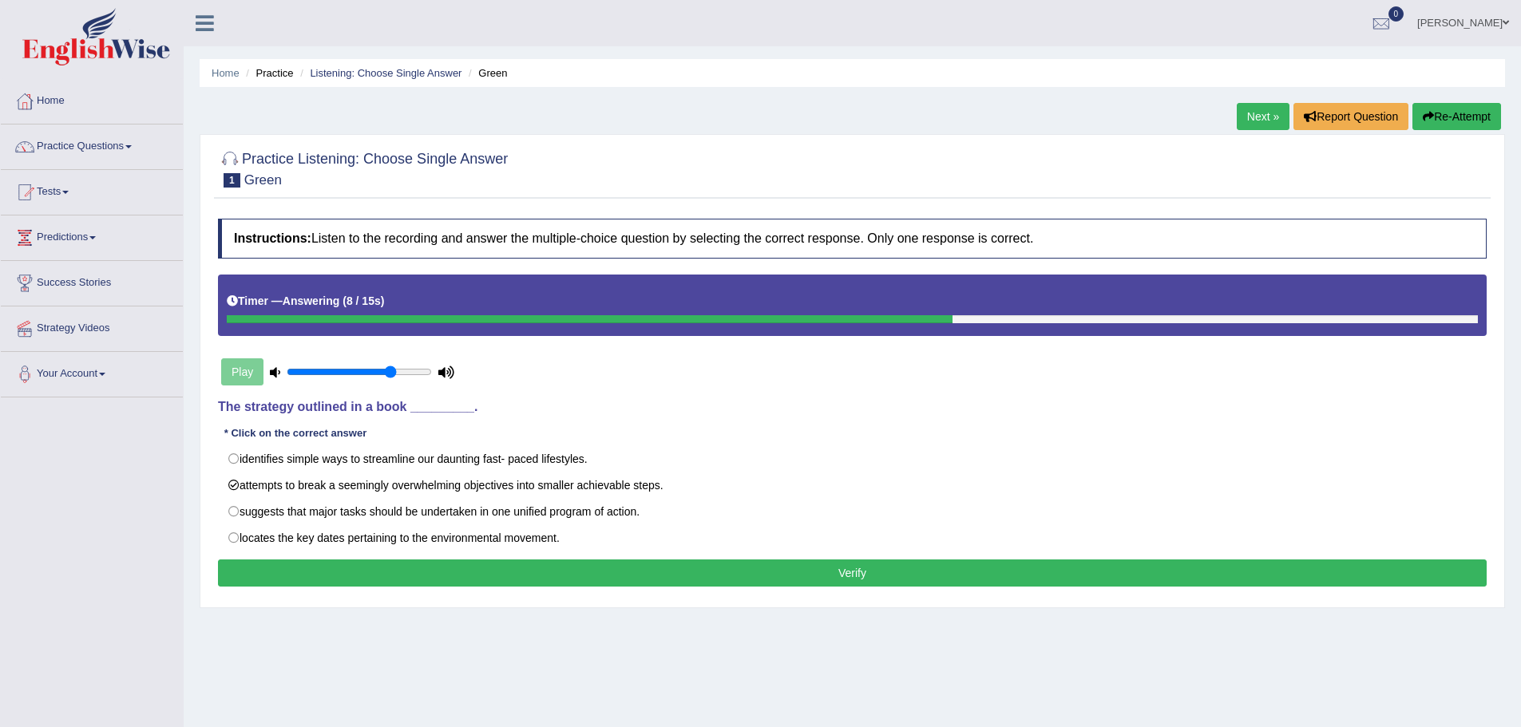
click at [619, 565] on button "Verify" at bounding box center [852, 573] width 1269 height 27
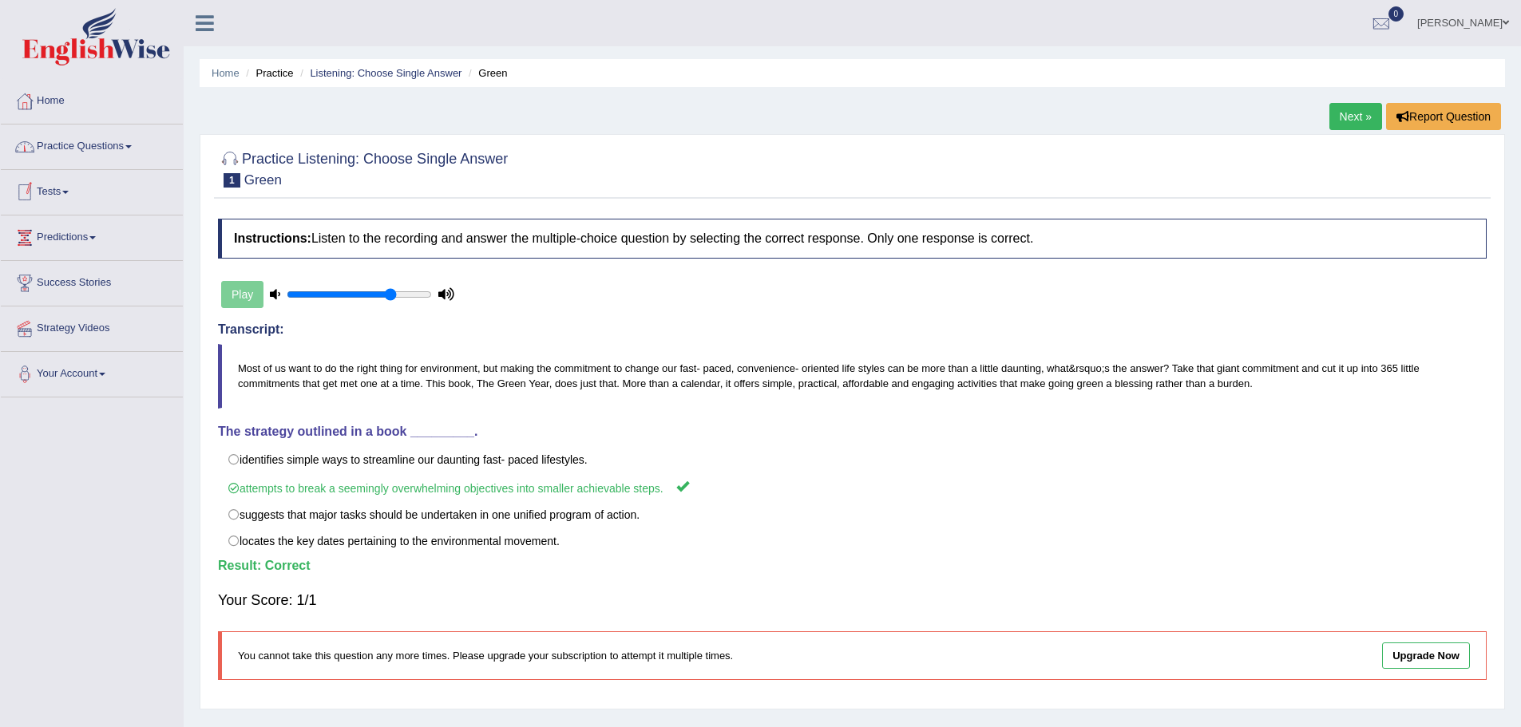
click at [85, 138] on link "Practice Questions" at bounding box center [92, 145] width 182 height 40
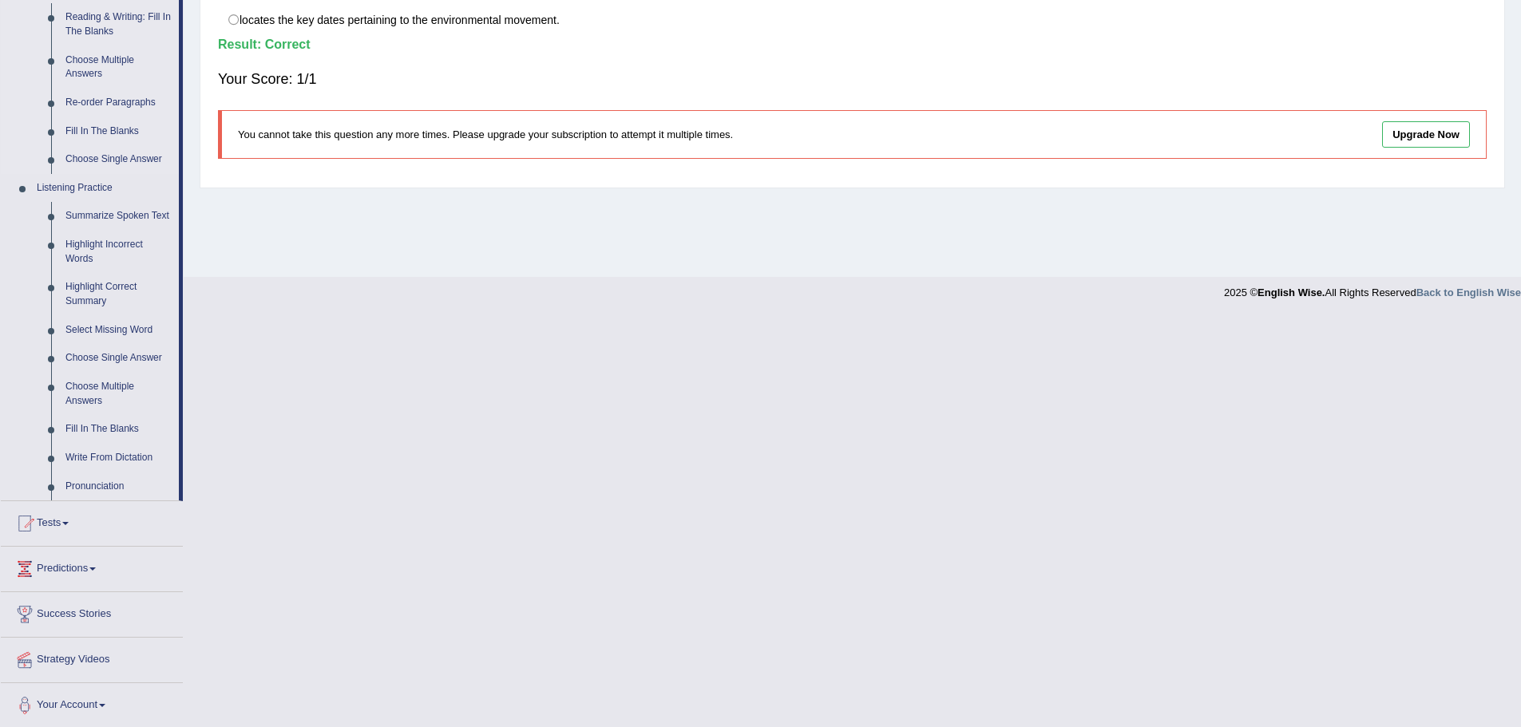
scroll to position [524, 0]
click at [111, 388] on link "Choose Multiple Answers" at bounding box center [118, 391] width 121 height 42
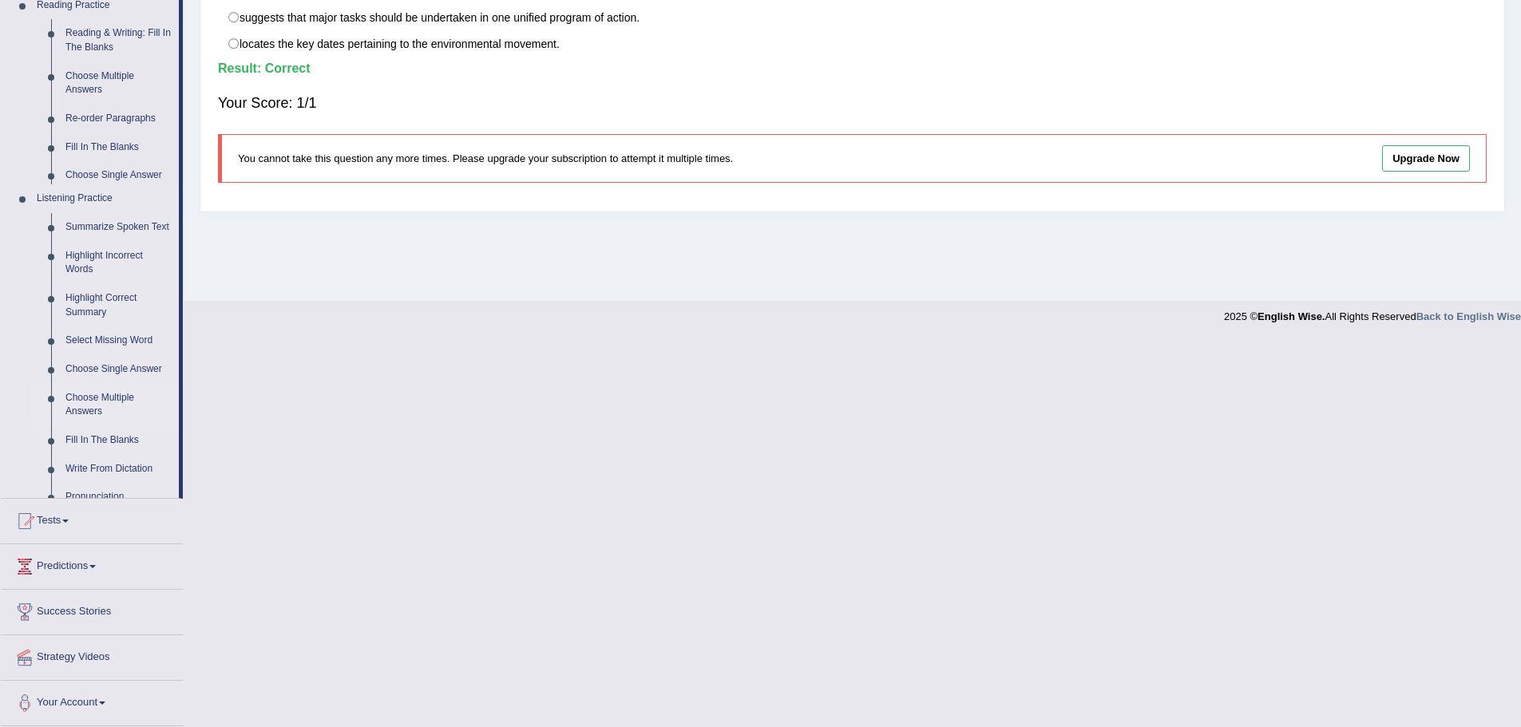
scroll to position [111, 0]
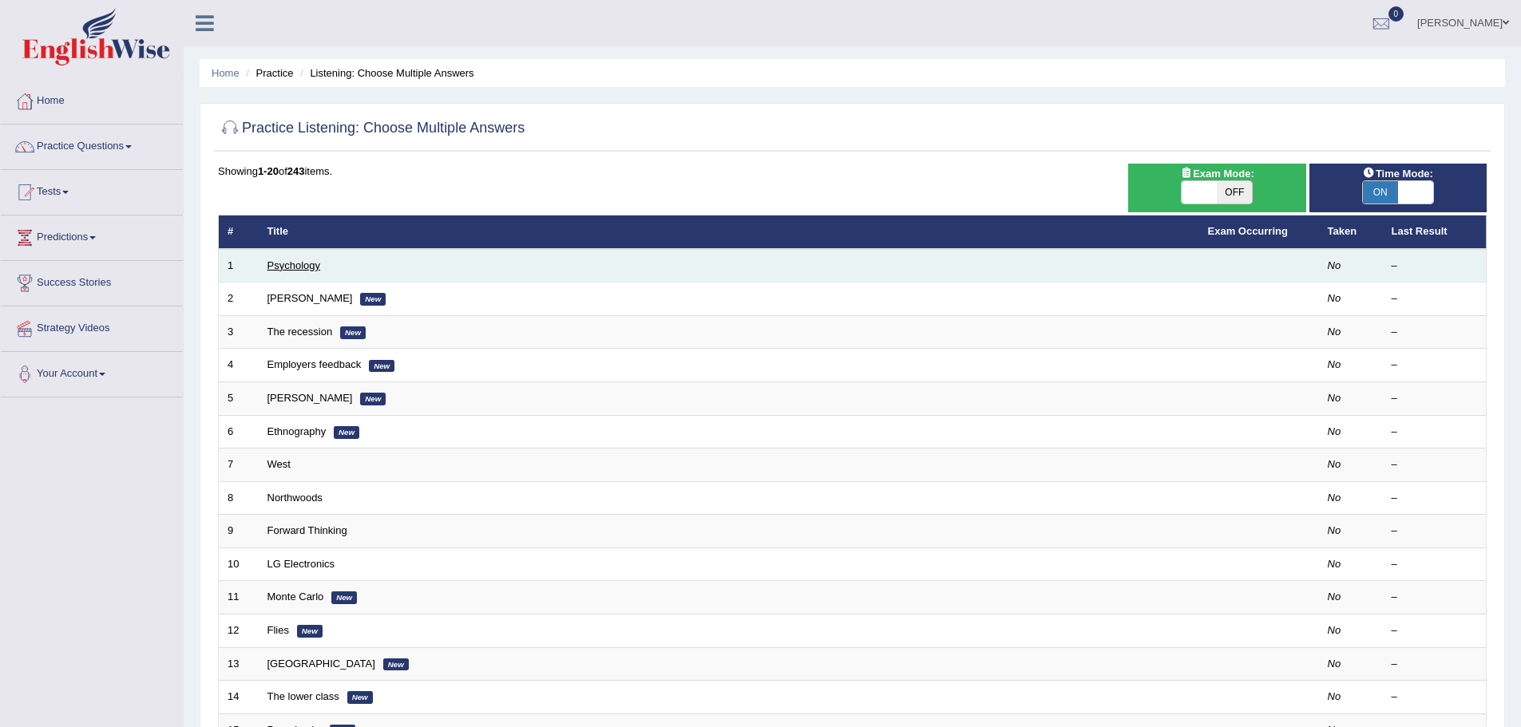
click at [307, 271] on link "Psychology" at bounding box center [293, 266] width 53 height 12
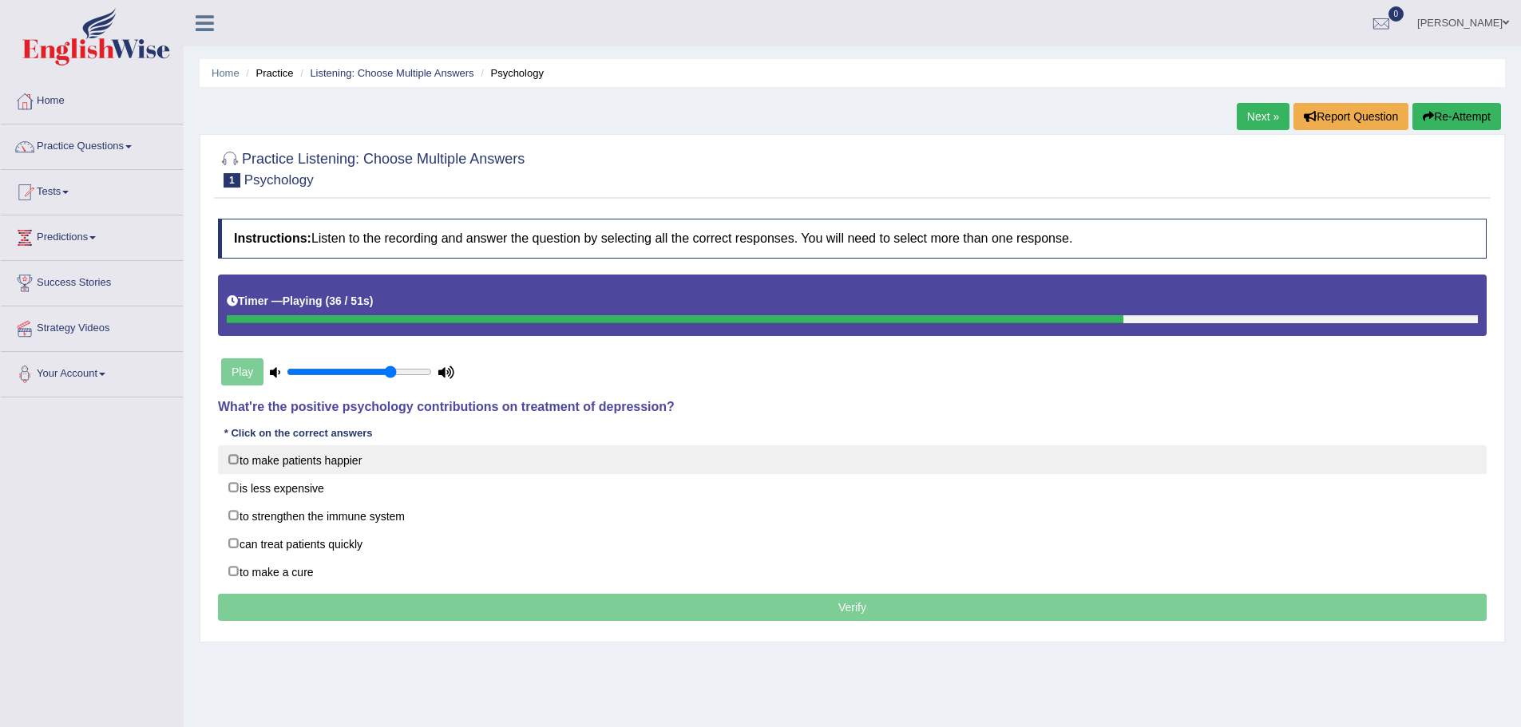
click at [442, 458] on label "to make patients happier" at bounding box center [852, 460] width 1269 height 29
checkbox input "true"
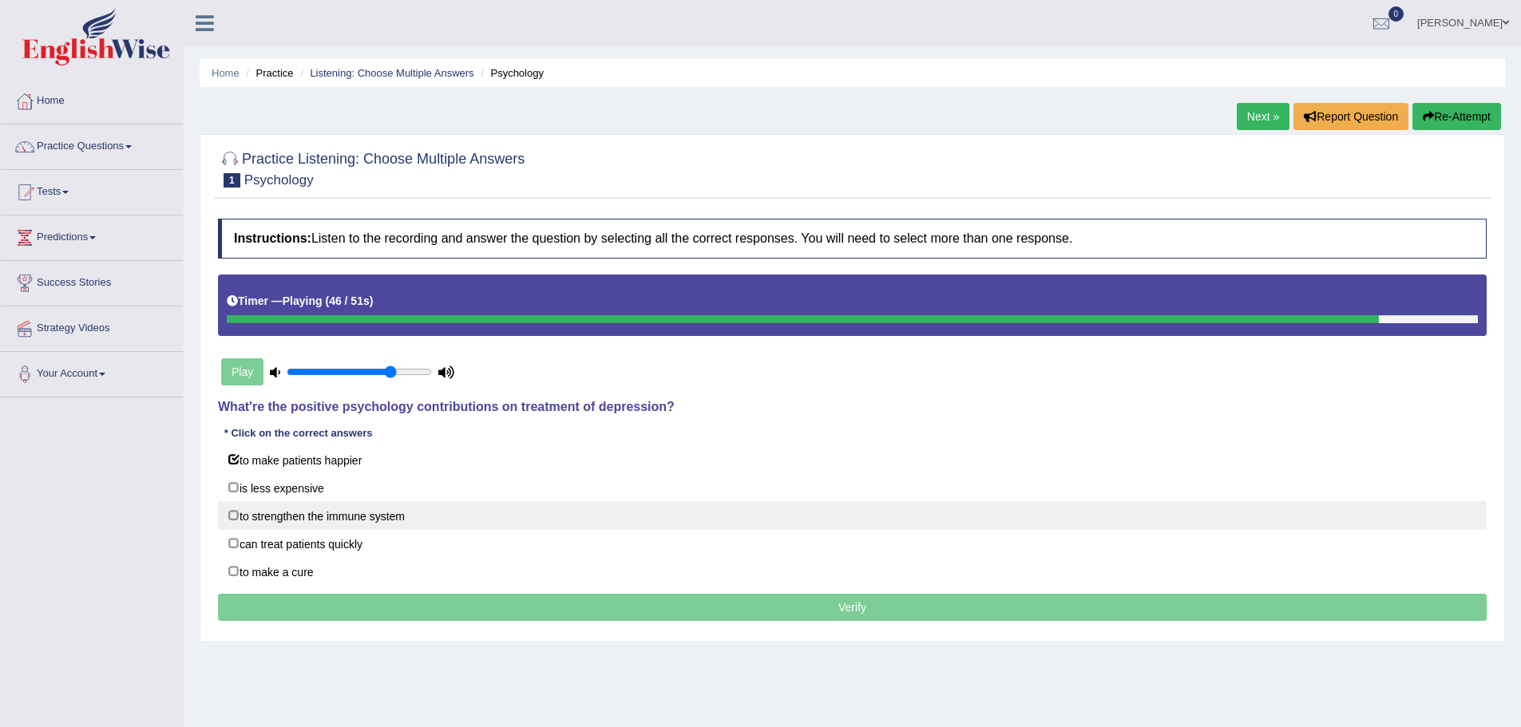
click at [427, 517] on label "to strengthen the immune system" at bounding box center [852, 515] width 1269 height 29
checkbox input "true"
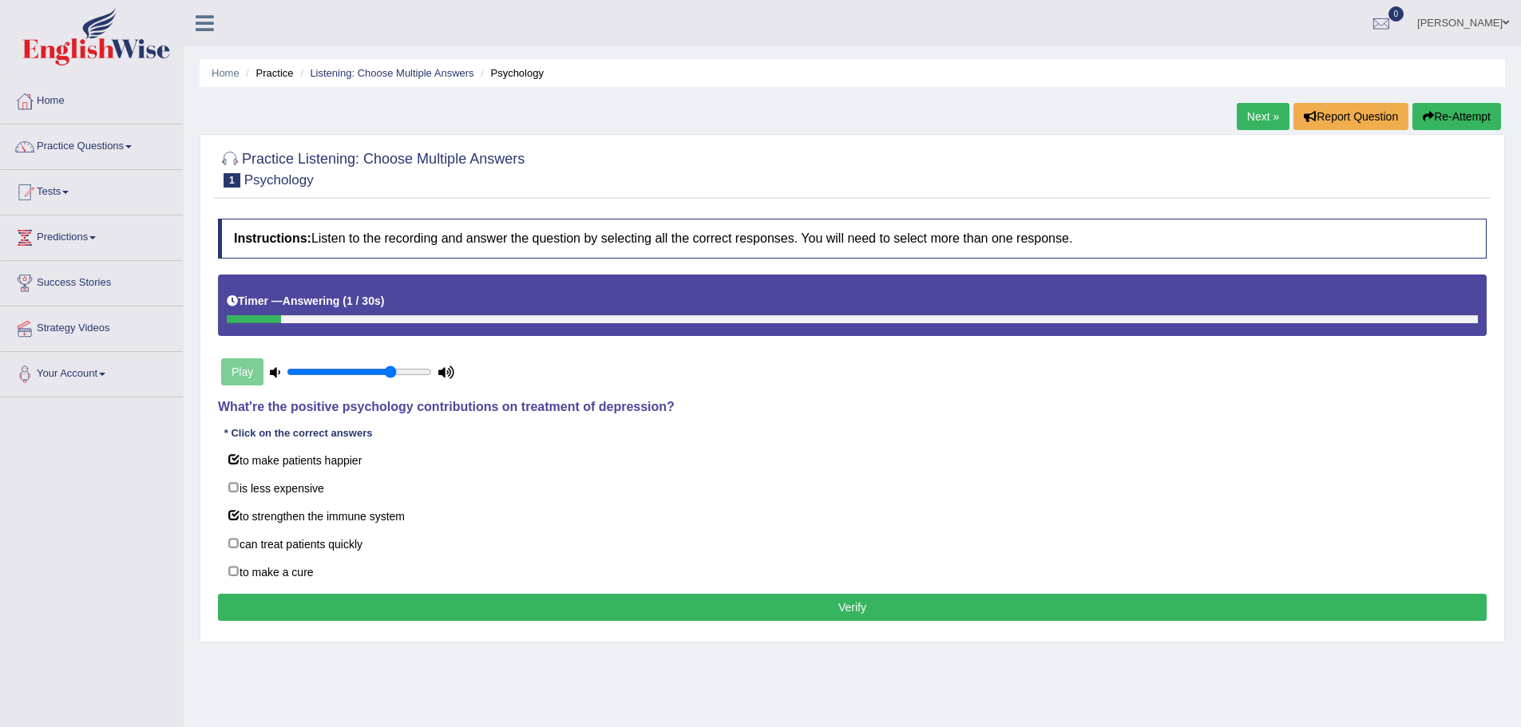
click at [546, 602] on button "Verify" at bounding box center [852, 607] width 1269 height 27
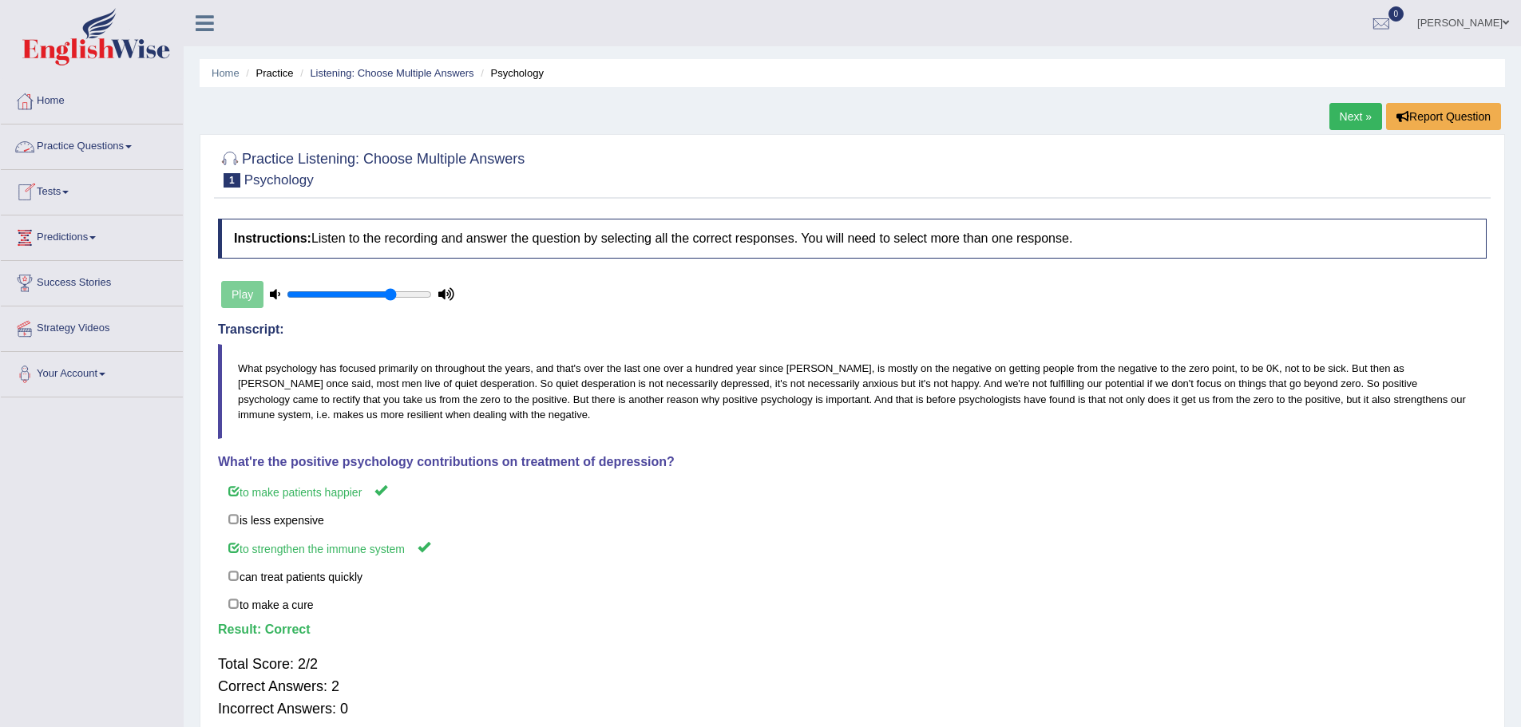
click at [88, 142] on link "Practice Questions" at bounding box center [92, 145] width 182 height 40
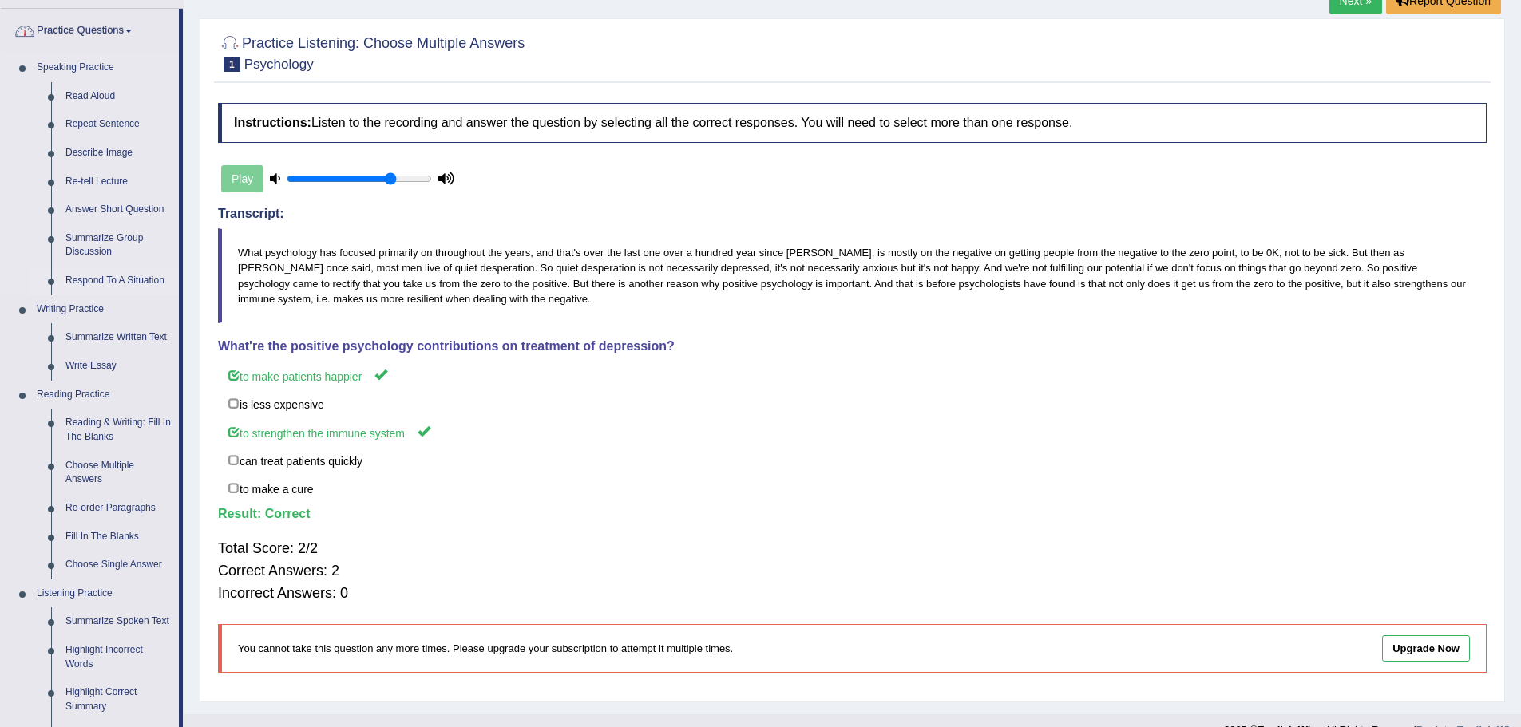
scroll to position [479, 0]
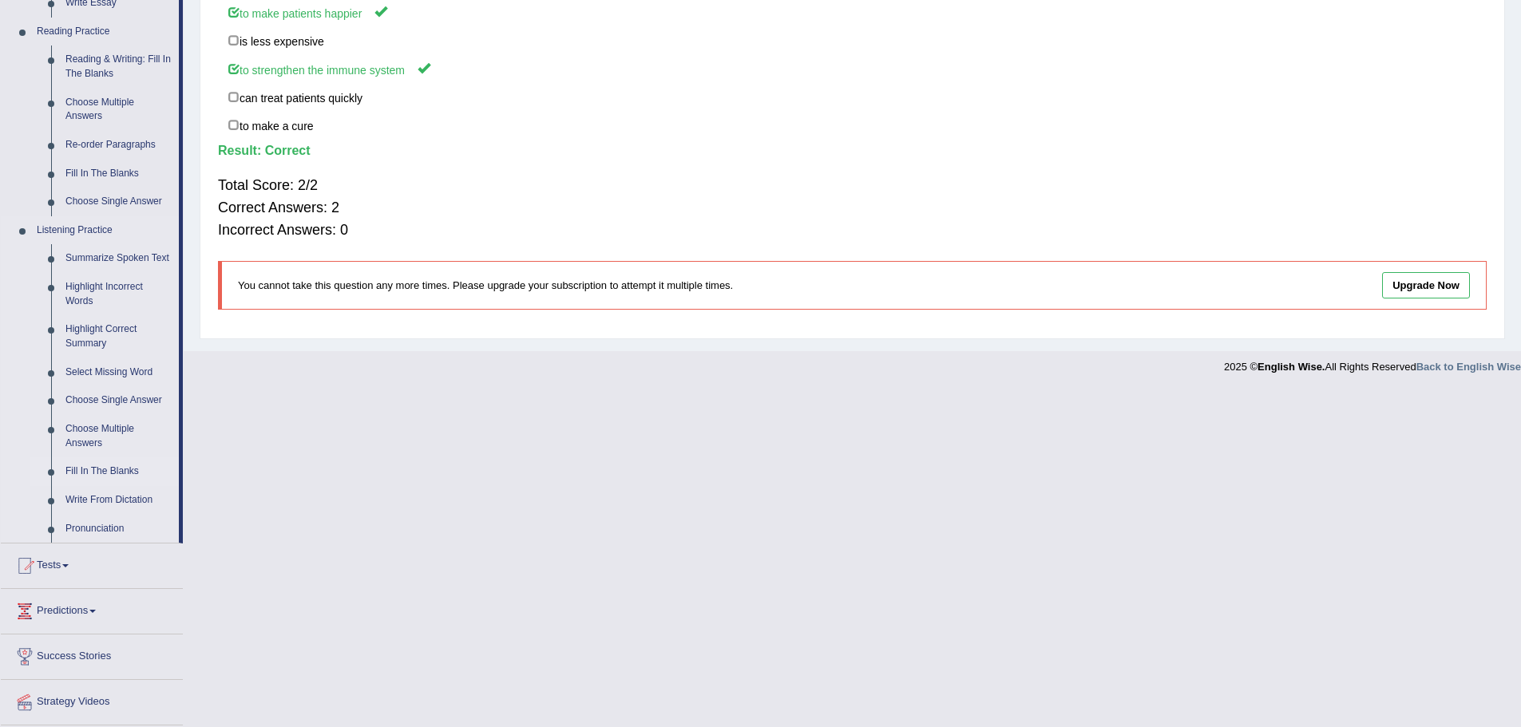
click at [100, 468] on link "Fill In The Blanks" at bounding box center [118, 472] width 121 height 29
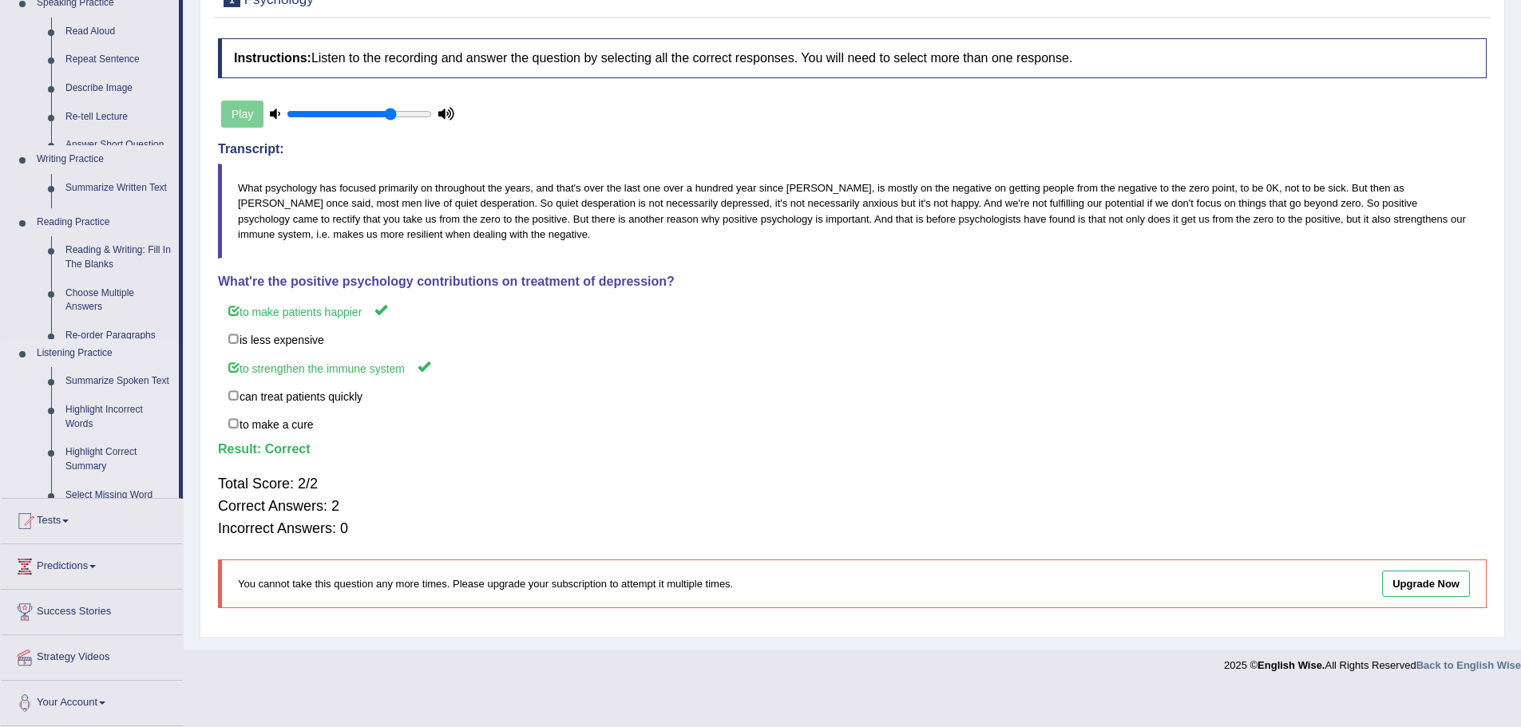
scroll to position [143, 0]
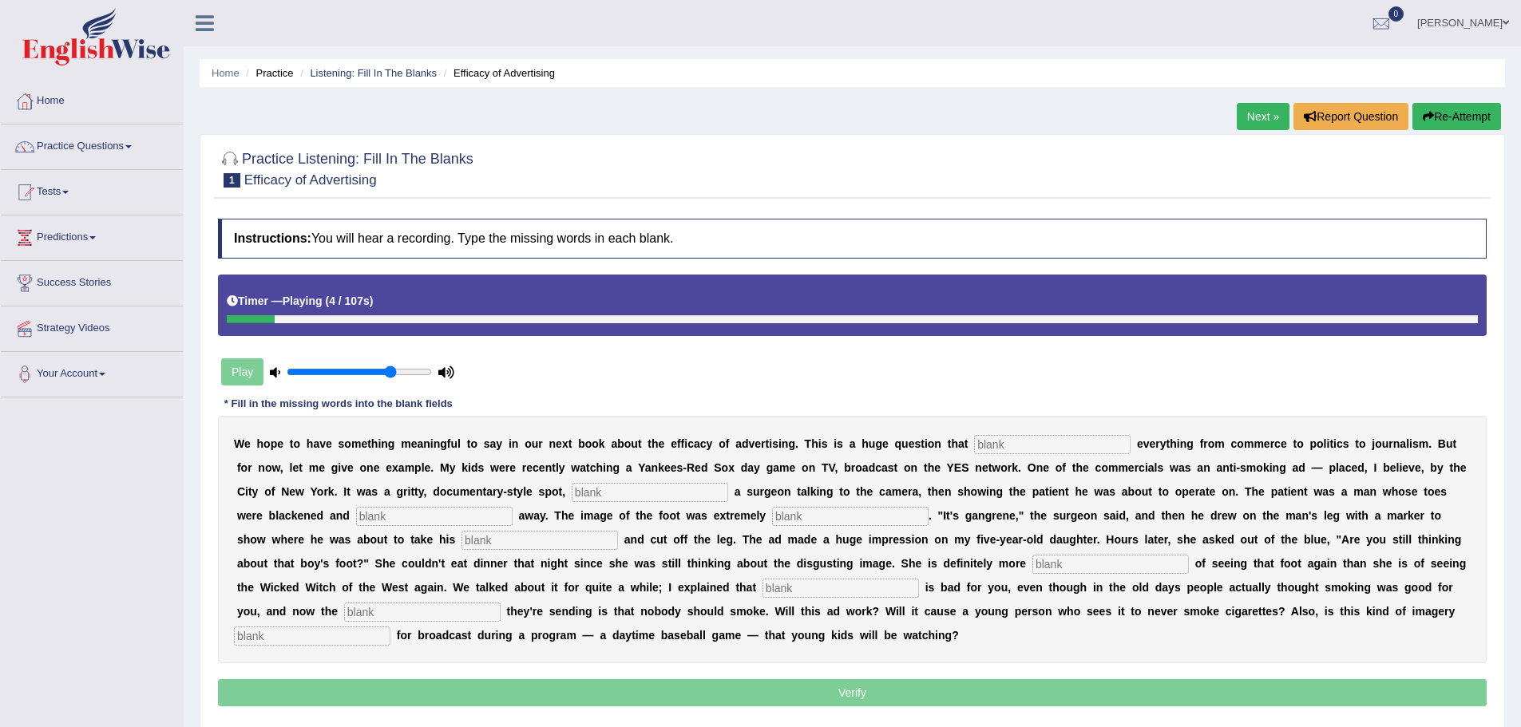
click at [1089, 445] on input "text" at bounding box center [1052, 444] width 157 height 19
type input "impacts"
click at [633, 495] on input "text" at bounding box center [650, 492] width 157 height 19
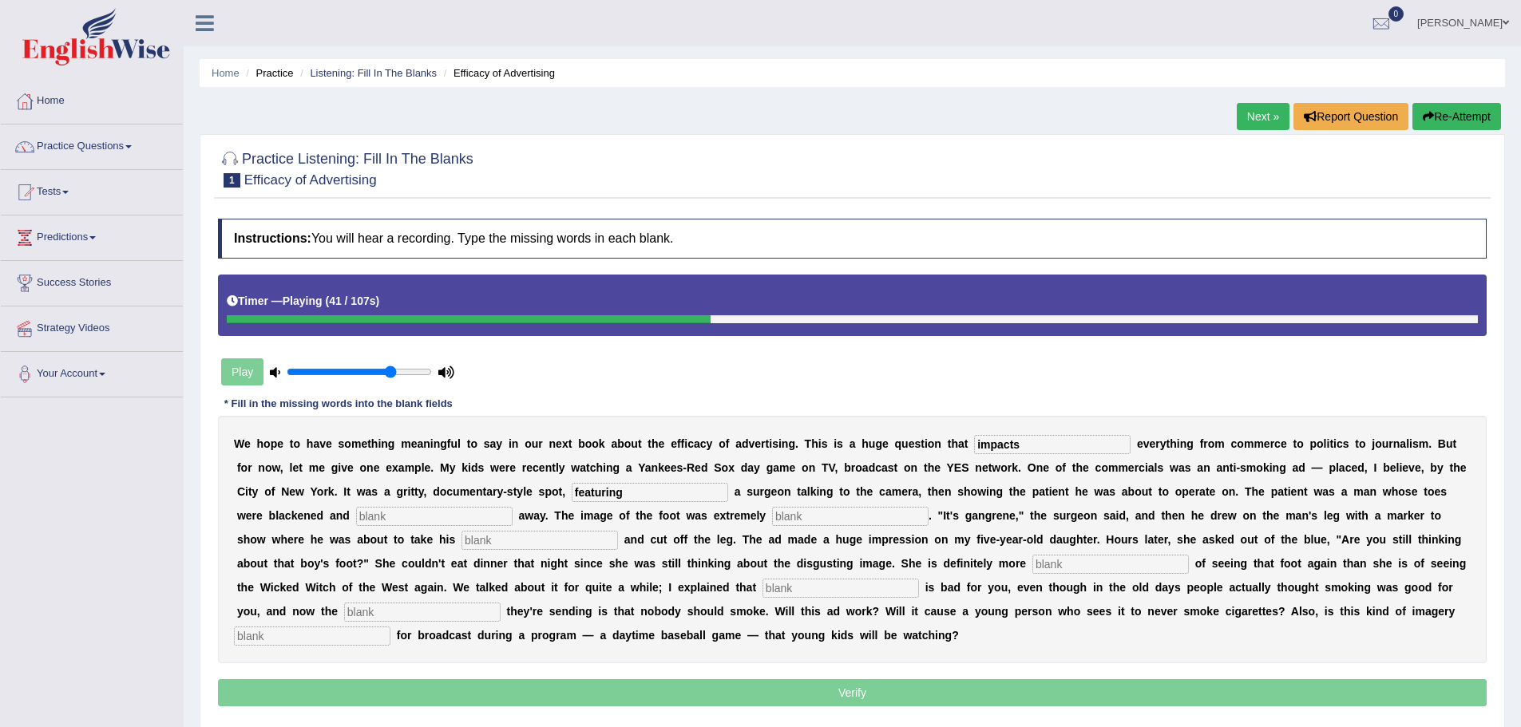
type input "featuring"
click at [432, 517] on input "text" at bounding box center [434, 516] width 157 height 19
type input "rotting"
click at [791, 520] on input "text" at bounding box center [850, 516] width 157 height 19
type input "disgusting"
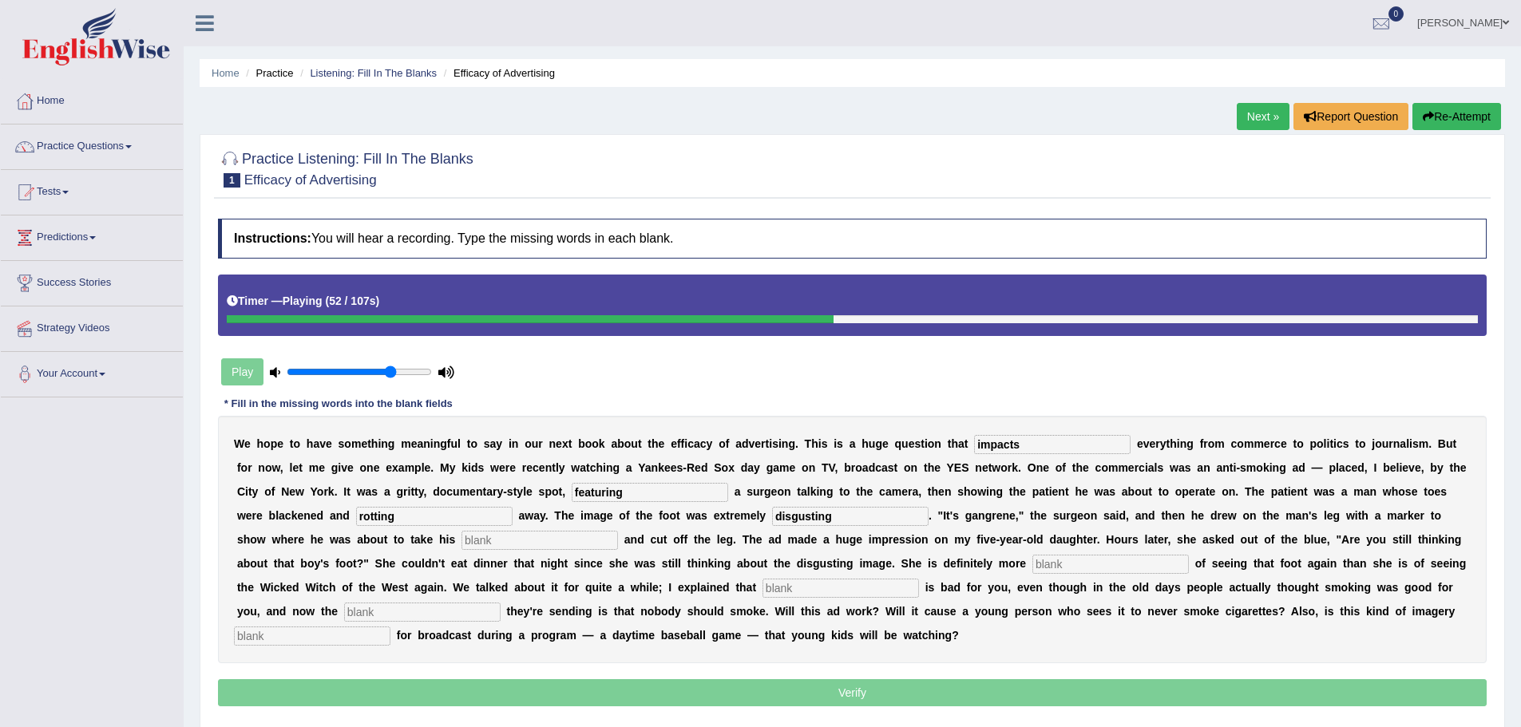
click at [513, 541] on input "text" at bounding box center [540, 540] width 157 height 19
type input "hack-saw"
click at [1064, 573] on input "text" at bounding box center [1110, 564] width 157 height 19
type input "scared"
click at [790, 588] on input "text" at bounding box center [841, 588] width 157 height 19
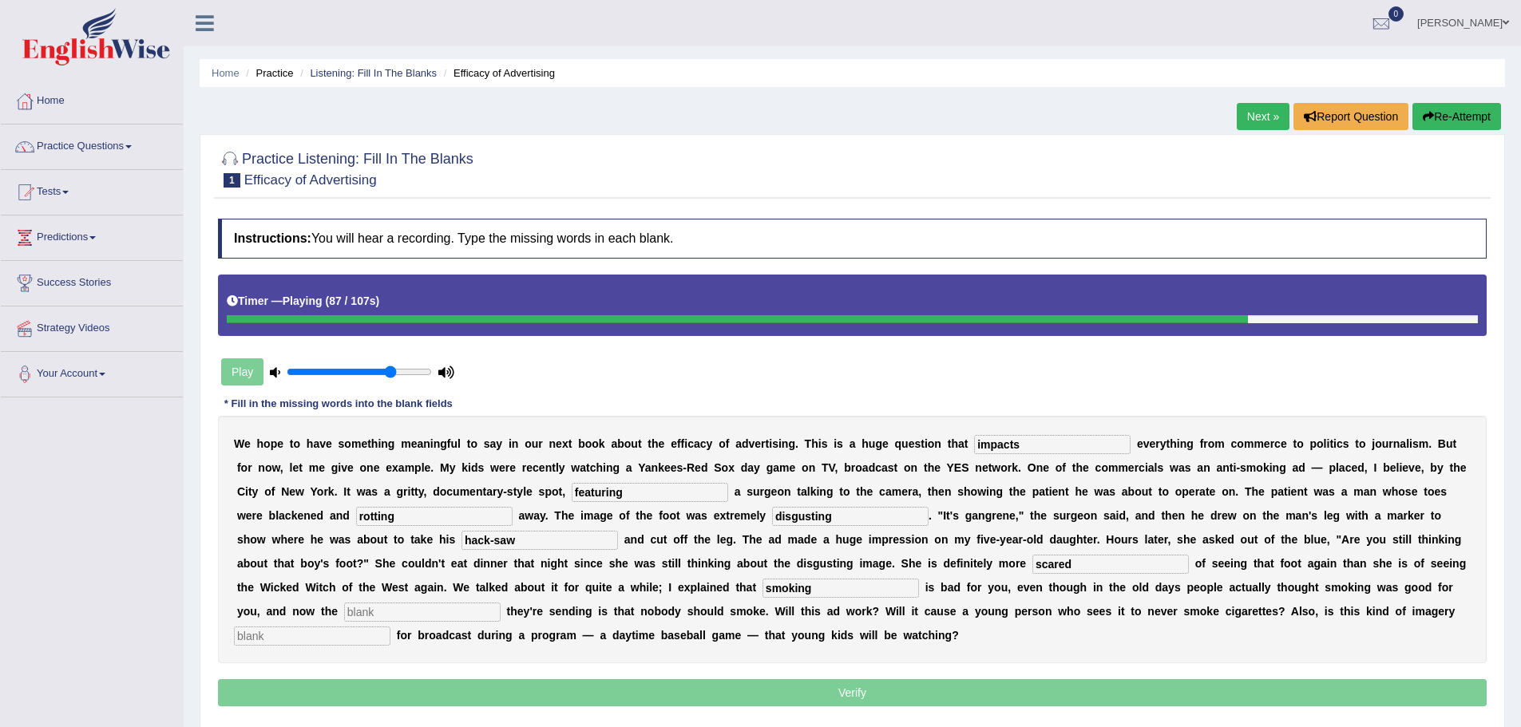
type input "smoking"
click at [459, 613] on input "text" at bounding box center [422, 612] width 157 height 19
type input "message"
click at [348, 632] on input "text" at bounding box center [312, 636] width 157 height 19
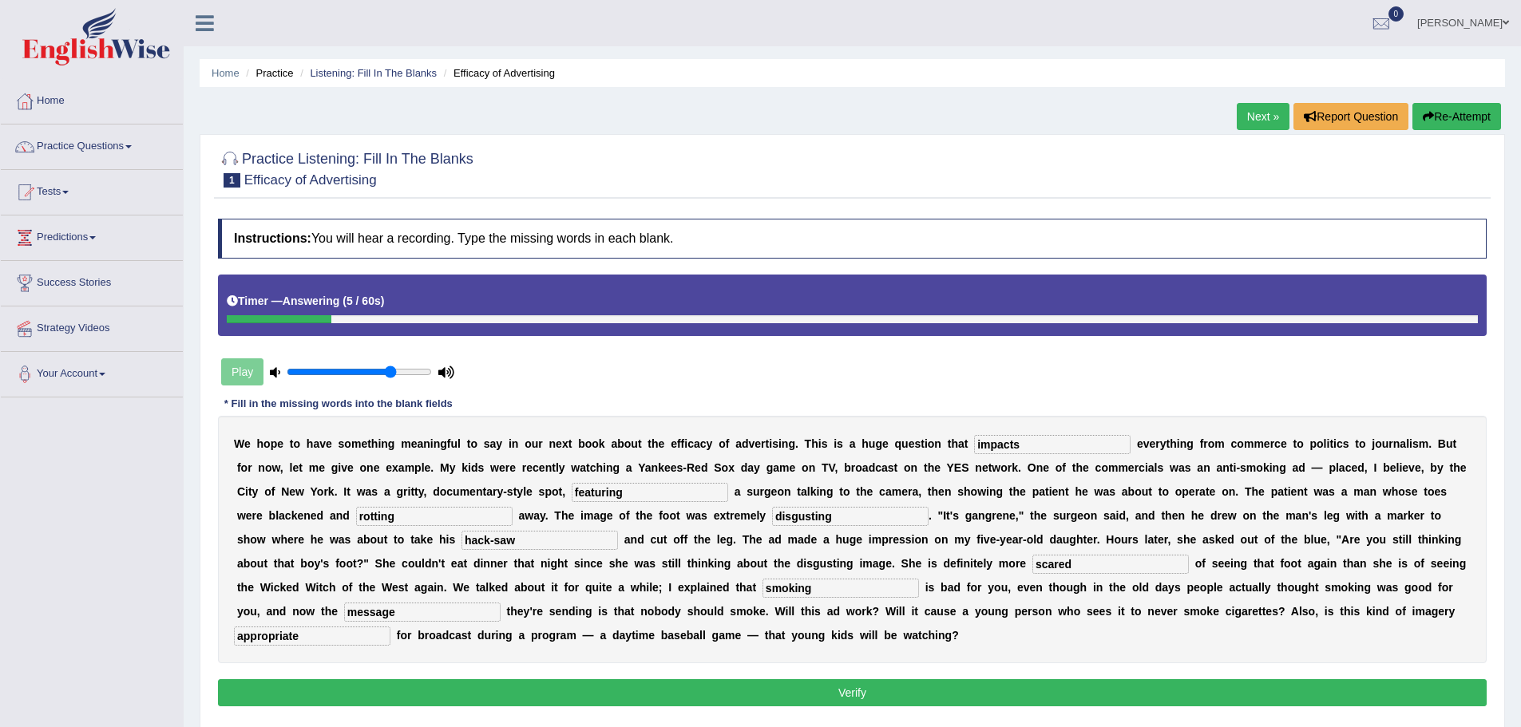
type input "appropriate"
click at [496, 540] on input "hack-saw" at bounding box center [540, 540] width 157 height 19
type input "hacksaw"
click at [852, 699] on button "Verify" at bounding box center [852, 693] width 1269 height 27
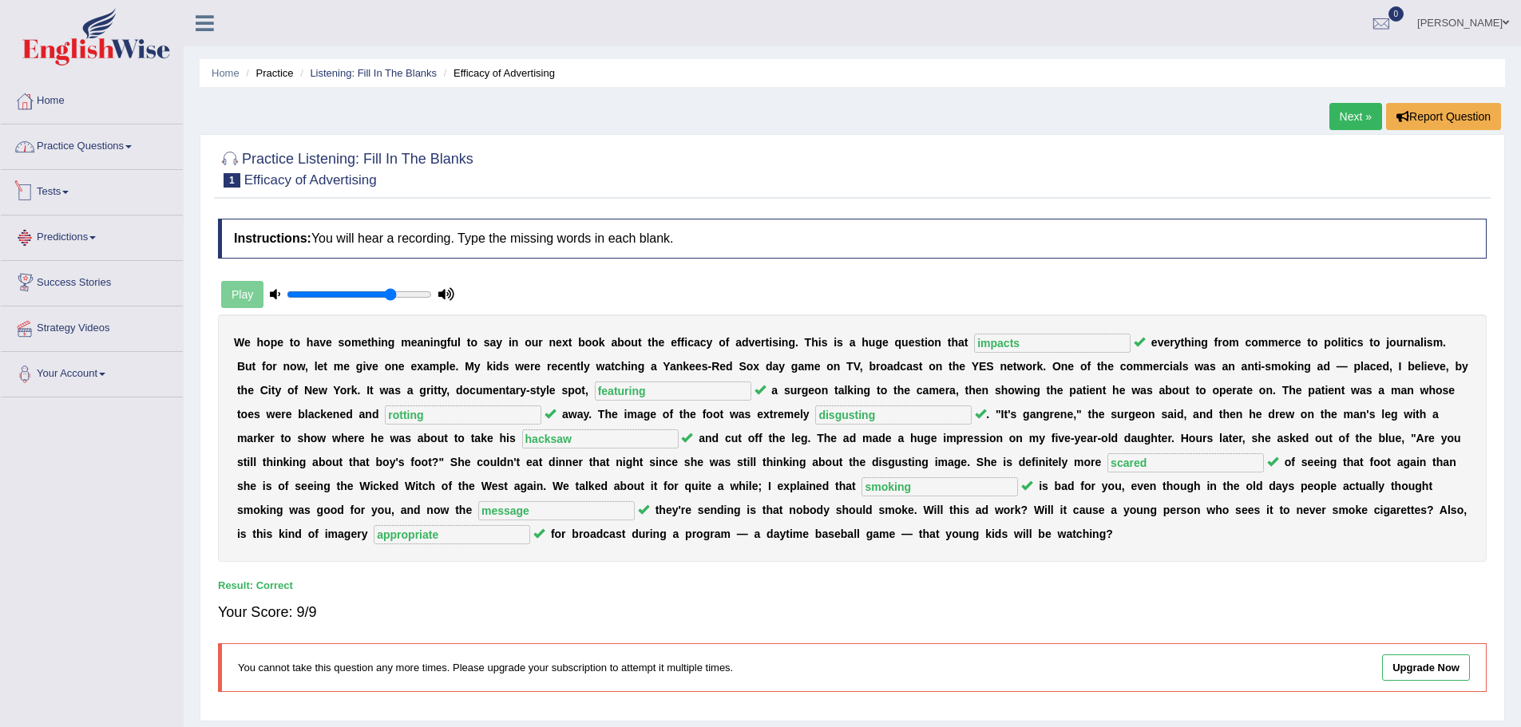
click at [93, 137] on link "Practice Questions" at bounding box center [92, 145] width 182 height 40
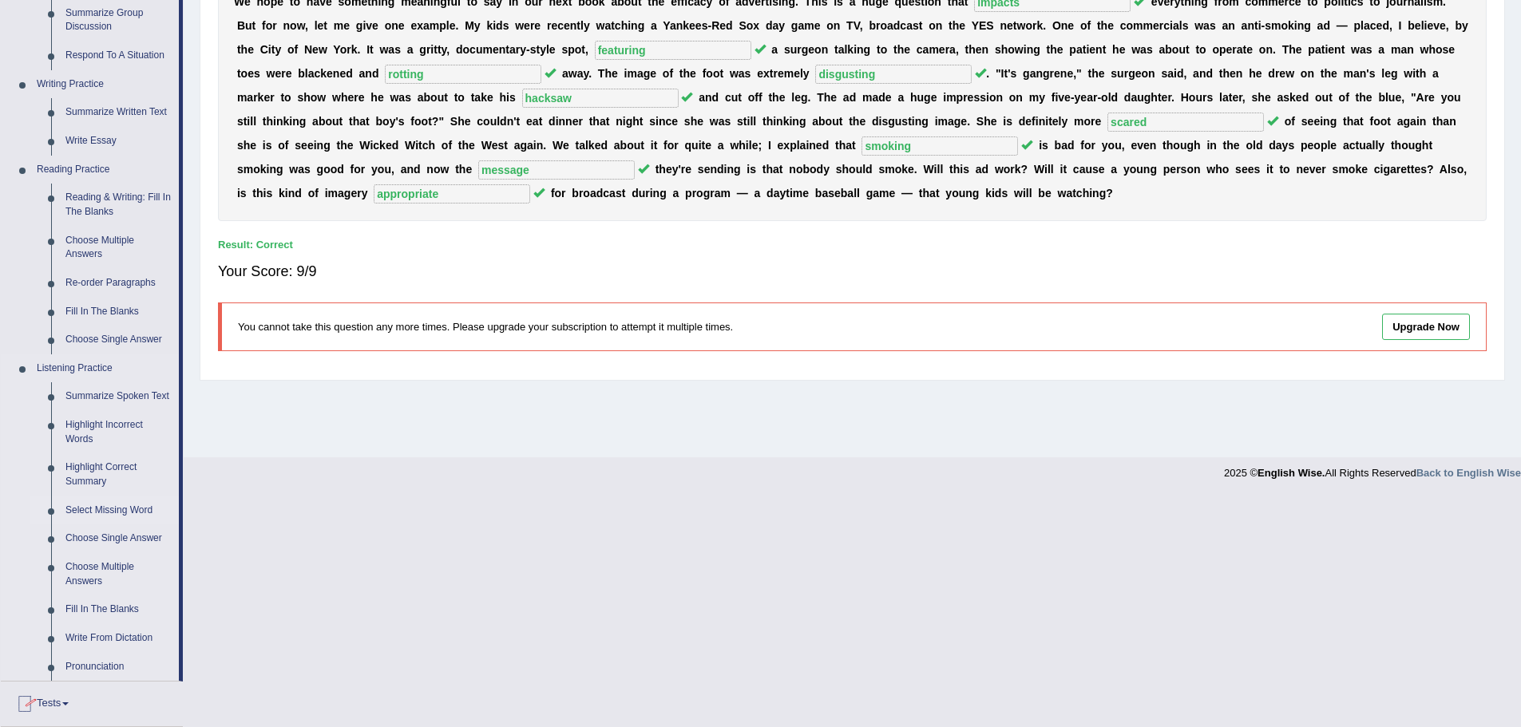
scroll to position [479, 0]
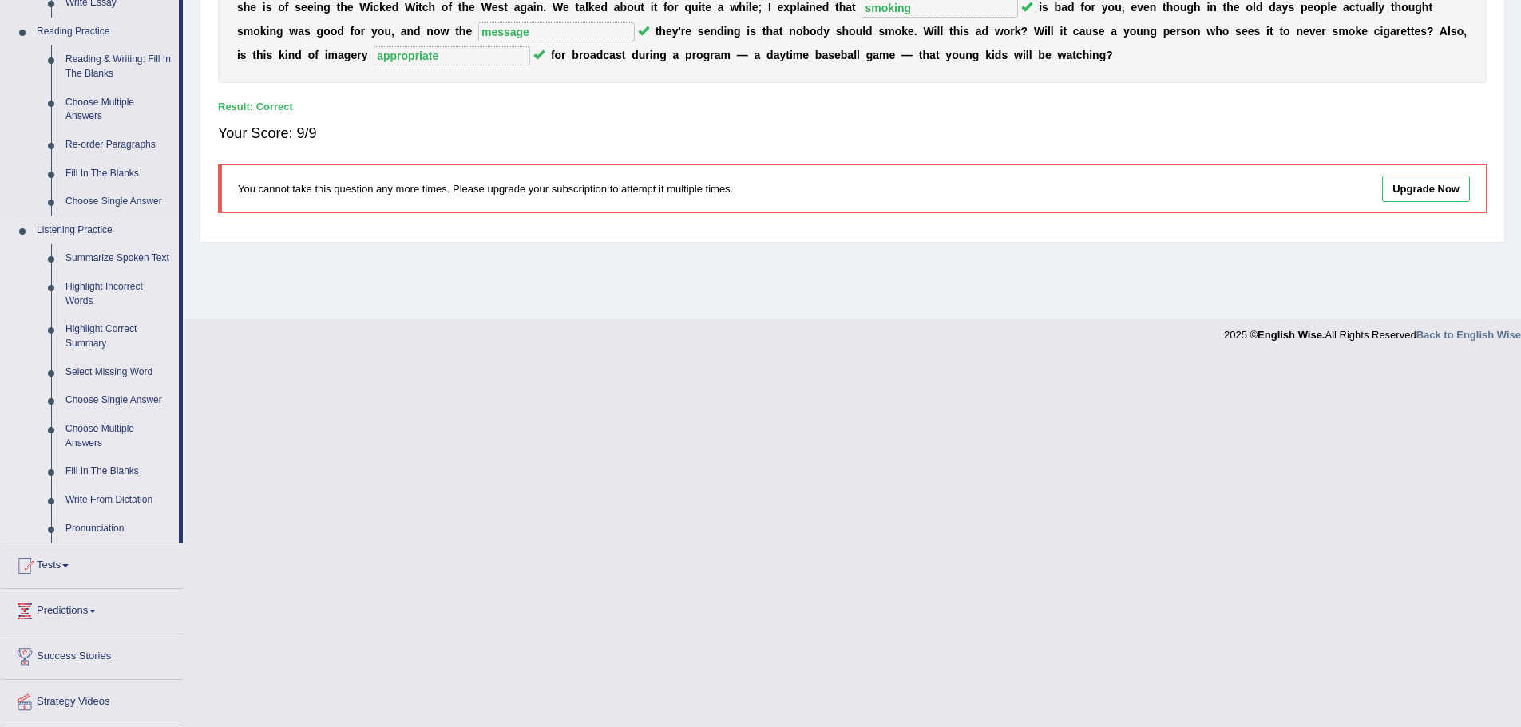
click at [127, 496] on link "Write From Dictation" at bounding box center [118, 500] width 121 height 29
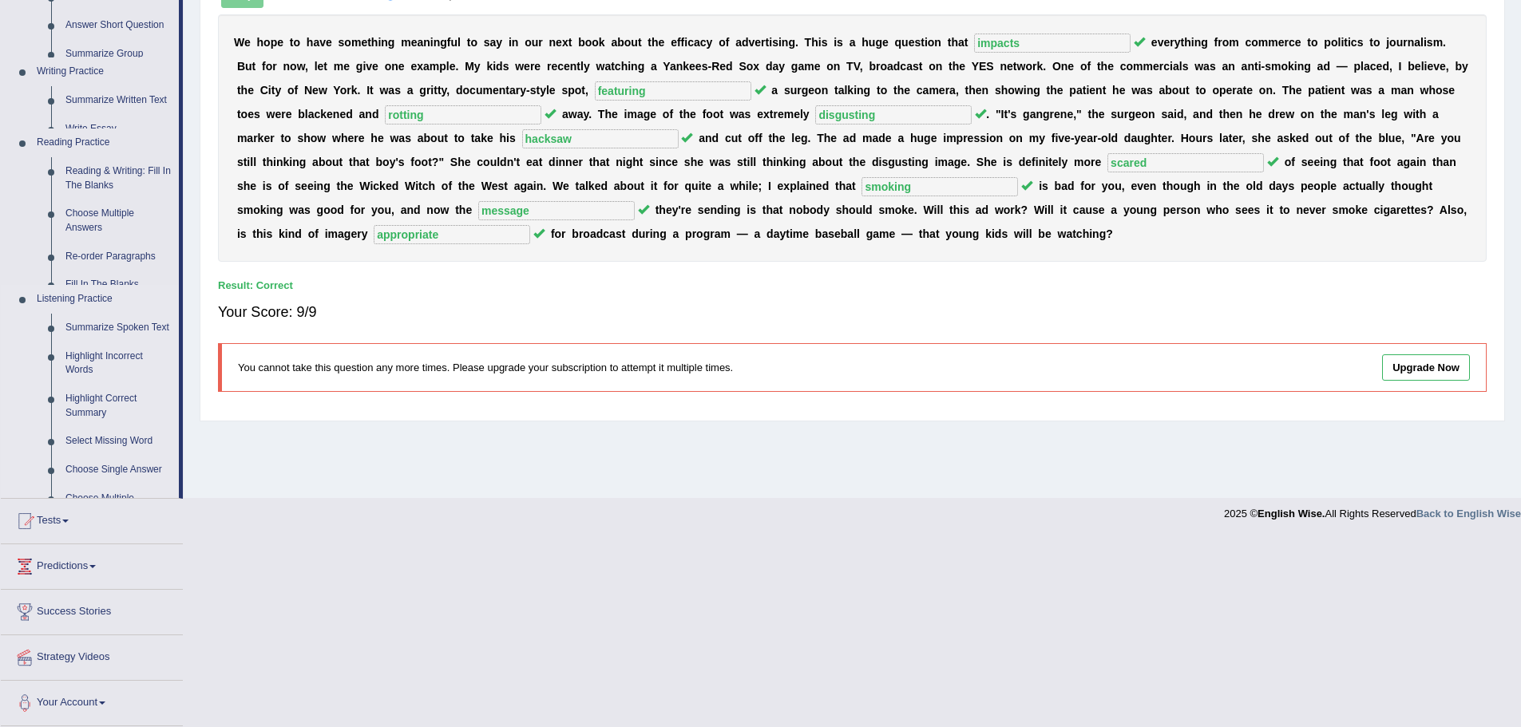
scroll to position [111, 0]
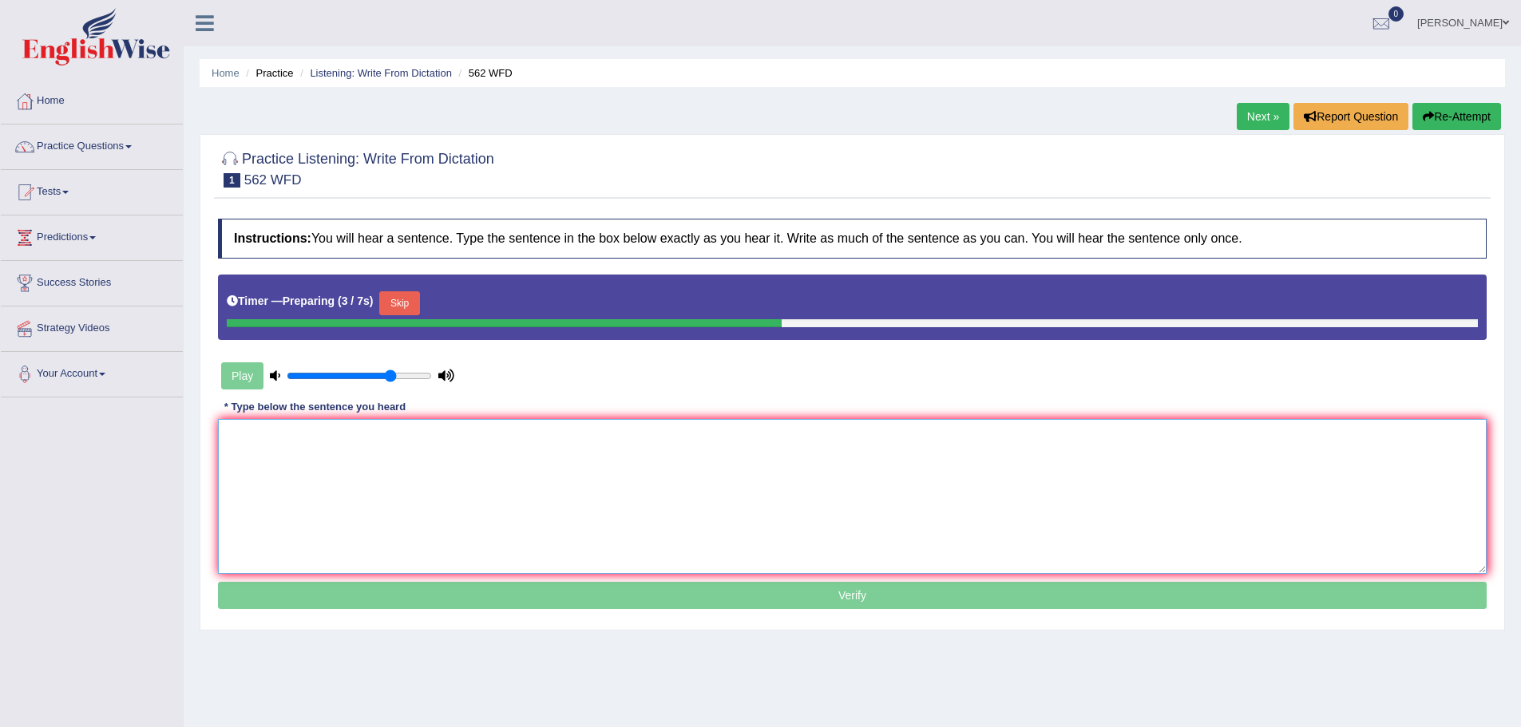
click at [354, 462] on textarea at bounding box center [852, 496] width 1269 height 155
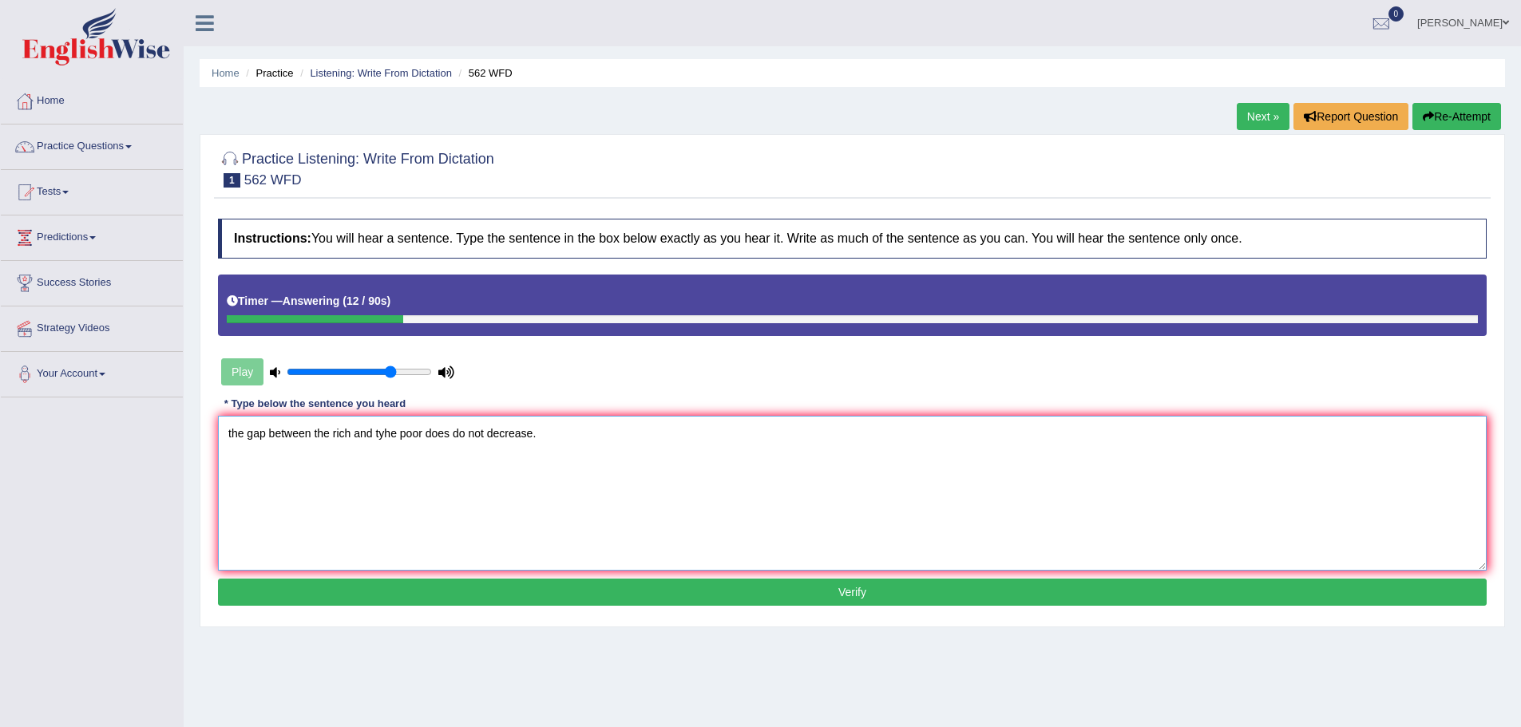
click at [230, 430] on textarea "the gap between the rich and tyhe poor does do not decrease." at bounding box center [852, 493] width 1269 height 155
drag, startPoint x: 387, startPoint y: 437, endPoint x: 396, endPoint y: 441, distance: 9.6
click at [388, 437] on textarea "The gap between the rich and tyhe poor does do not decrease." at bounding box center [852, 493] width 1269 height 155
type textarea "The gap between the rich and the poor does do not decrease."
click at [653, 588] on button "Verify" at bounding box center [852, 592] width 1269 height 27
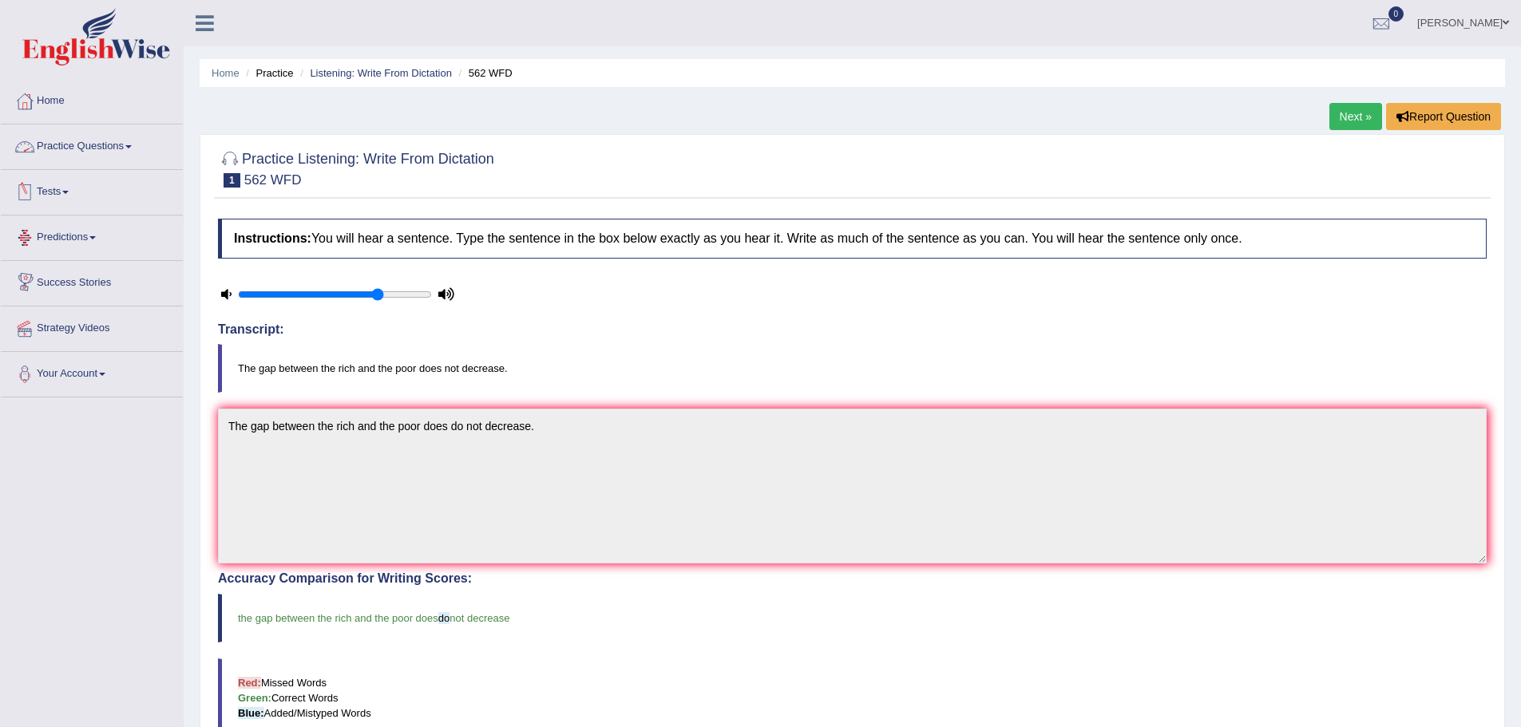
click at [102, 145] on link "Practice Questions" at bounding box center [92, 145] width 182 height 40
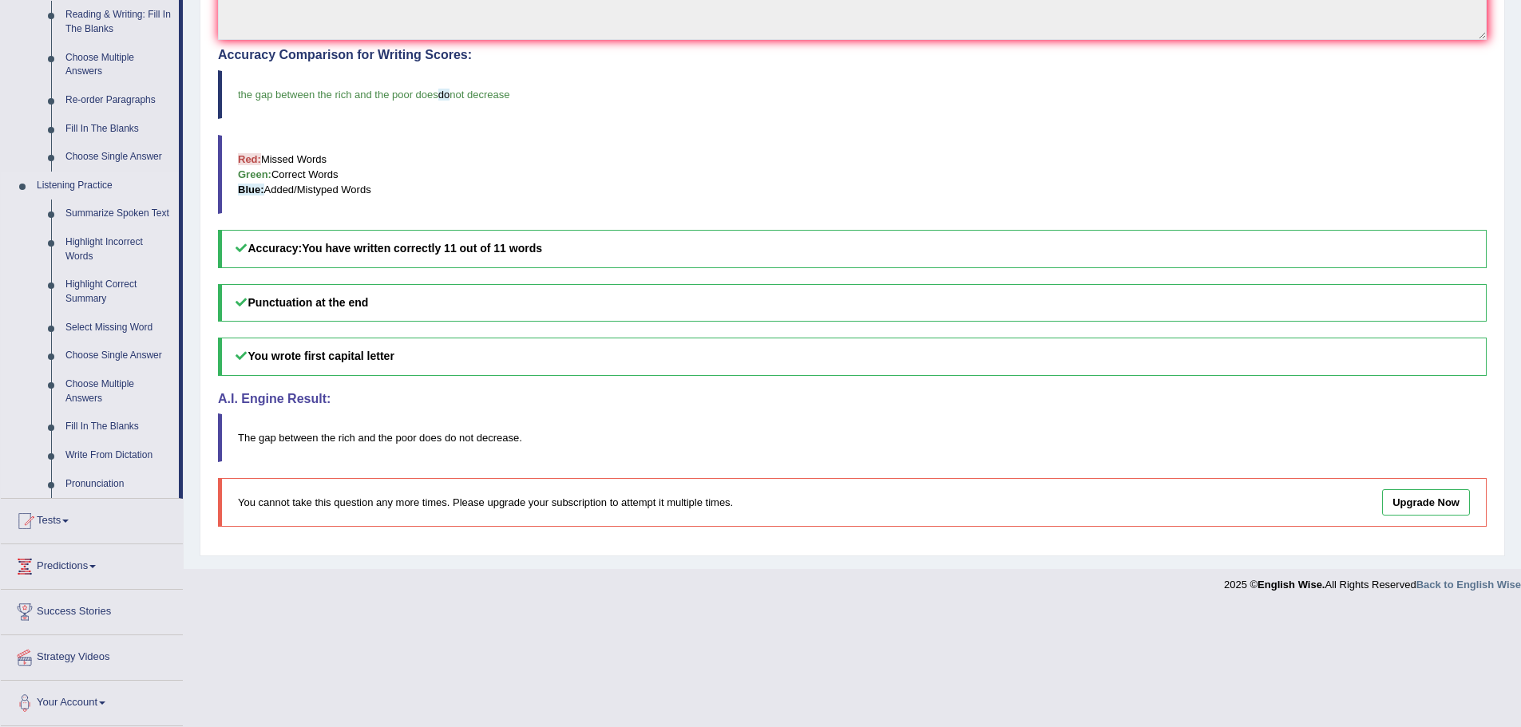
click at [92, 477] on link "Pronunciation" at bounding box center [118, 484] width 121 height 29
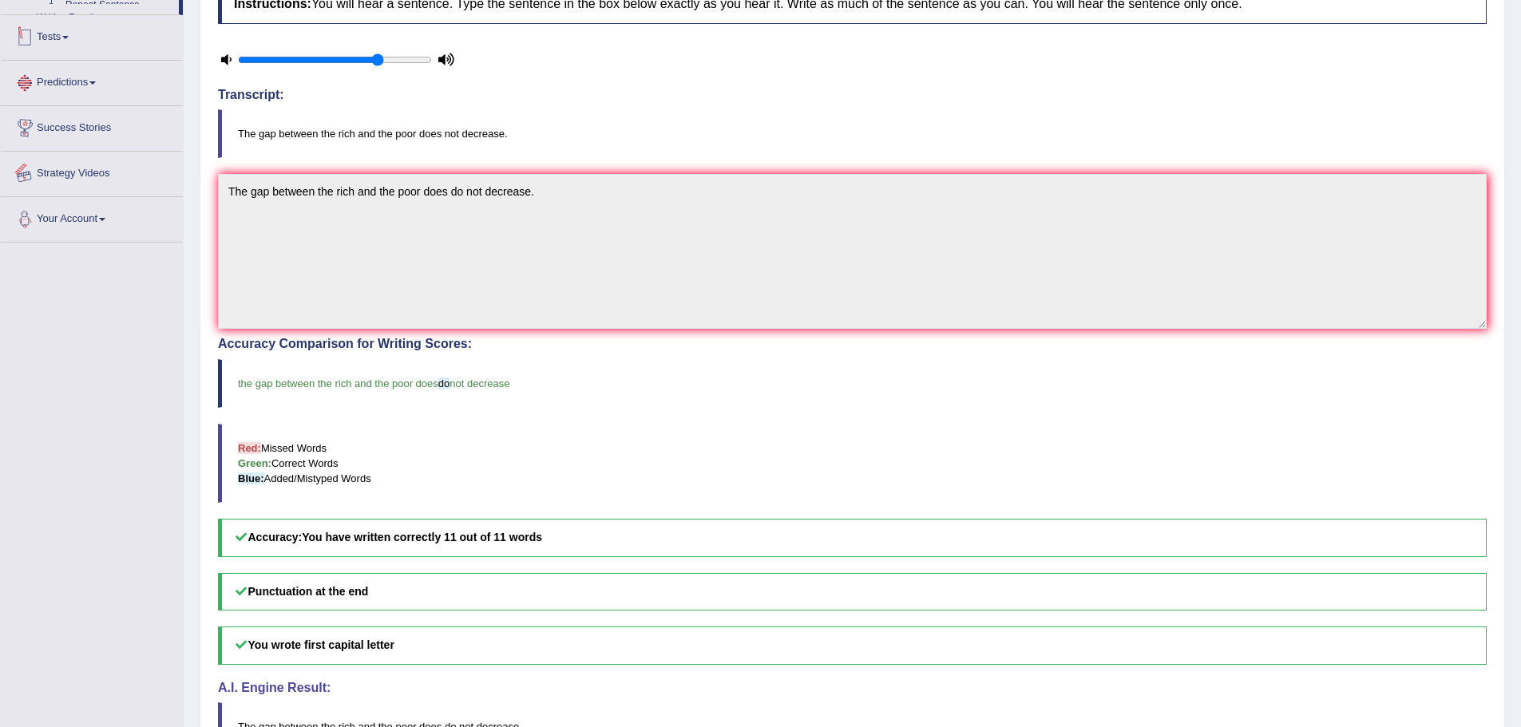
scroll to position [327, 0]
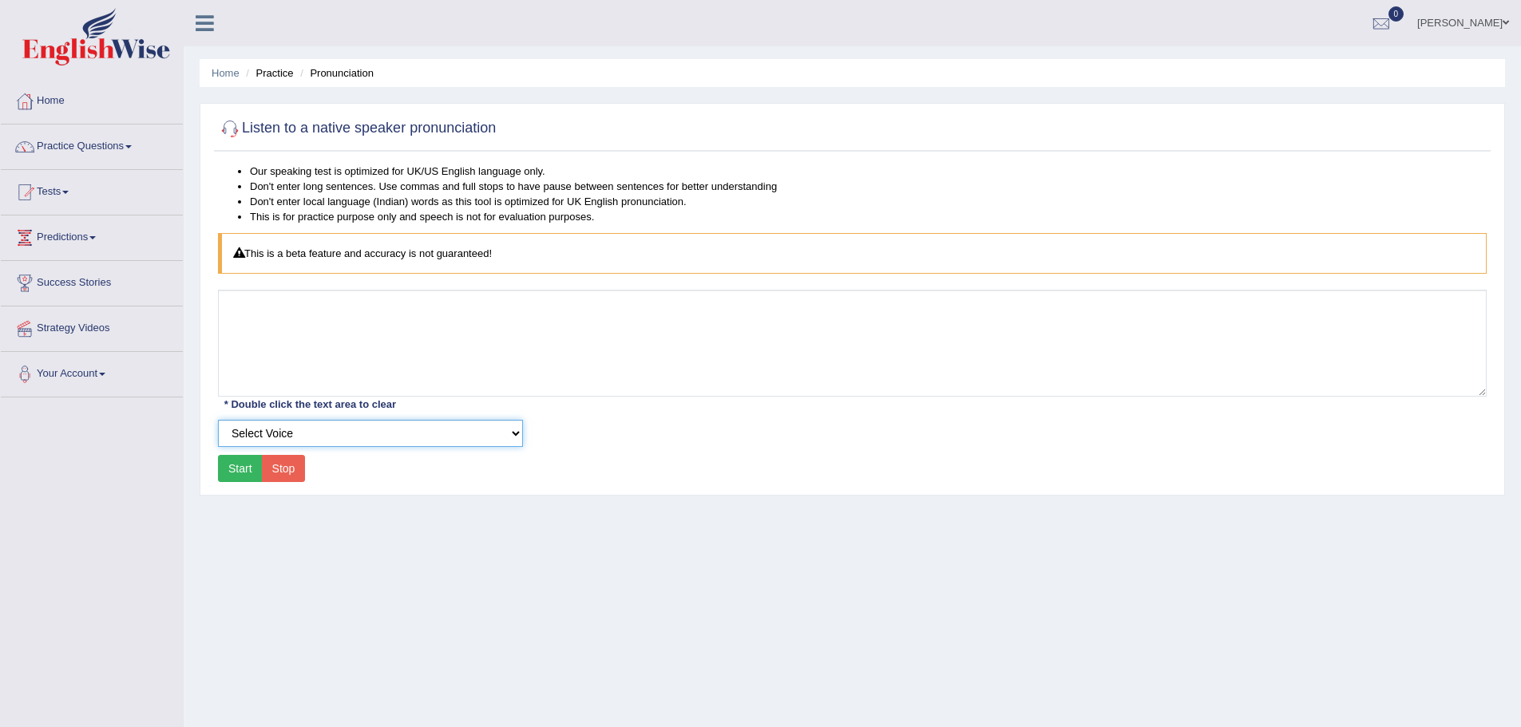
click at [320, 438] on select "Select Voice UK English [DEMOGRAPHIC_DATA] UK English [DEMOGRAPHIC_DATA]" at bounding box center [370, 433] width 305 height 27
select select "8"
click at [218, 420] on select "Select Voice UK English [DEMOGRAPHIC_DATA] UK English [DEMOGRAPHIC_DATA]" at bounding box center [370, 433] width 305 height 27
click at [245, 474] on button "Start" at bounding box center [240, 468] width 45 height 27
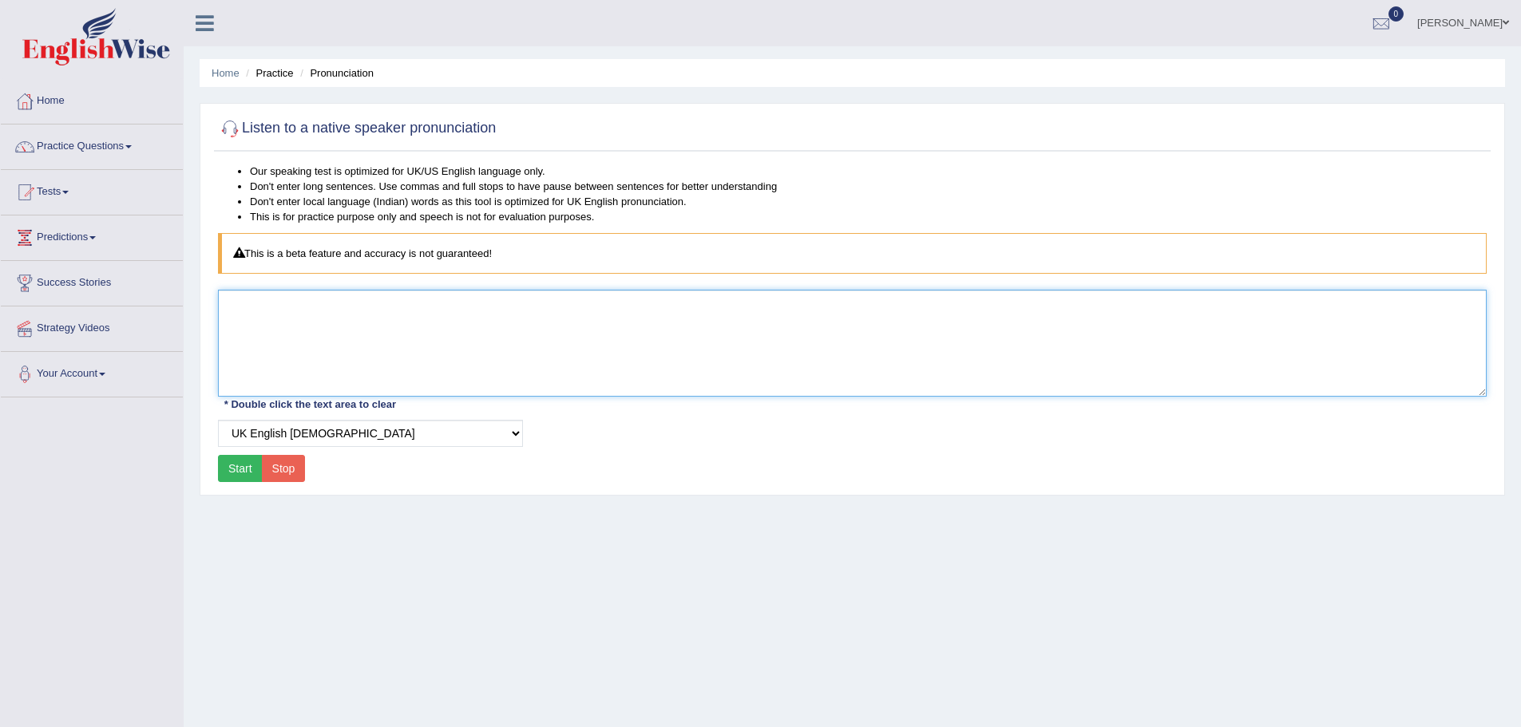
click at [309, 306] on textarea at bounding box center [852, 343] width 1269 height 107
click at [308, 306] on textarea at bounding box center [852, 343] width 1269 height 107
click at [326, 336] on textarea at bounding box center [852, 343] width 1269 height 107
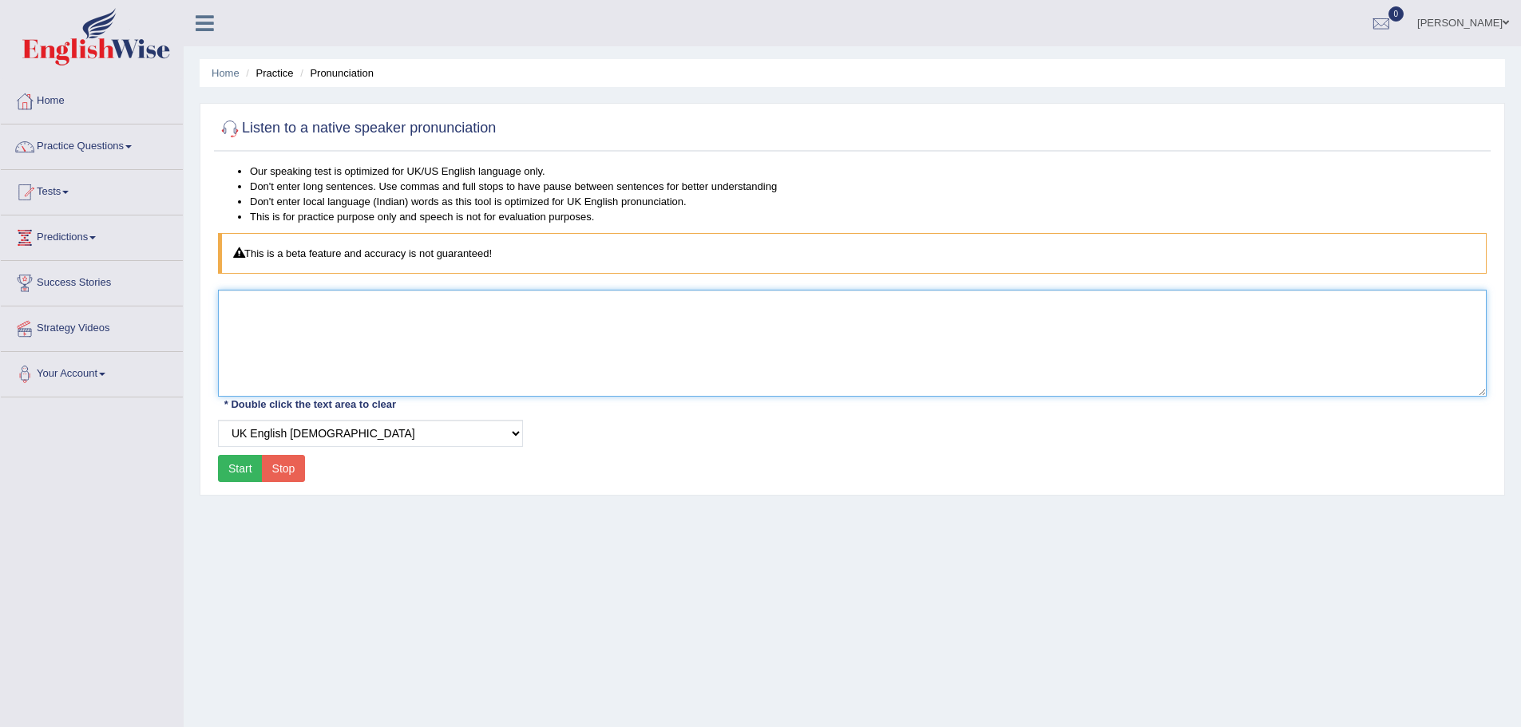
click at [311, 330] on textarea at bounding box center [852, 343] width 1269 height 107
click at [311, 327] on textarea at bounding box center [852, 343] width 1269 height 107
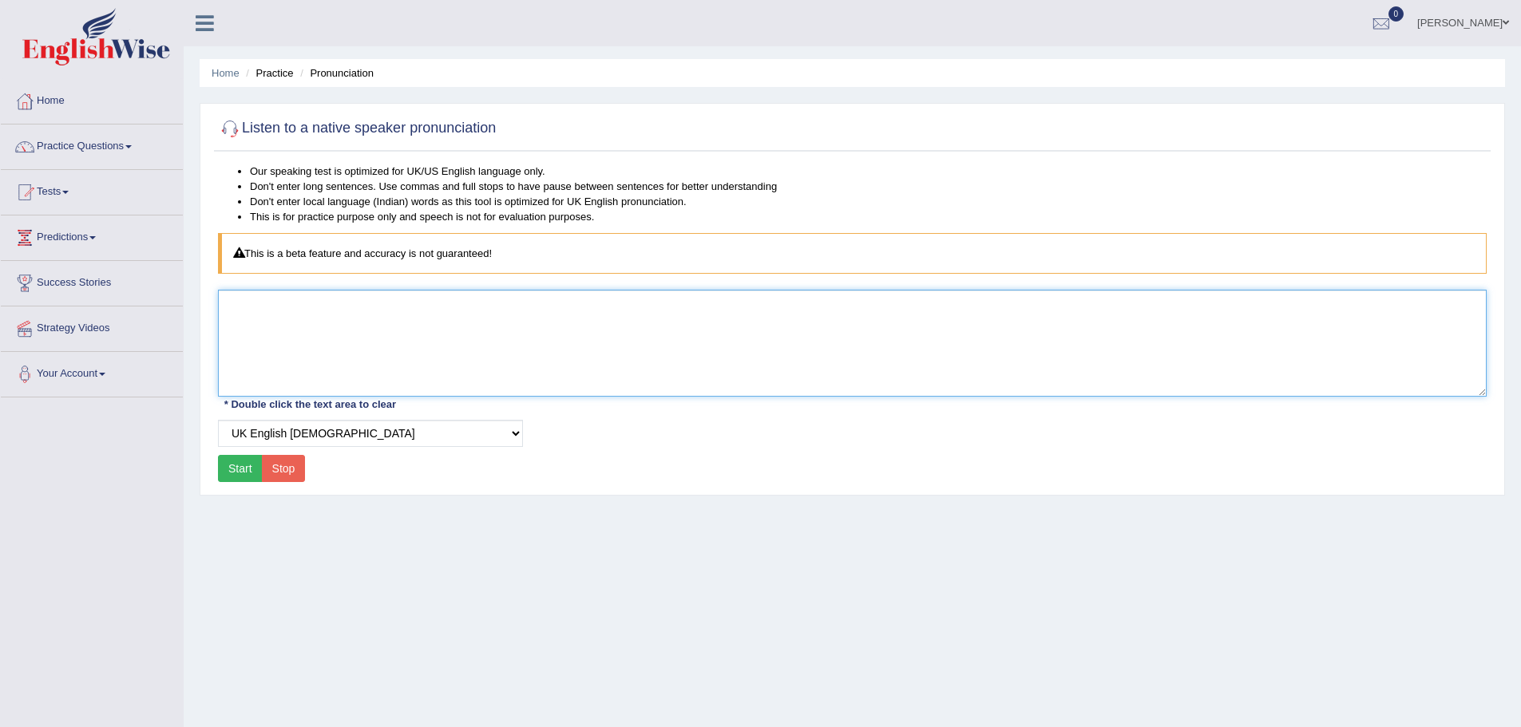
click at [311, 327] on textarea at bounding box center [852, 343] width 1269 height 107
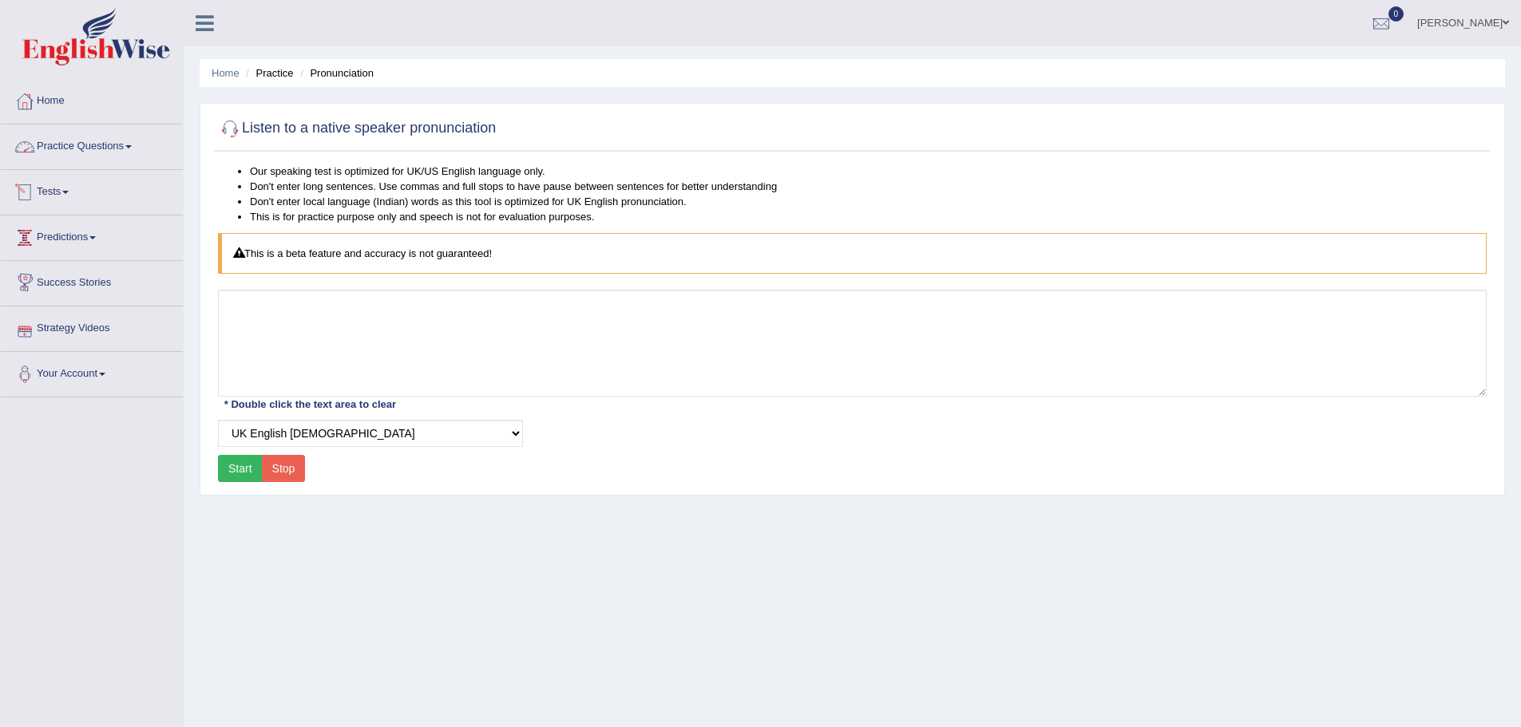
click at [85, 149] on link "Practice Questions" at bounding box center [92, 145] width 182 height 40
